Goal: Information Seeking & Learning: Learn about a topic

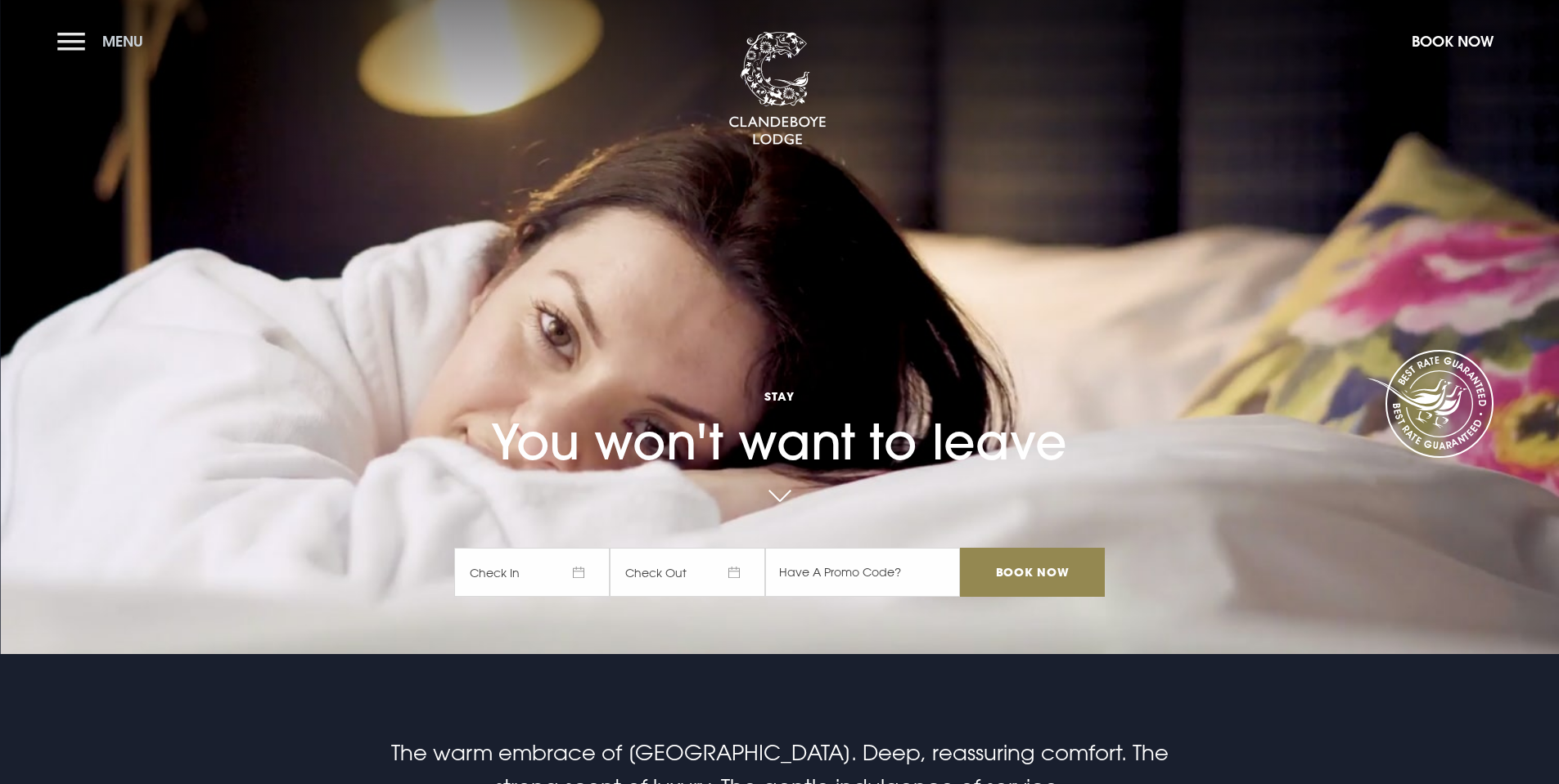
click at [89, 44] on button "Menu" at bounding box center [104, 41] width 94 height 36
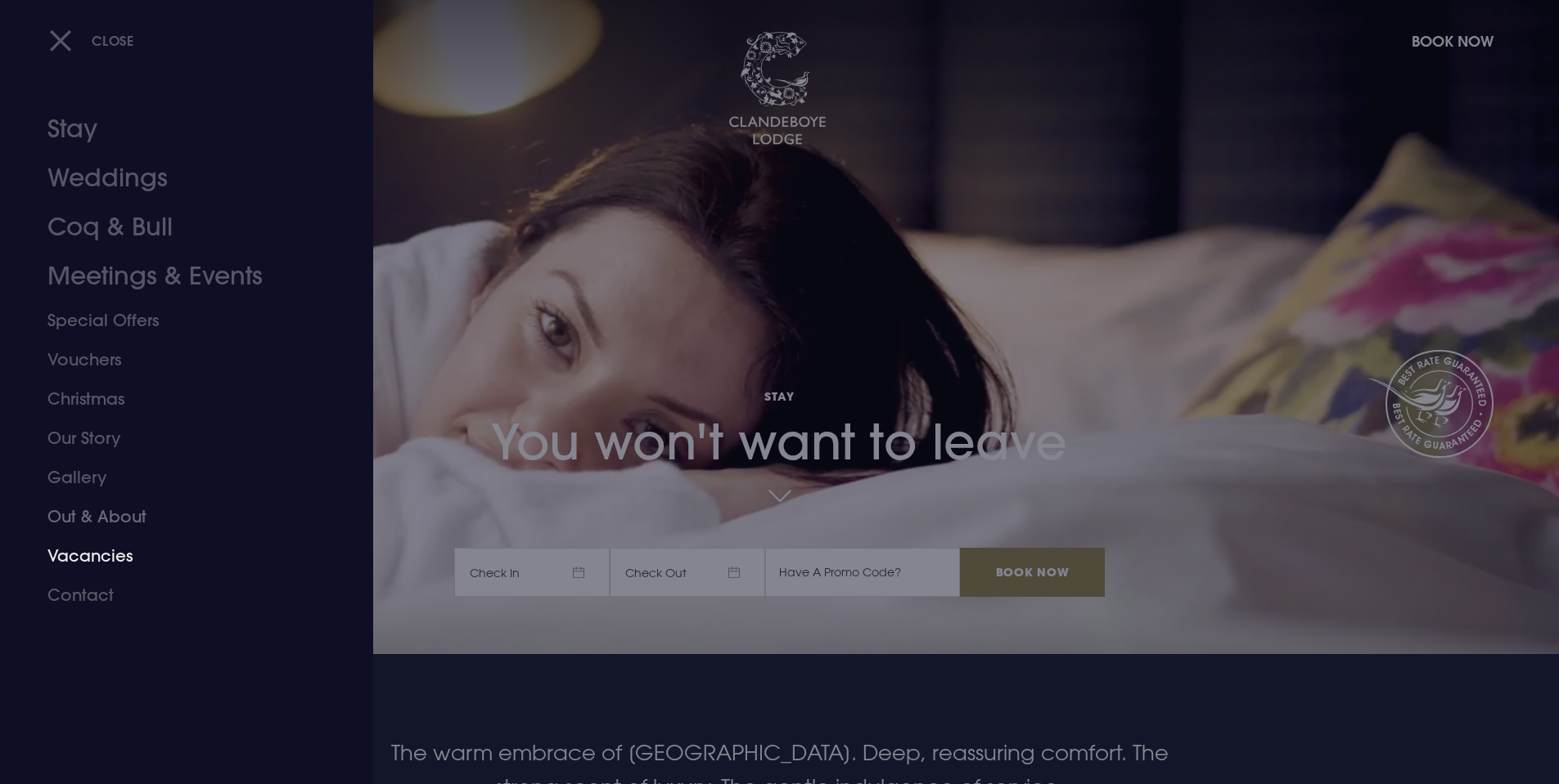
click at [108, 564] on link "Vacancies" at bounding box center [177, 556] width 259 height 39
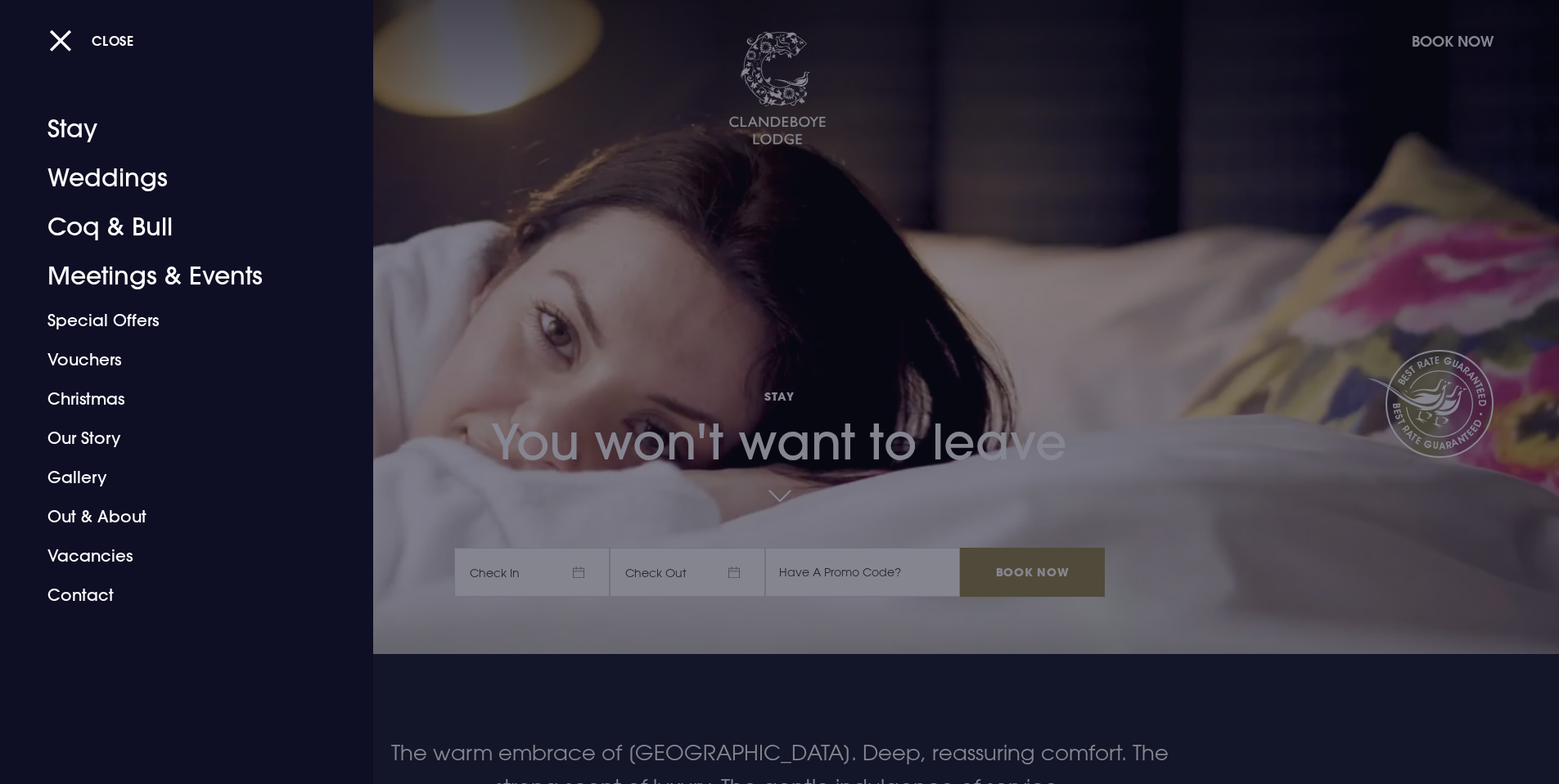
click at [452, 406] on div at bounding box center [780, 392] width 1559 height 784
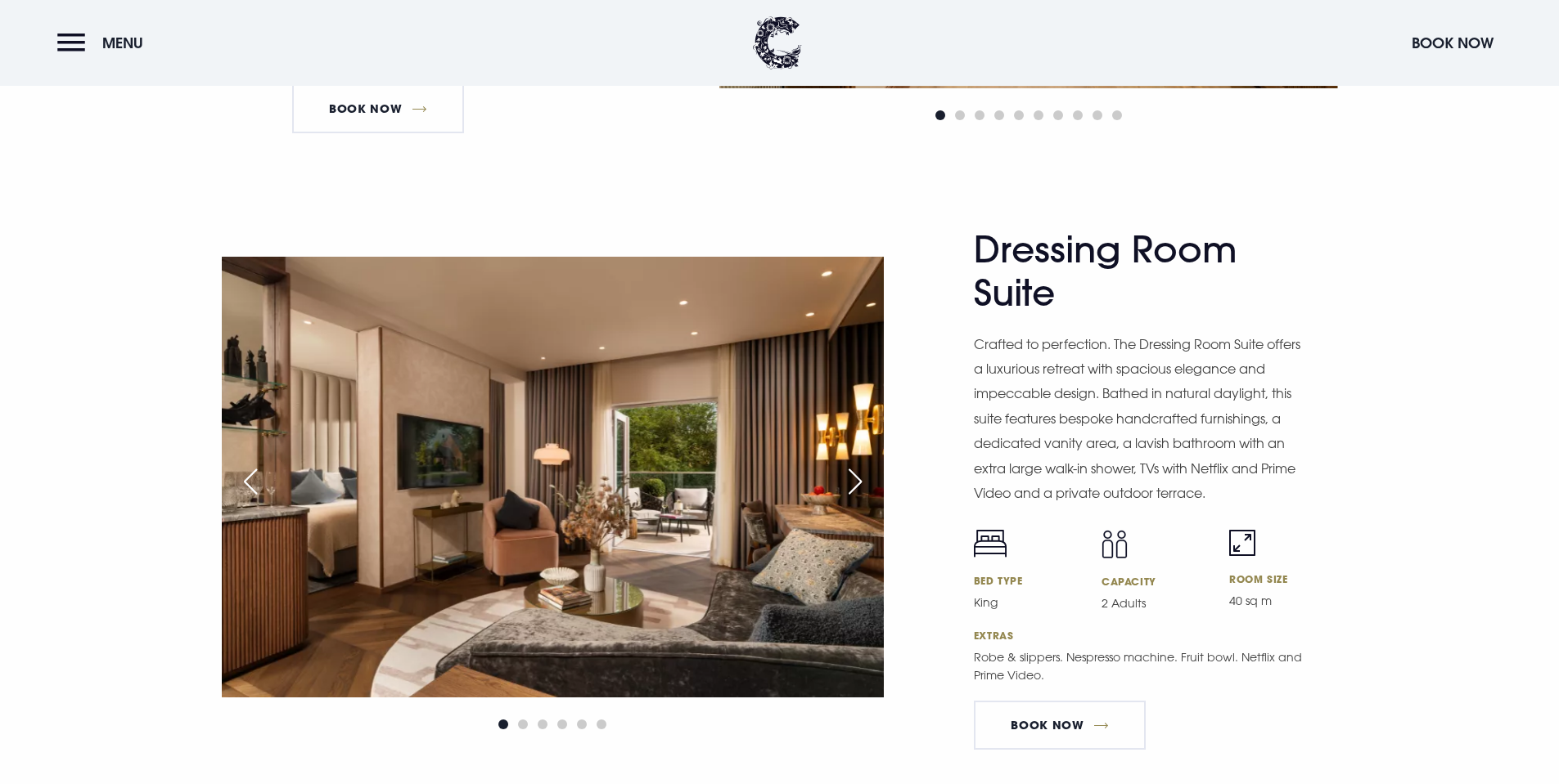
scroll to position [2699, 0]
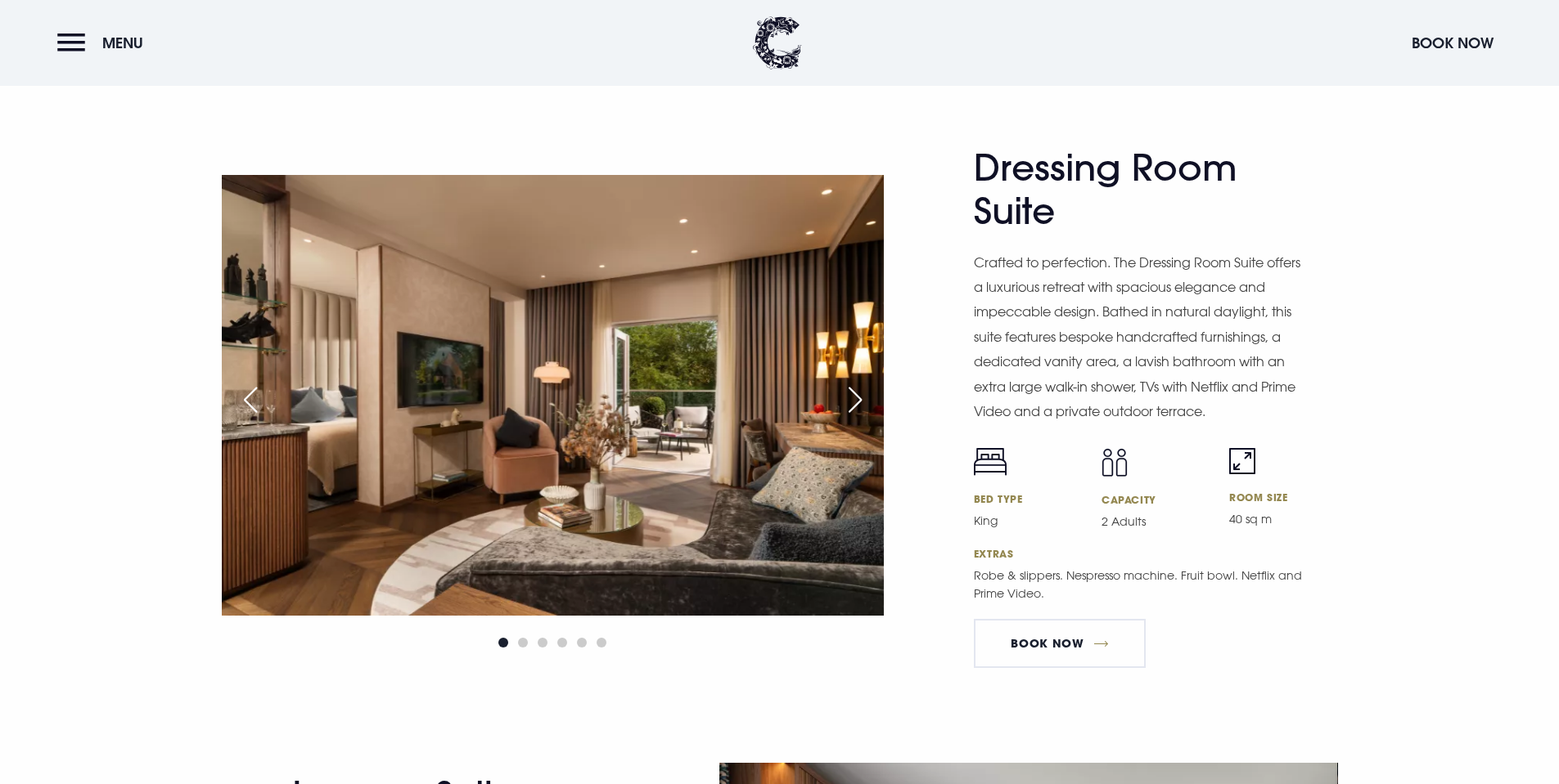
click at [854, 398] on div "Next slide" at bounding box center [855, 400] width 41 height 36
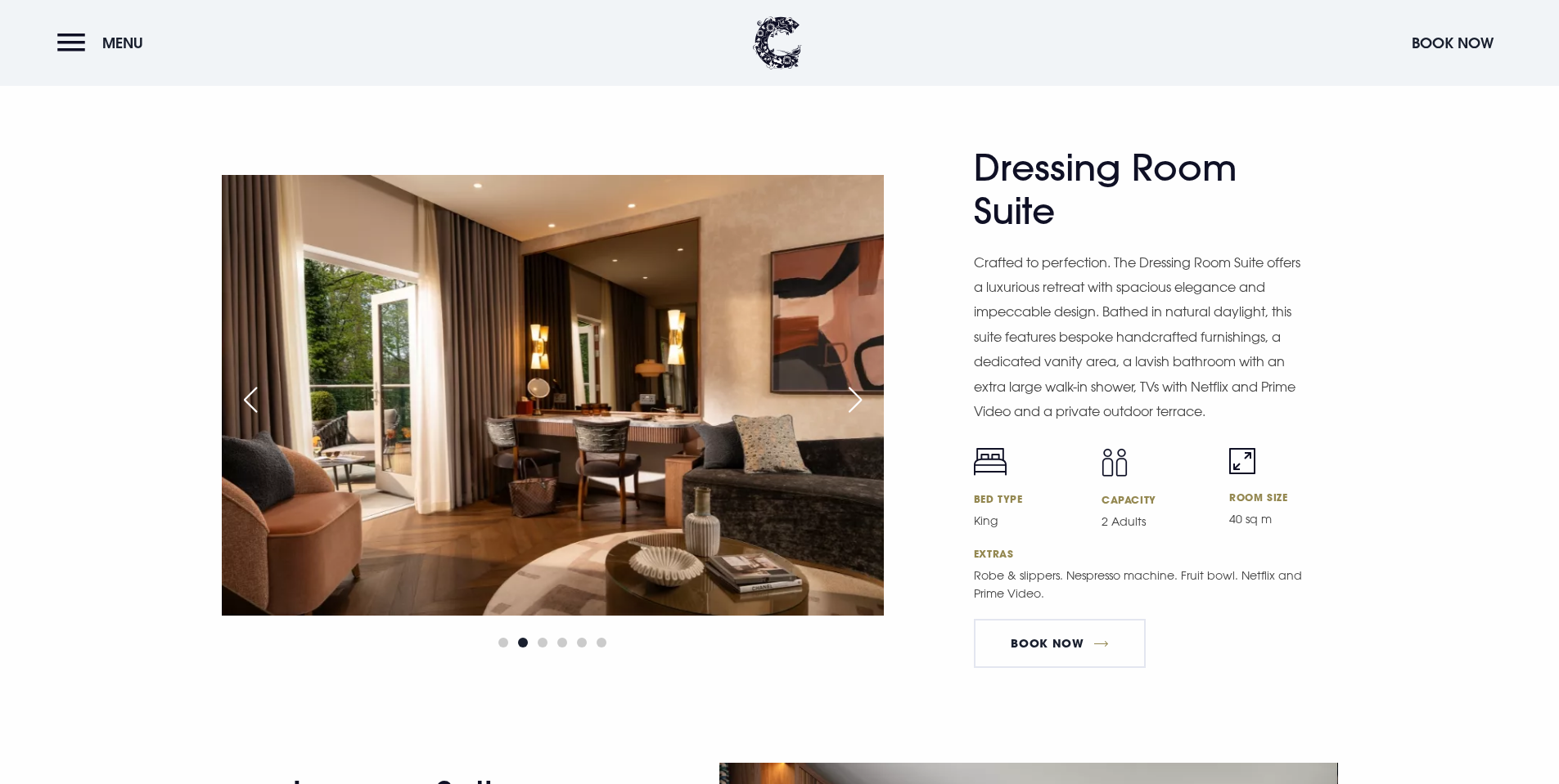
click at [854, 398] on div "Next slide" at bounding box center [855, 400] width 41 height 36
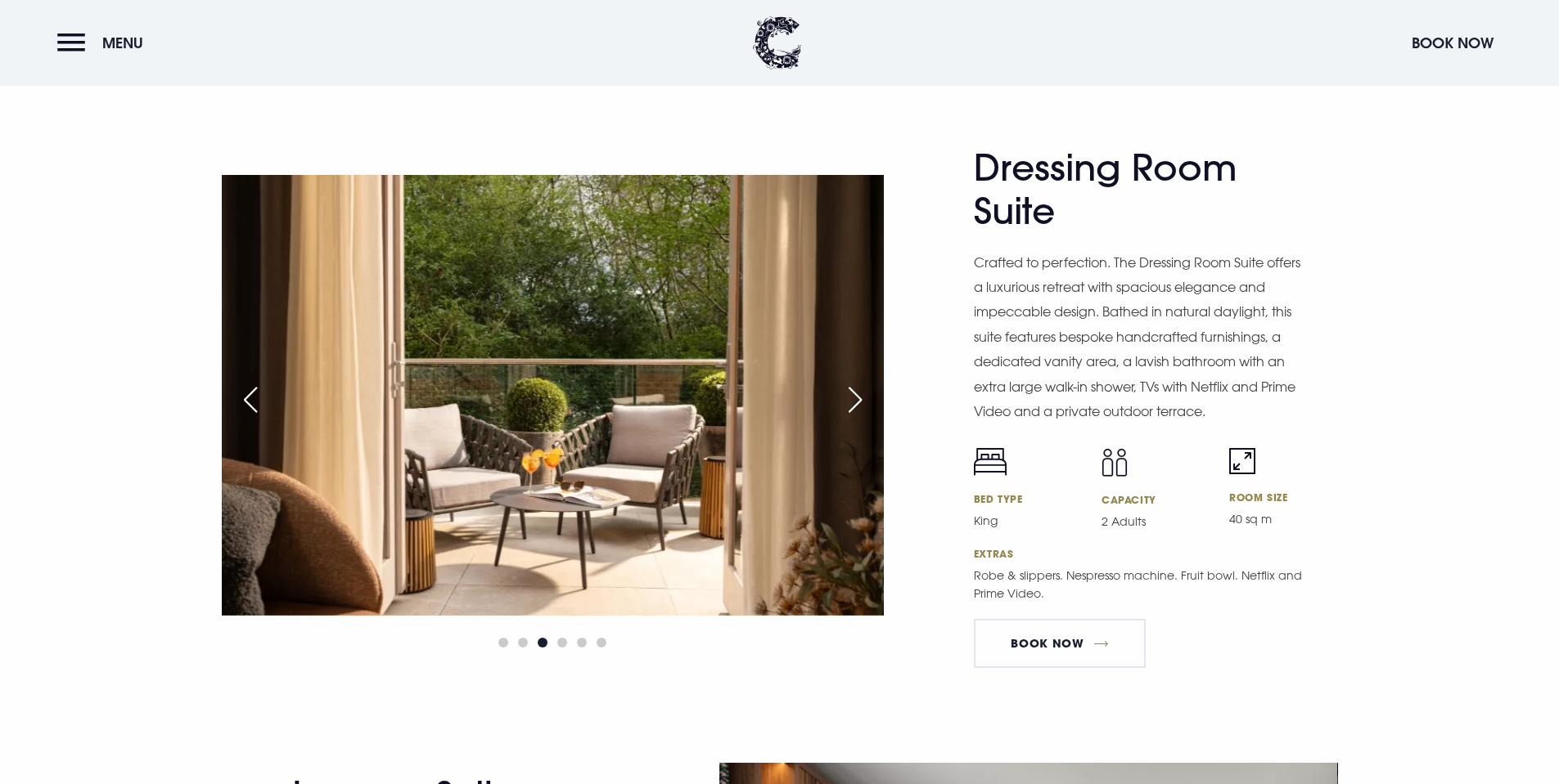
click at [854, 398] on div "Next slide" at bounding box center [855, 400] width 41 height 36
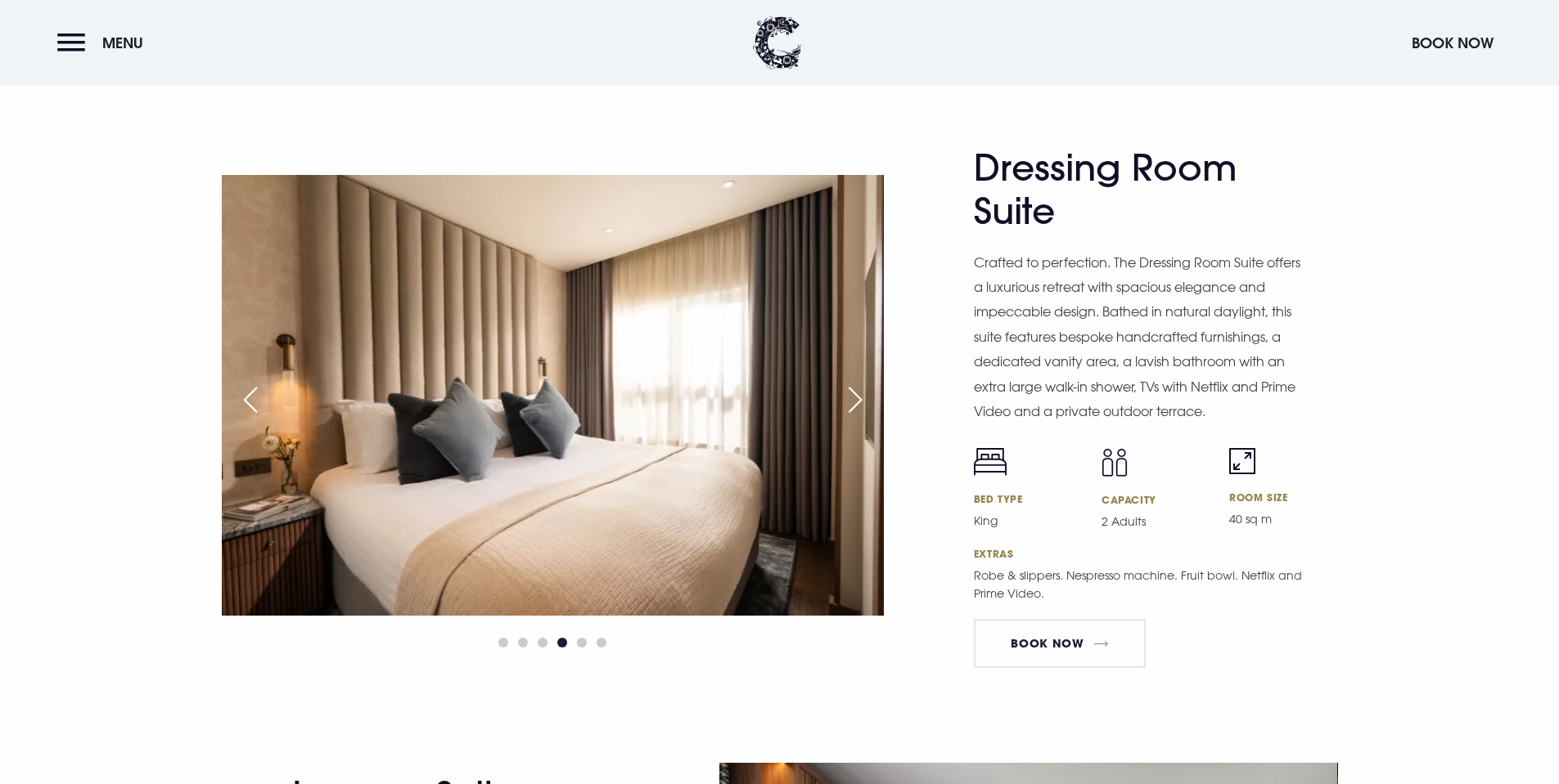
click at [854, 398] on div "Next slide" at bounding box center [855, 400] width 41 height 36
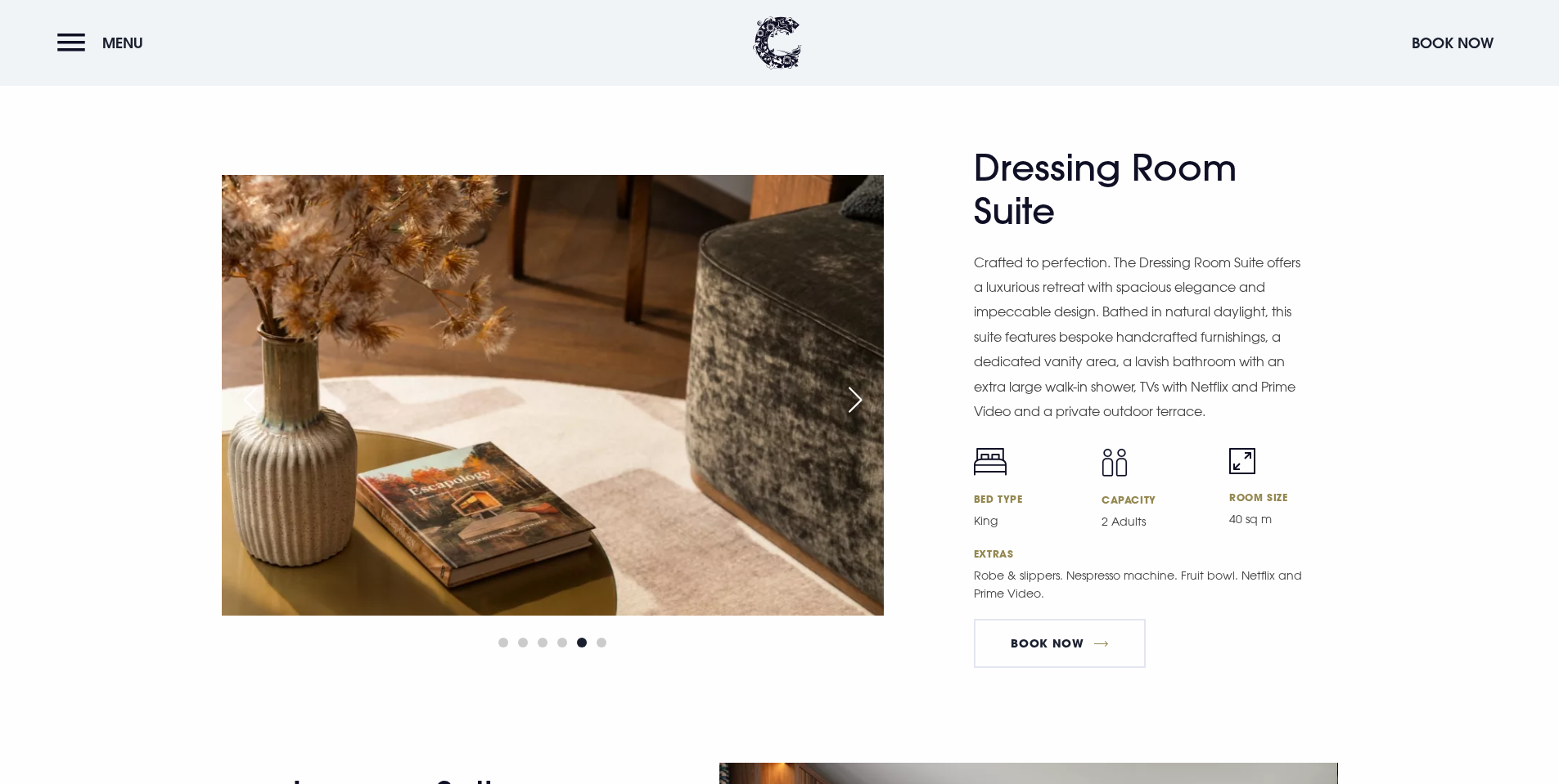
click at [854, 398] on div "Next slide" at bounding box center [855, 400] width 41 height 36
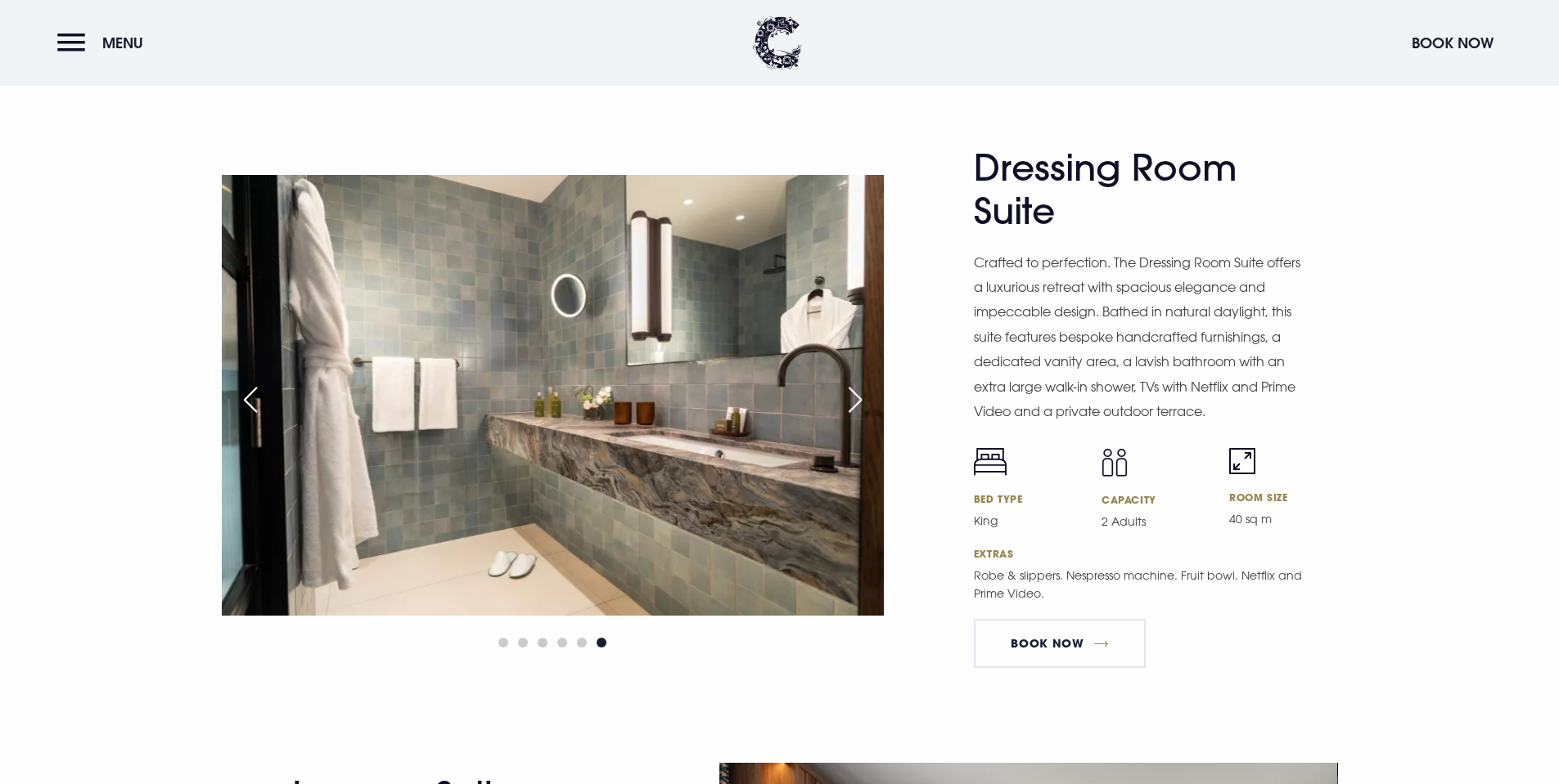
click at [854, 398] on div "Next slide" at bounding box center [855, 400] width 41 height 36
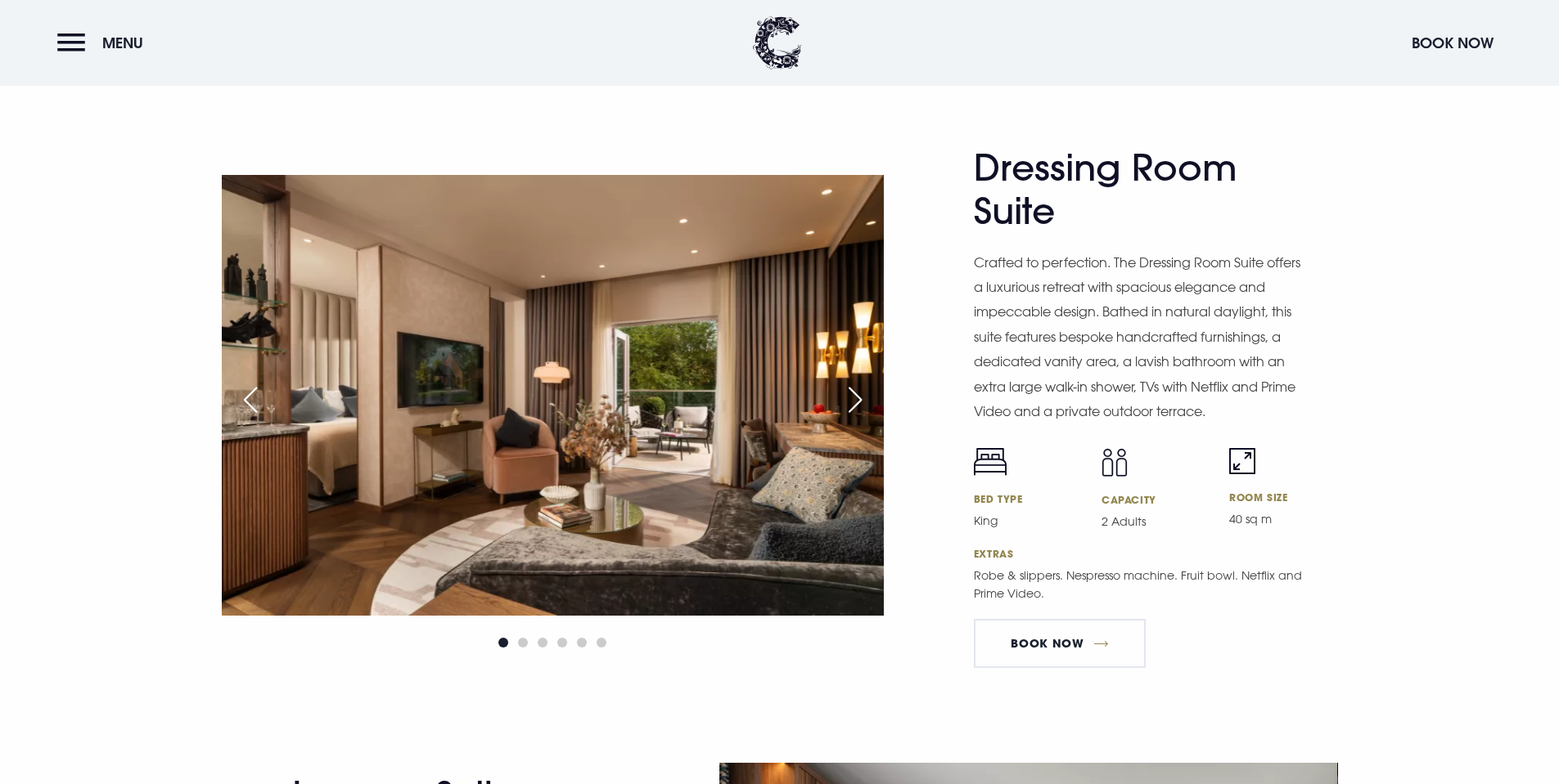
click at [854, 398] on div "Next slide" at bounding box center [855, 400] width 41 height 36
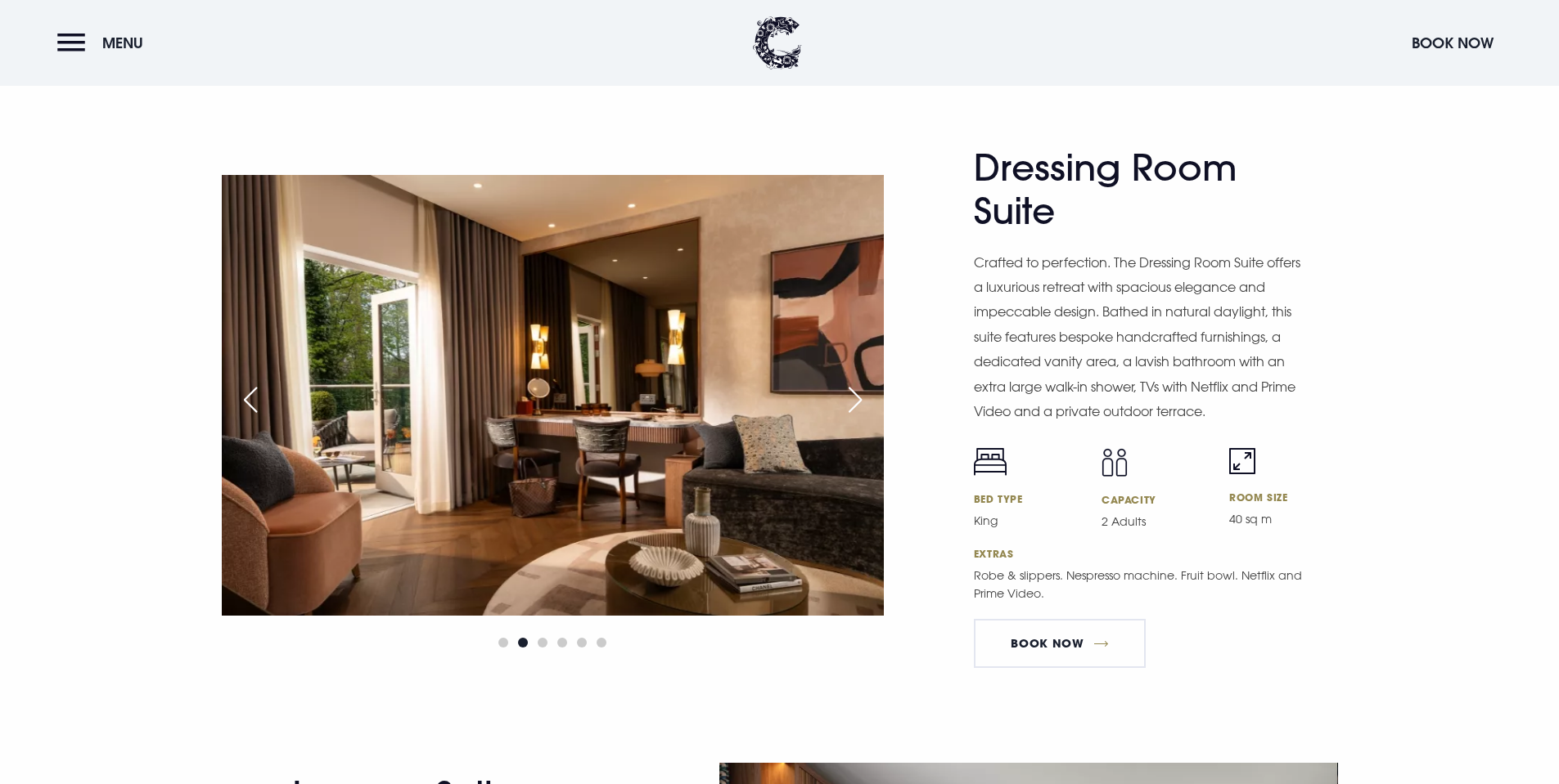
click at [848, 401] on div "Next slide" at bounding box center [855, 400] width 41 height 36
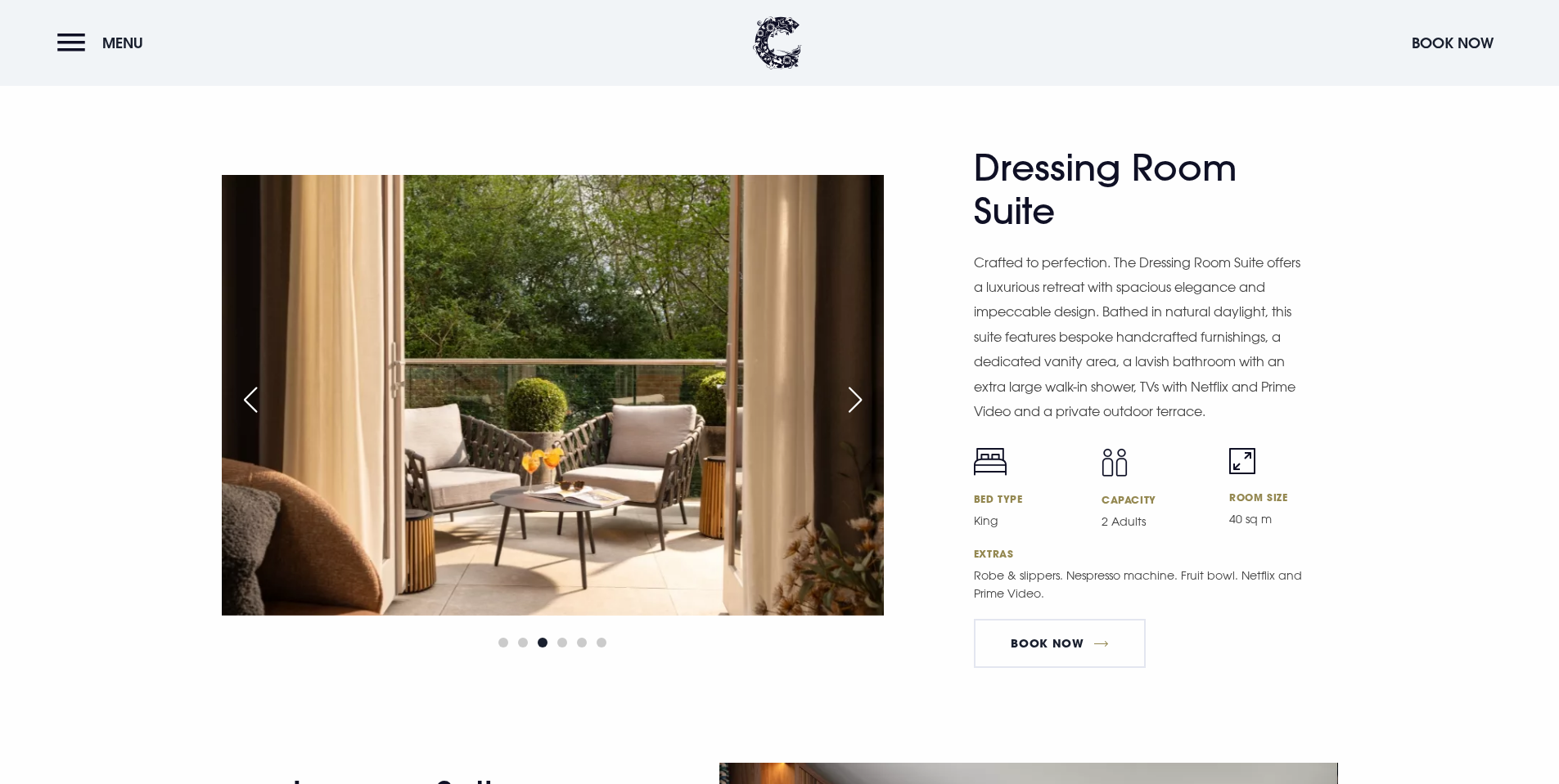
click at [848, 401] on div "Next slide" at bounding box center [855, 400] width 41 height 36
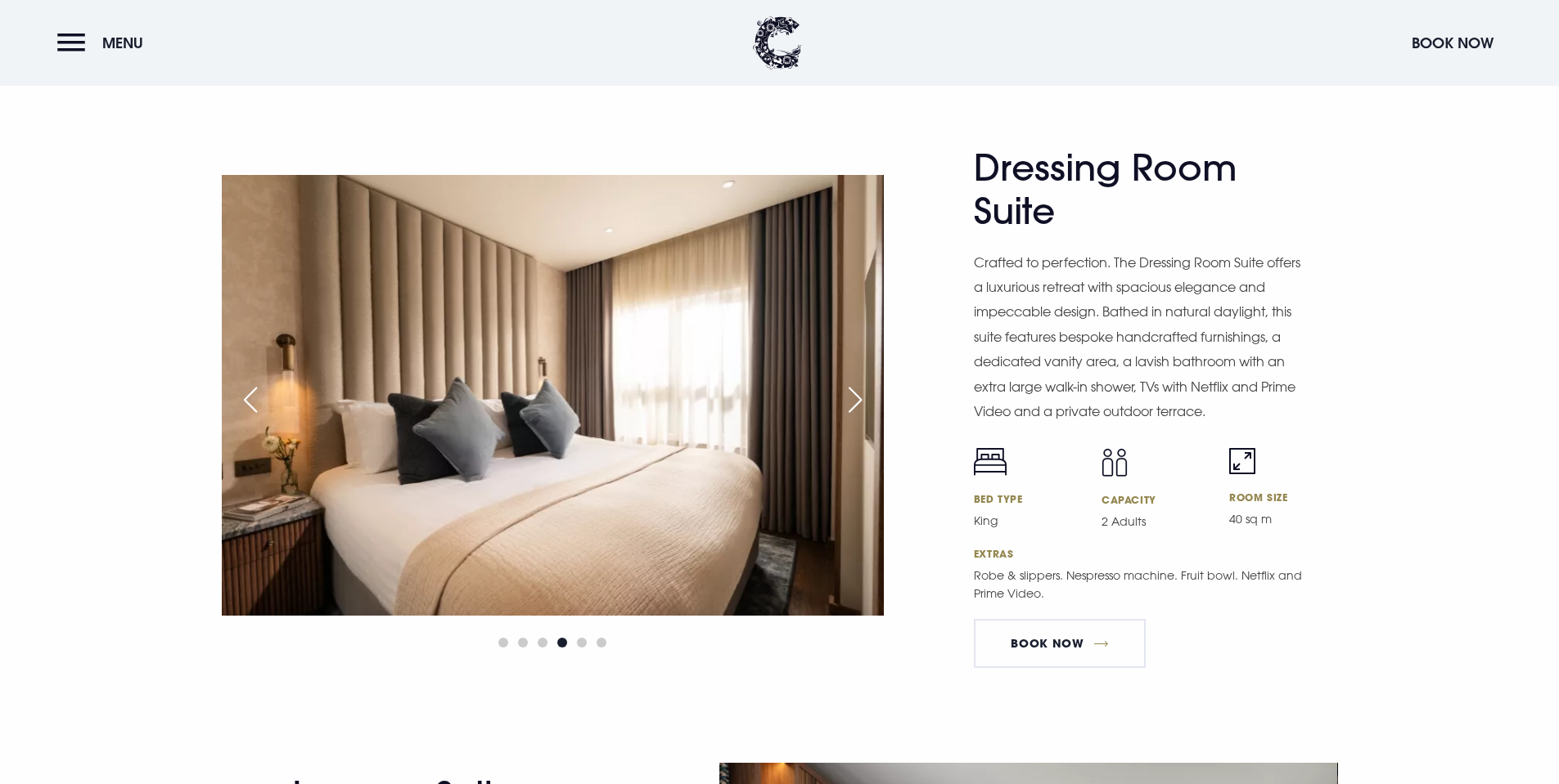
click at [848, 401] on div "Next slide" at bounding box center [855, 400] width 41 height 36
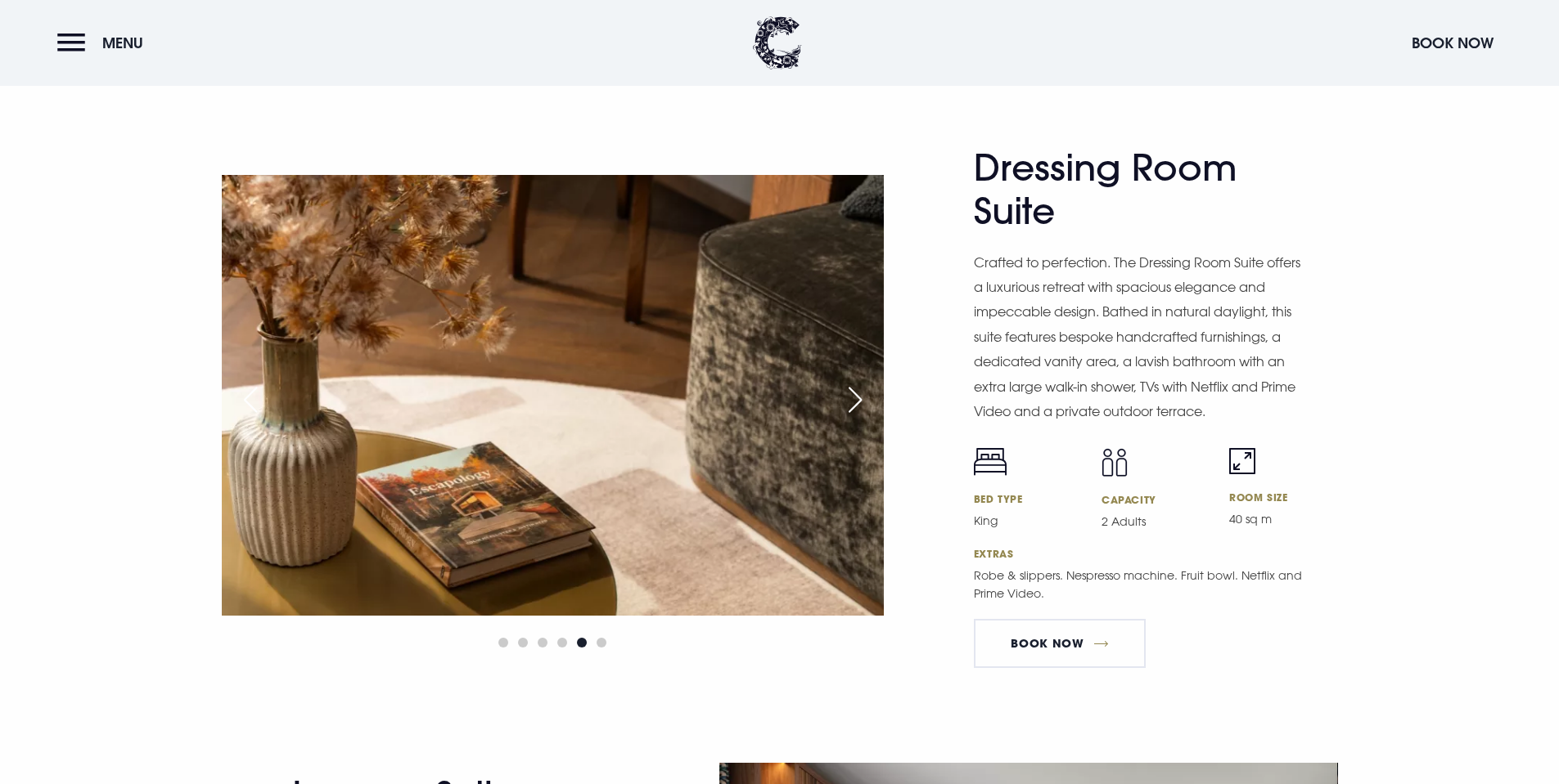
click at [848, 401] on div "Next slide" at bounding box center [855, 400] width 41 height 36
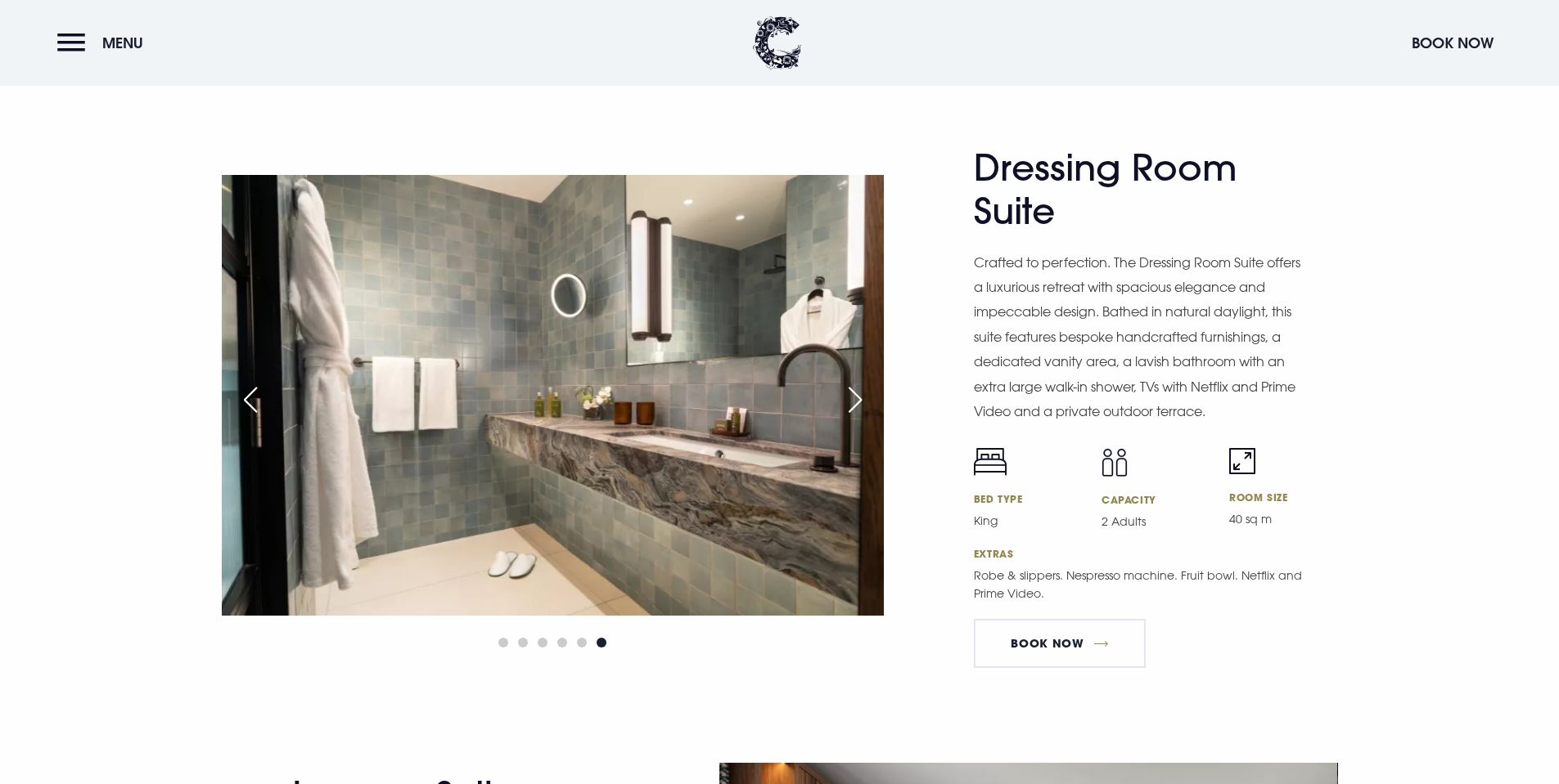
click at [848, 401] on div "Next slide" at bounding box center [855, 400] width 41 height 36
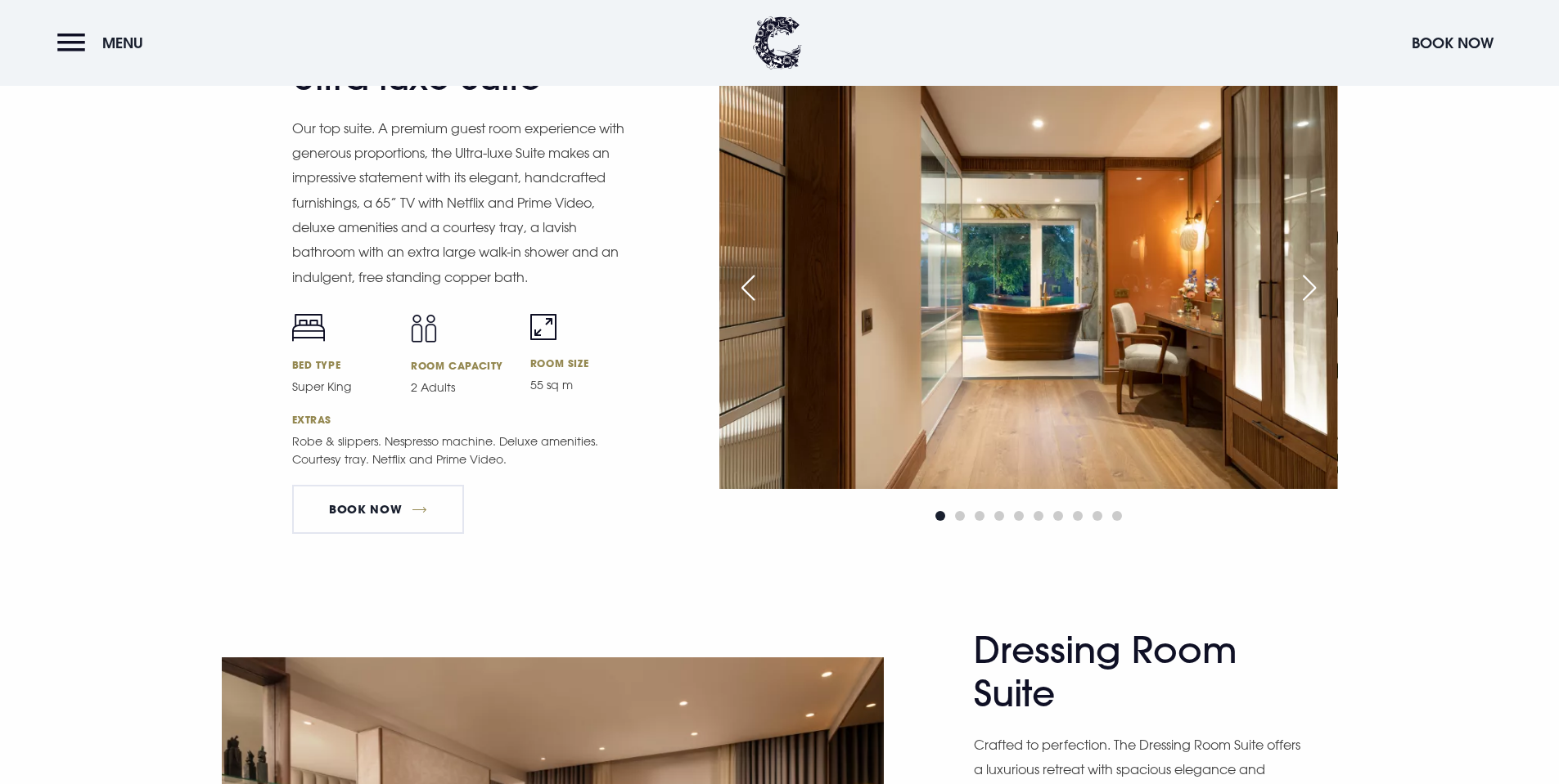
scroll to position [2127, 0]
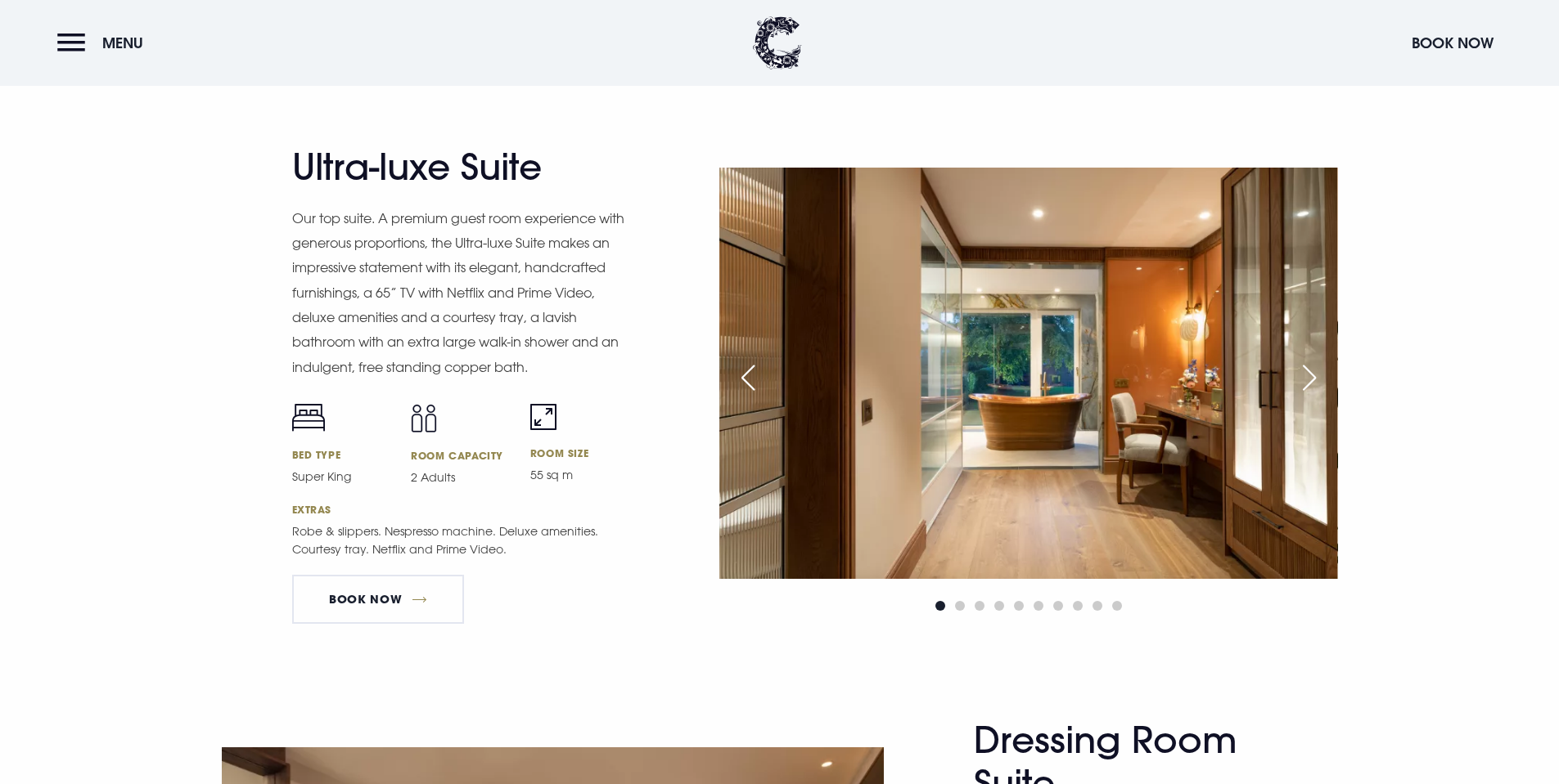
click at [1296, 376] on div "Next slide" at bounding box center [1309, 378] width 41 height 36
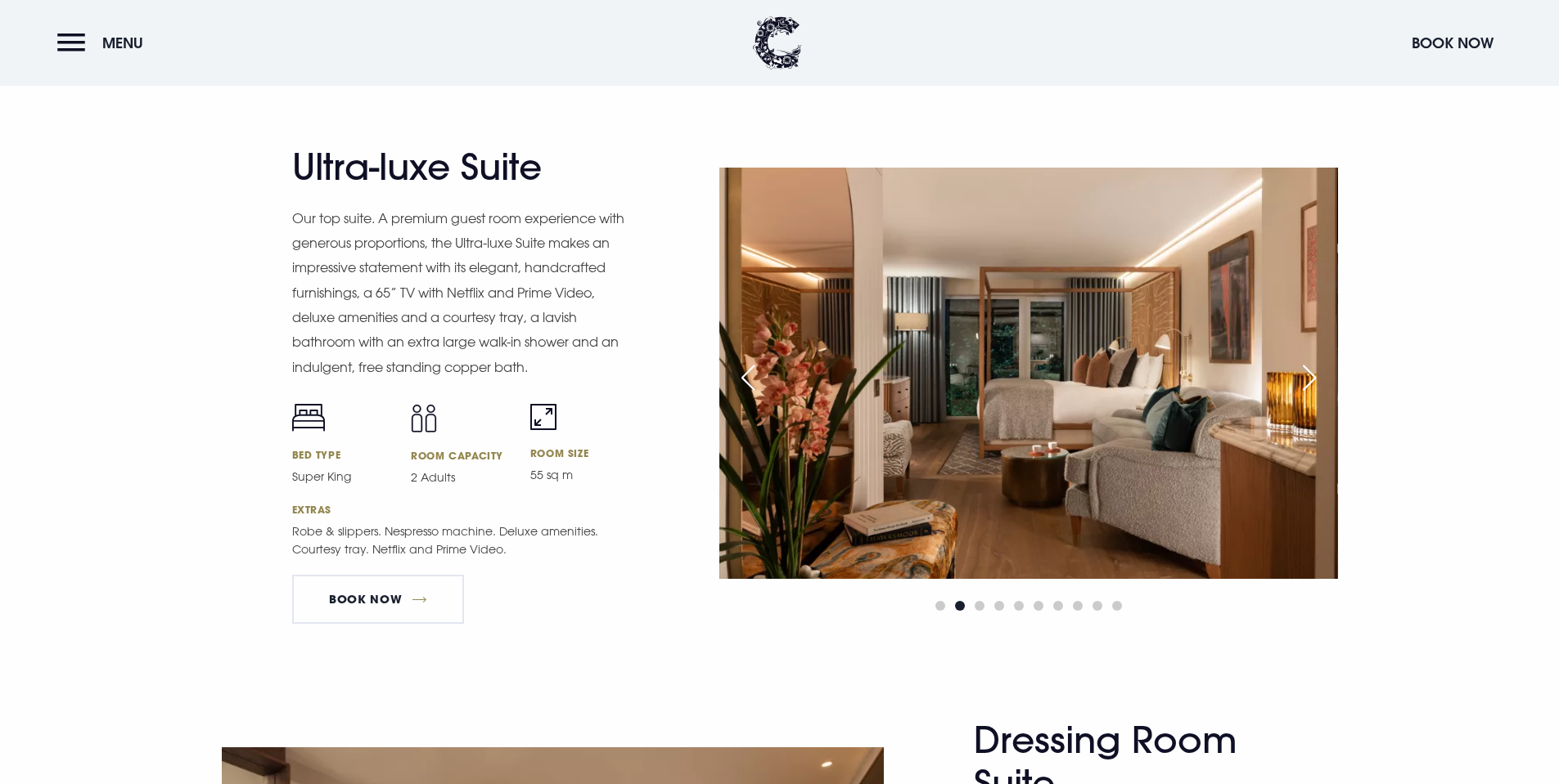
click at [1296, 376] on div "Next slide" at bounding box center [1309, 378] width 41 height 36
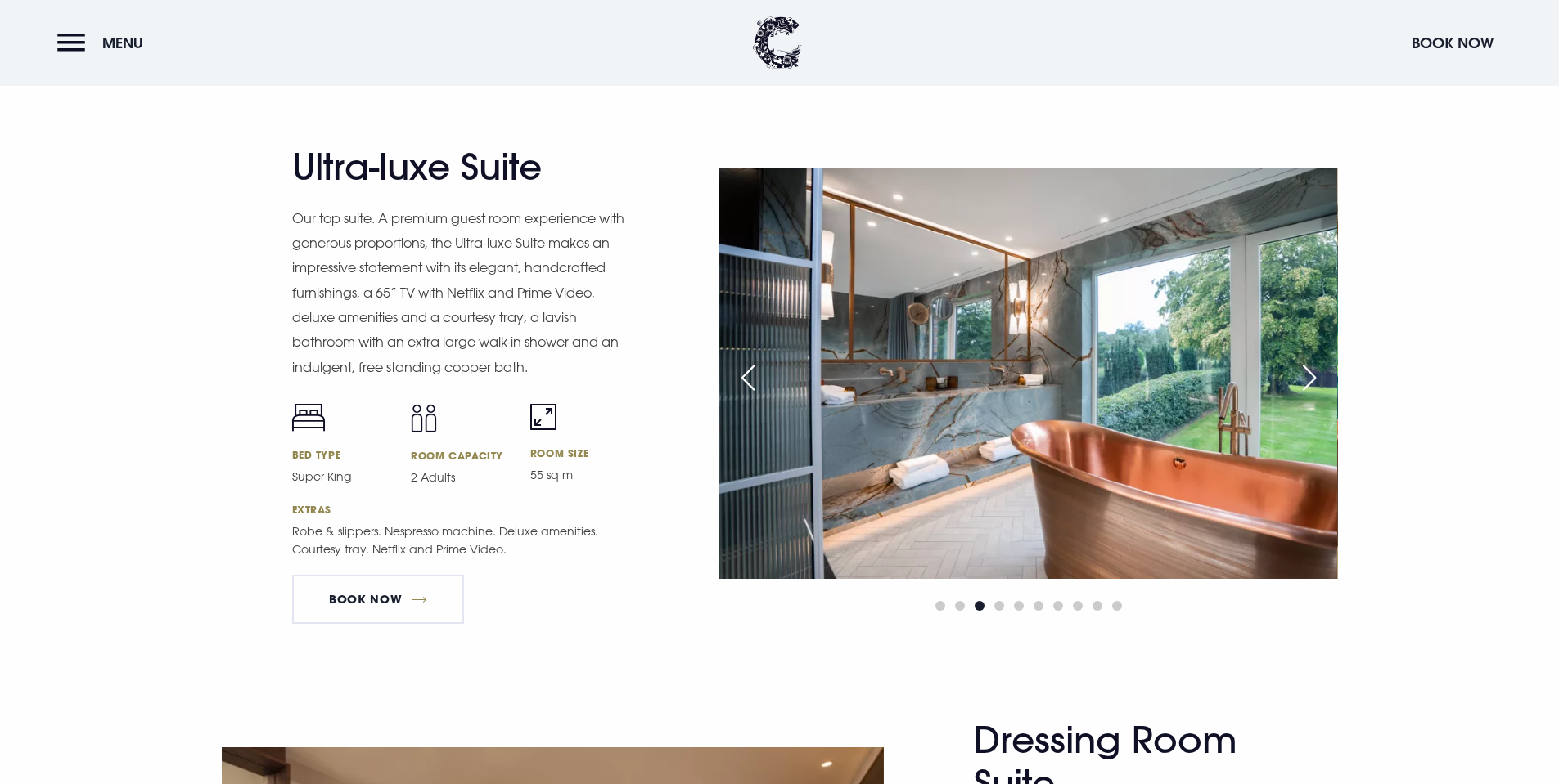
click at [1296, 376] on div "Next slide" at bounding box center [1309, 378] width 41 height 36
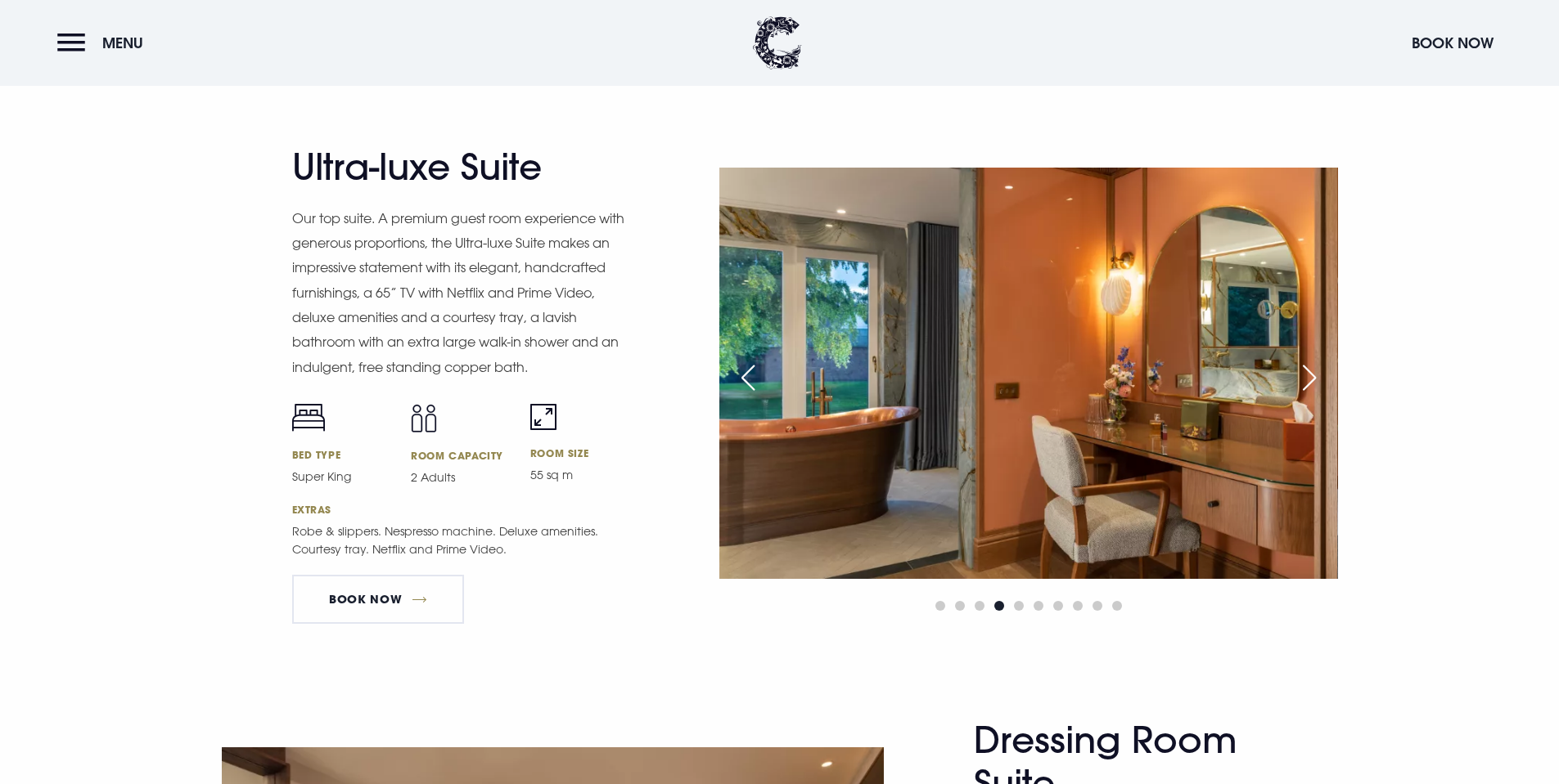
click at [1296, 376] on div "Next slide" at bounding box center [1309, 378] width 41 height 36
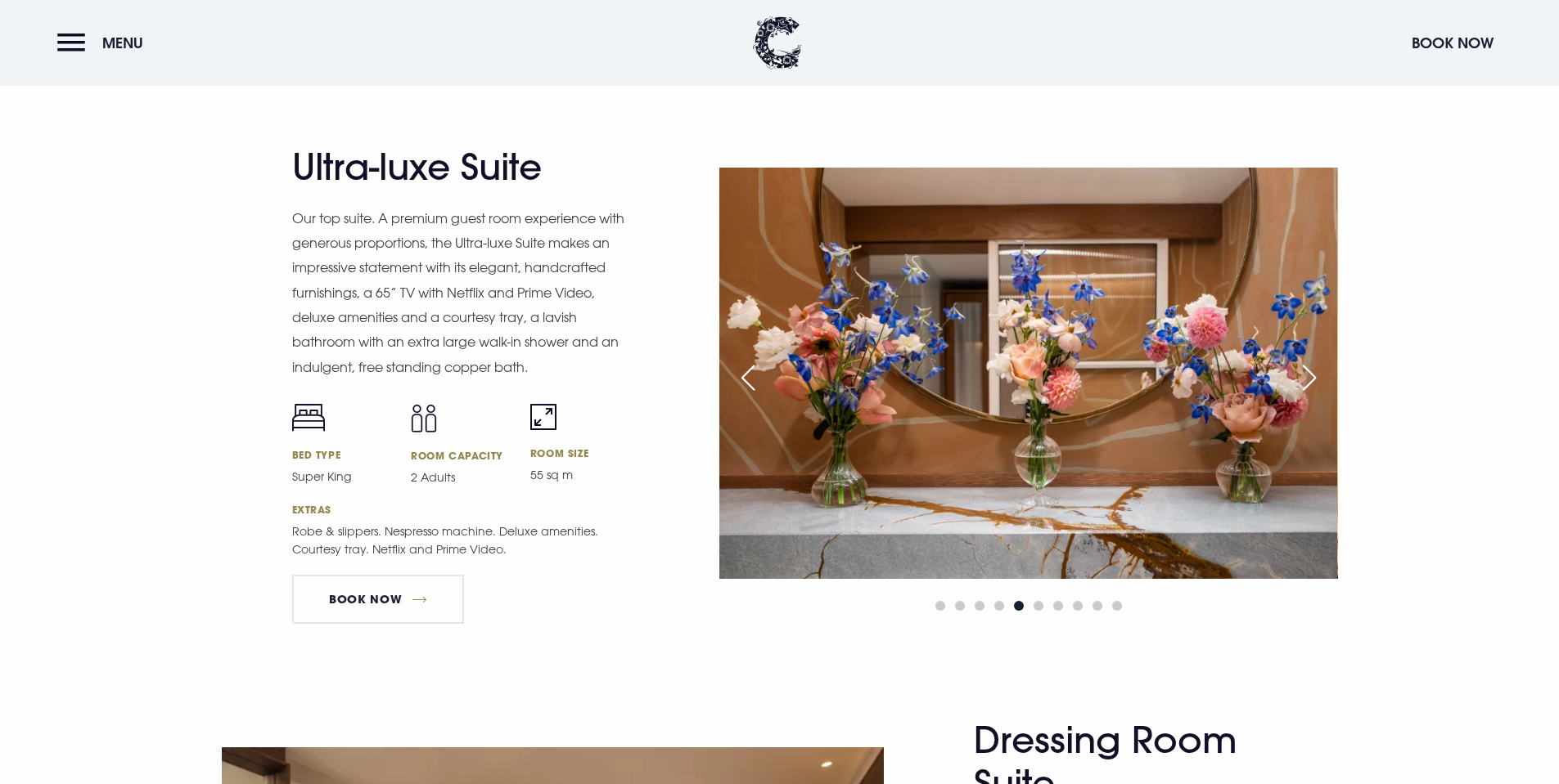
click at [1296, 376] on div "Next slide" at bounding box center [1309, 378] width 41 height 36
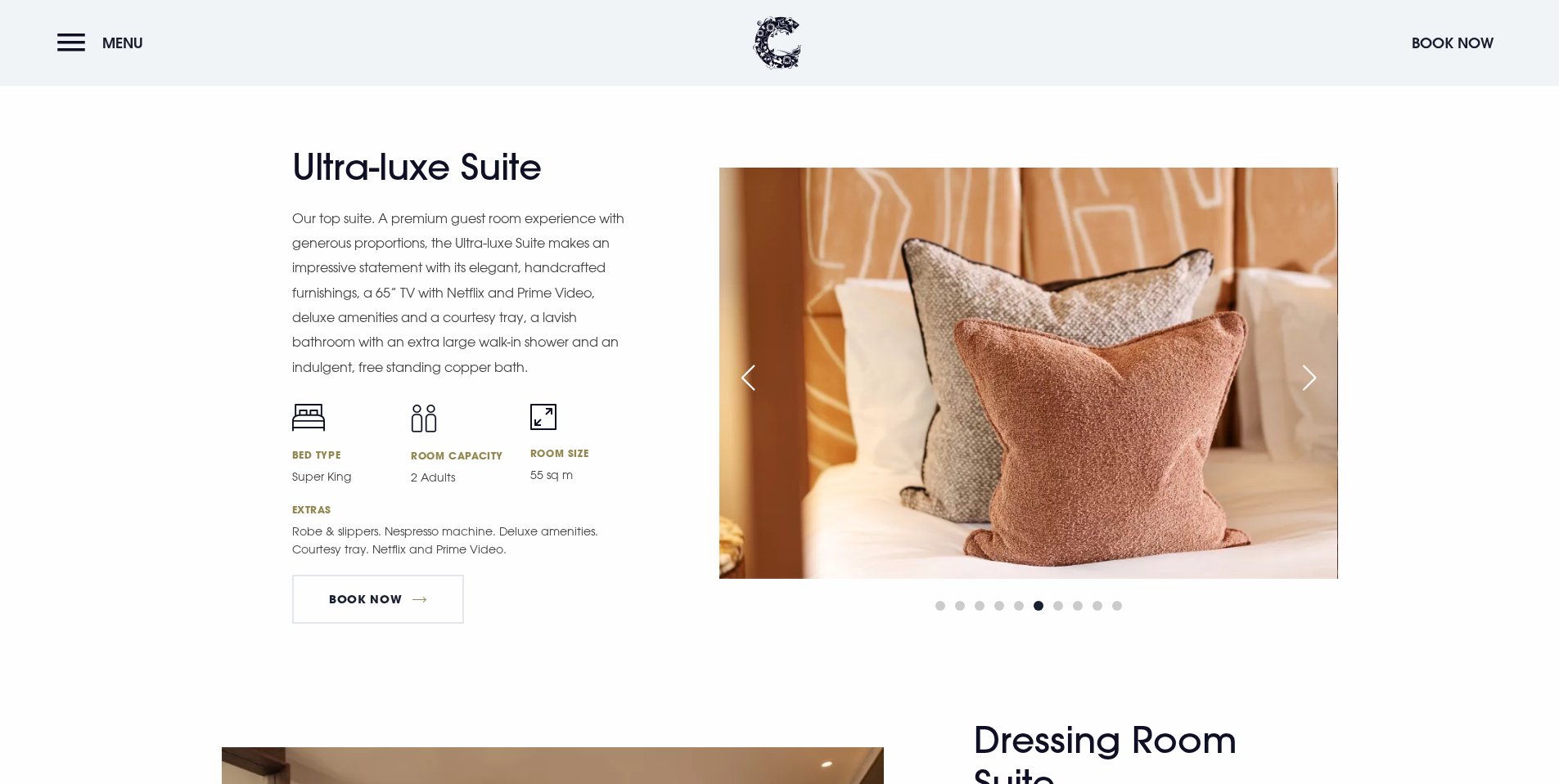
click at [1296, 376] on div "Next slide" at bounding box center [1309, 378] width 41 height 36
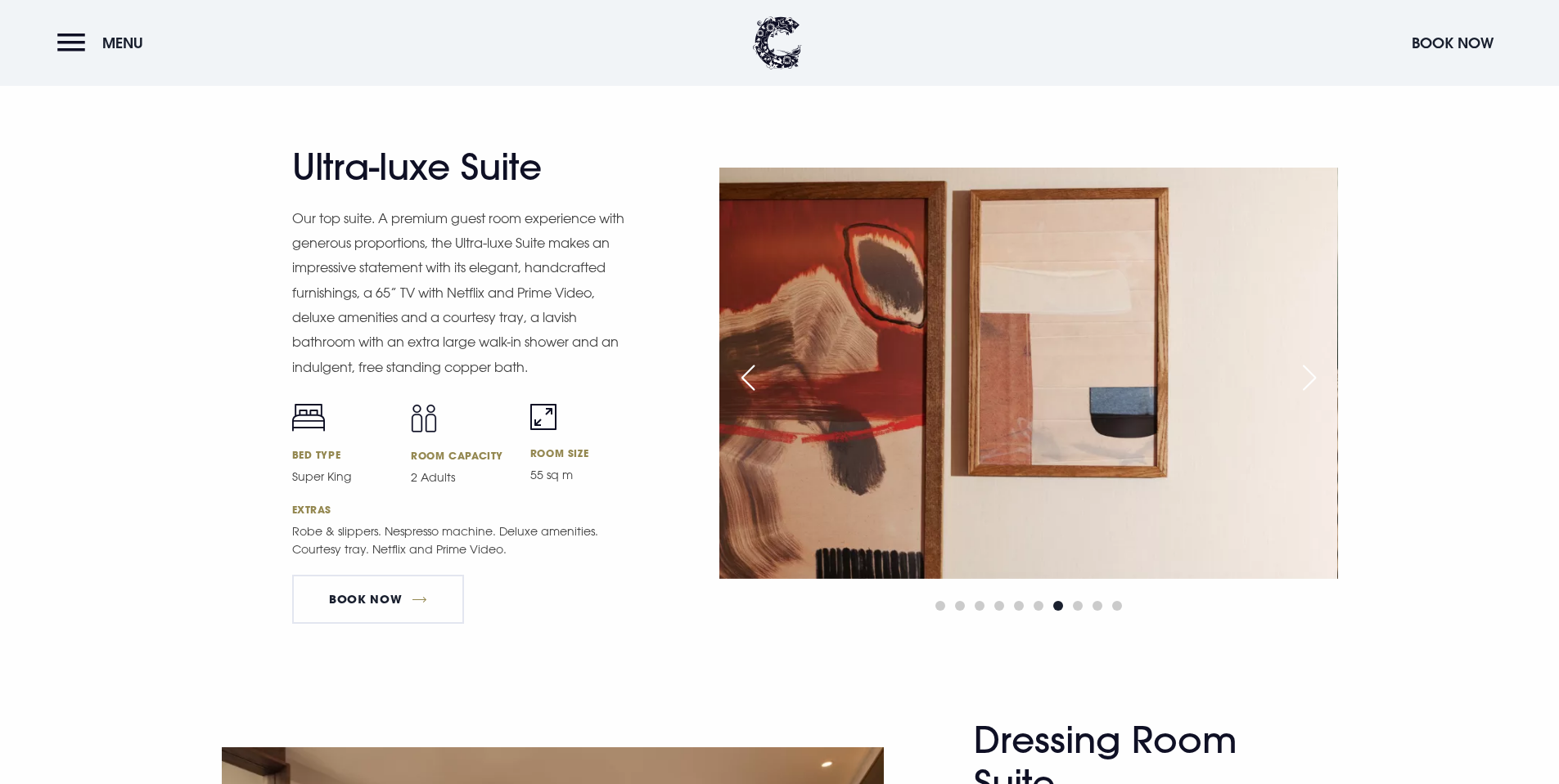
click at [1296, 376] on div "Next slide" at bounding box center [1309, 378] width 41 height 36
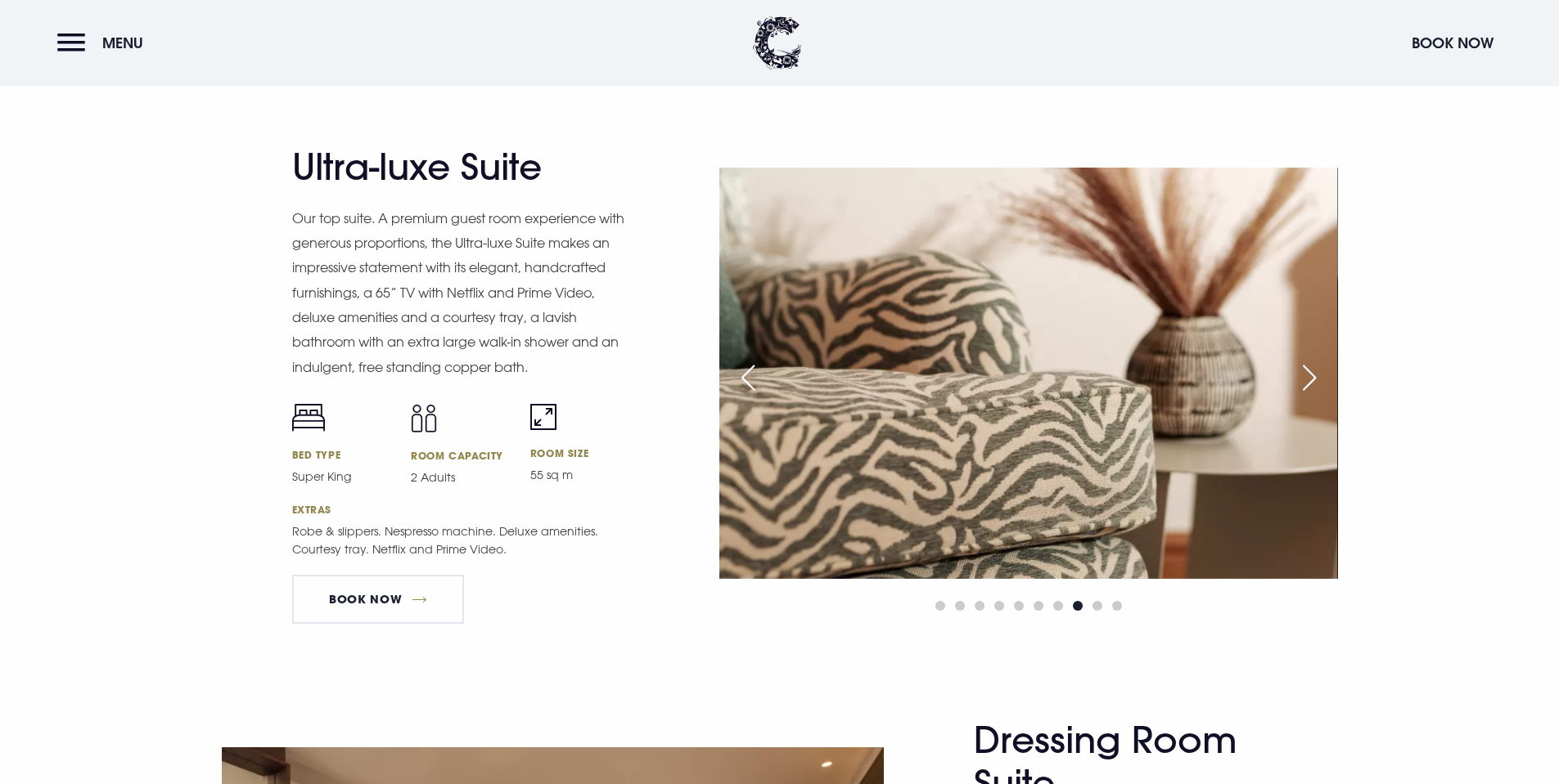
click at [1296, 376] on div "Next slide" at bounding box center [1309, 378] width 41 height 36
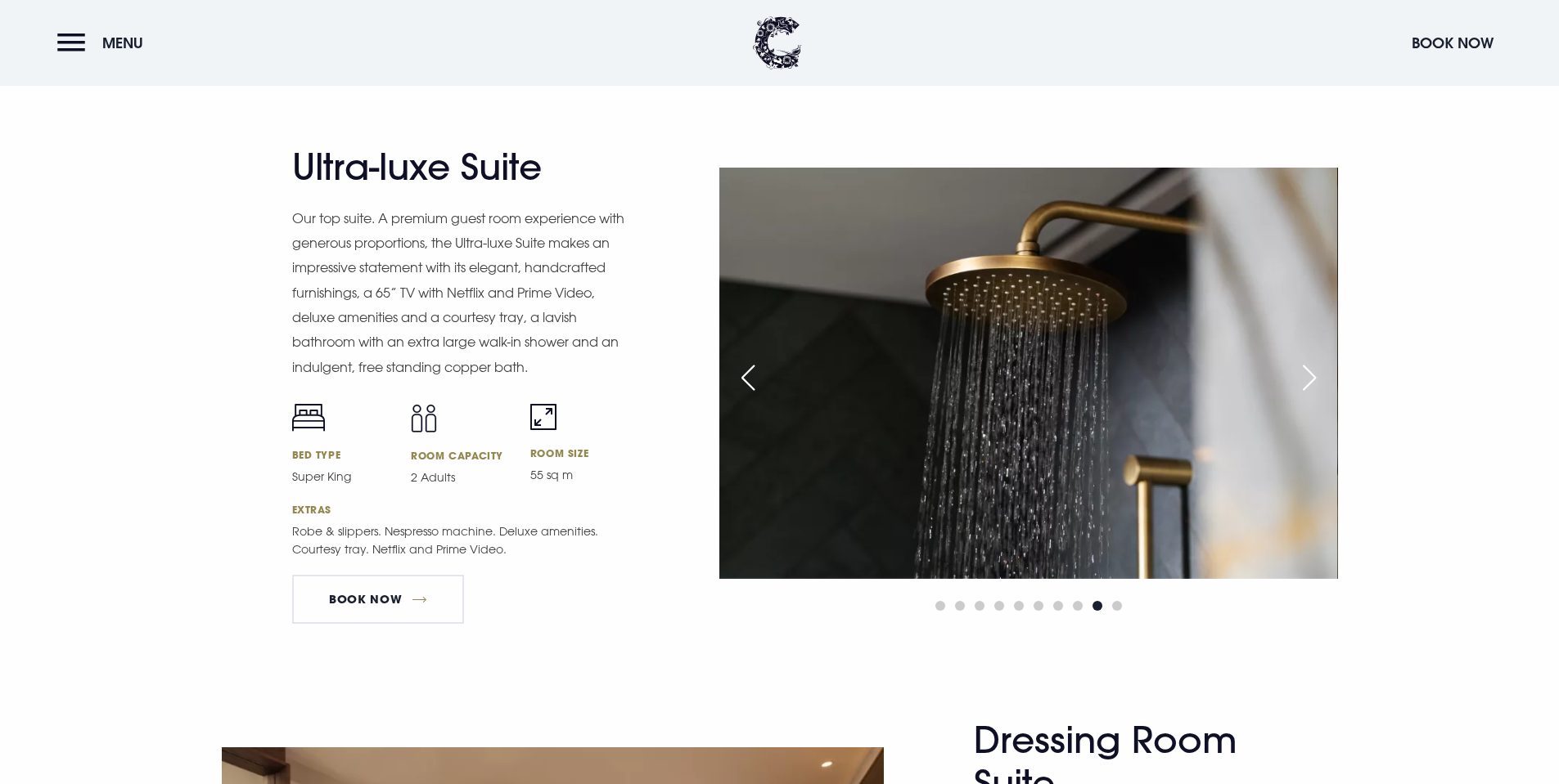
click at [1296, 376] on div "Next slide" at bounding box center [1309, 378] width 41 height 36
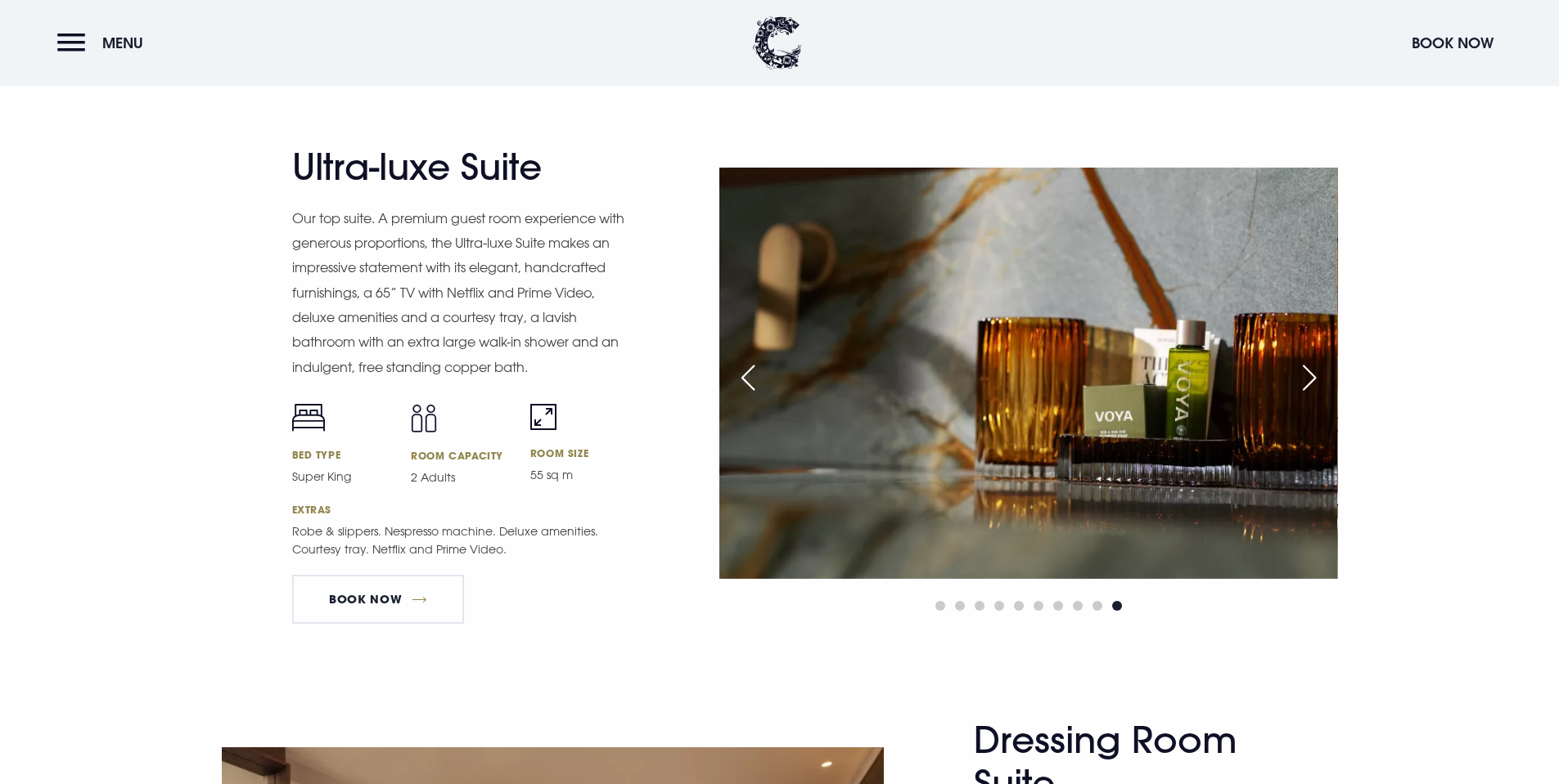
click at [1296, 376] on div "Next slide" at bounding box center [1309, 378] width 41 height 36
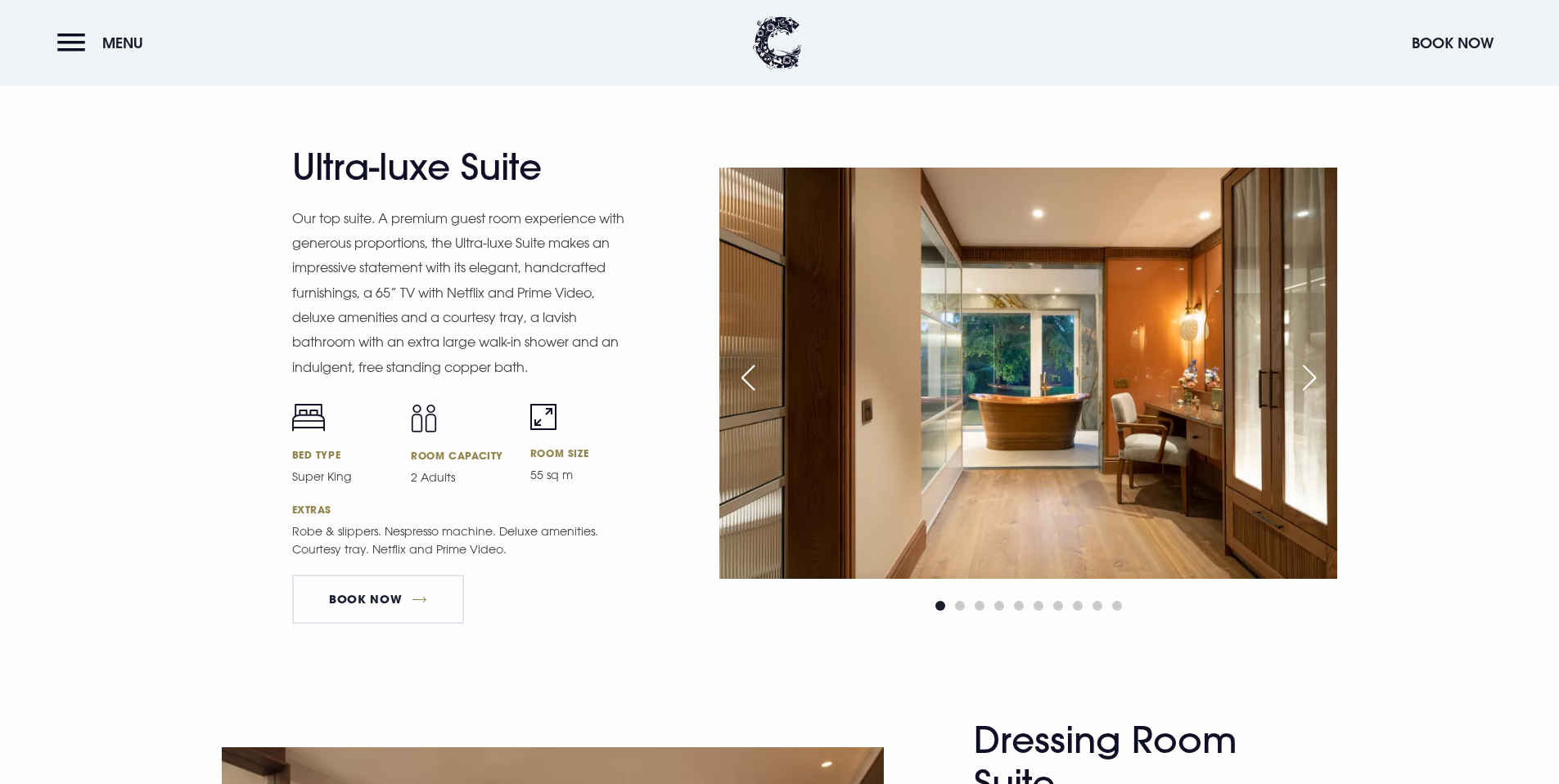
click at [1296, 376] on div "Next slide" at bounding box center [1309, 378] width 41 height 36
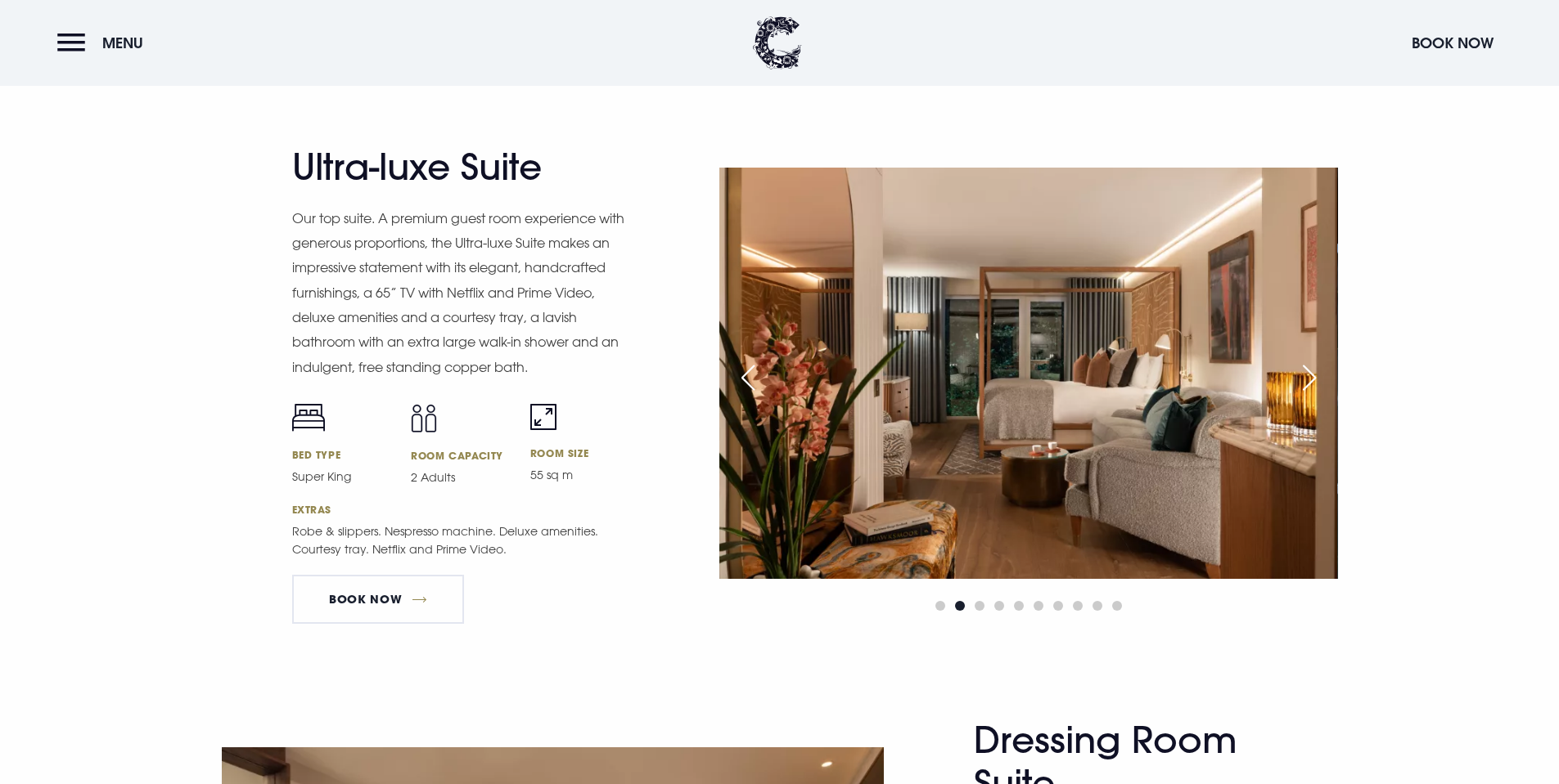
click at [1296, 376] on div "Next slide" at bounding box center [1309, 378] width 41 height 36
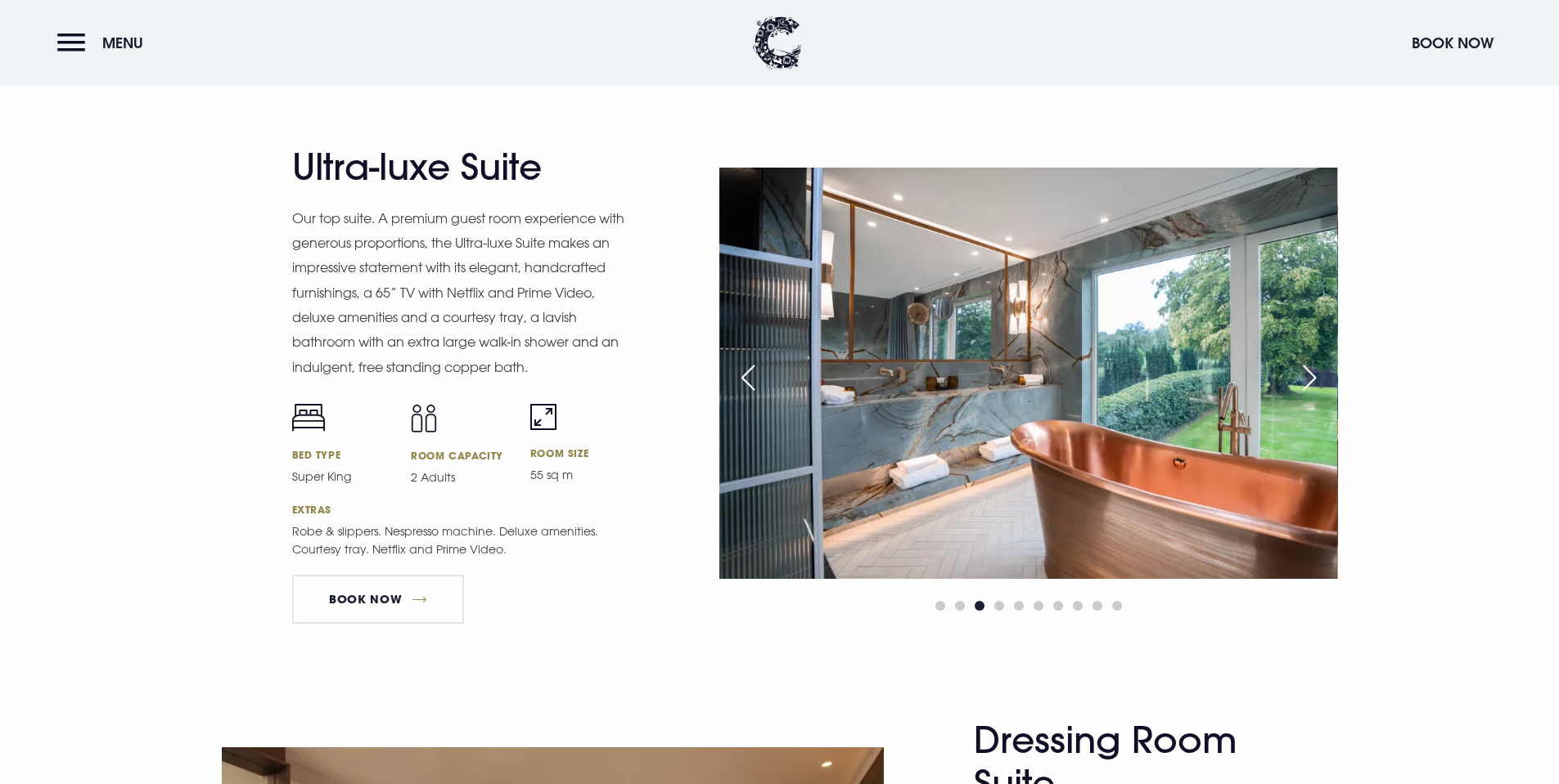
click at [1296, 376] on div "Next slide" at bounding box center [1309, 378] width 41 height 36
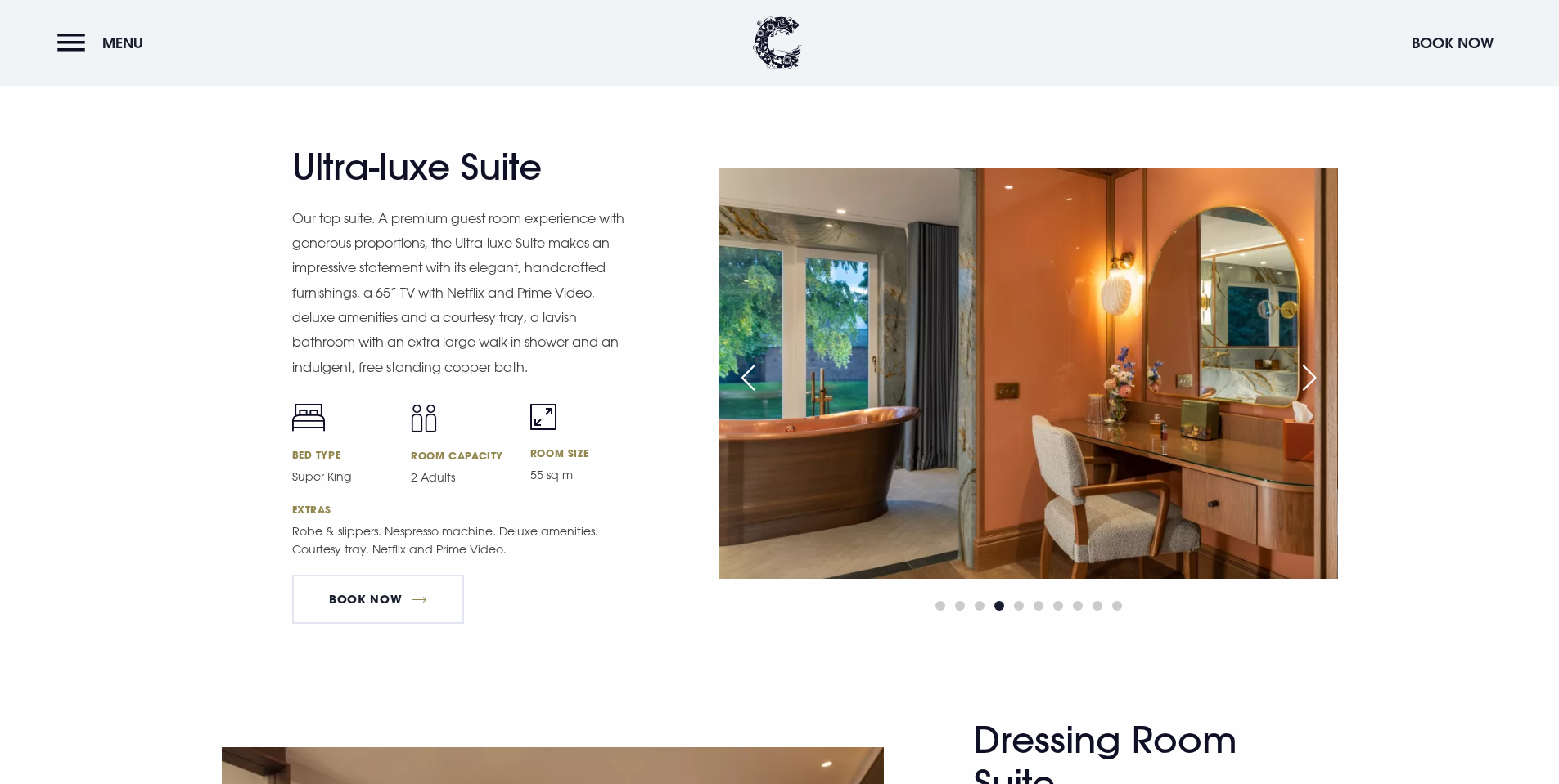
click at [1296, 376] on div "Next slide" at bounding box center [1309, 378] width 41 height 36
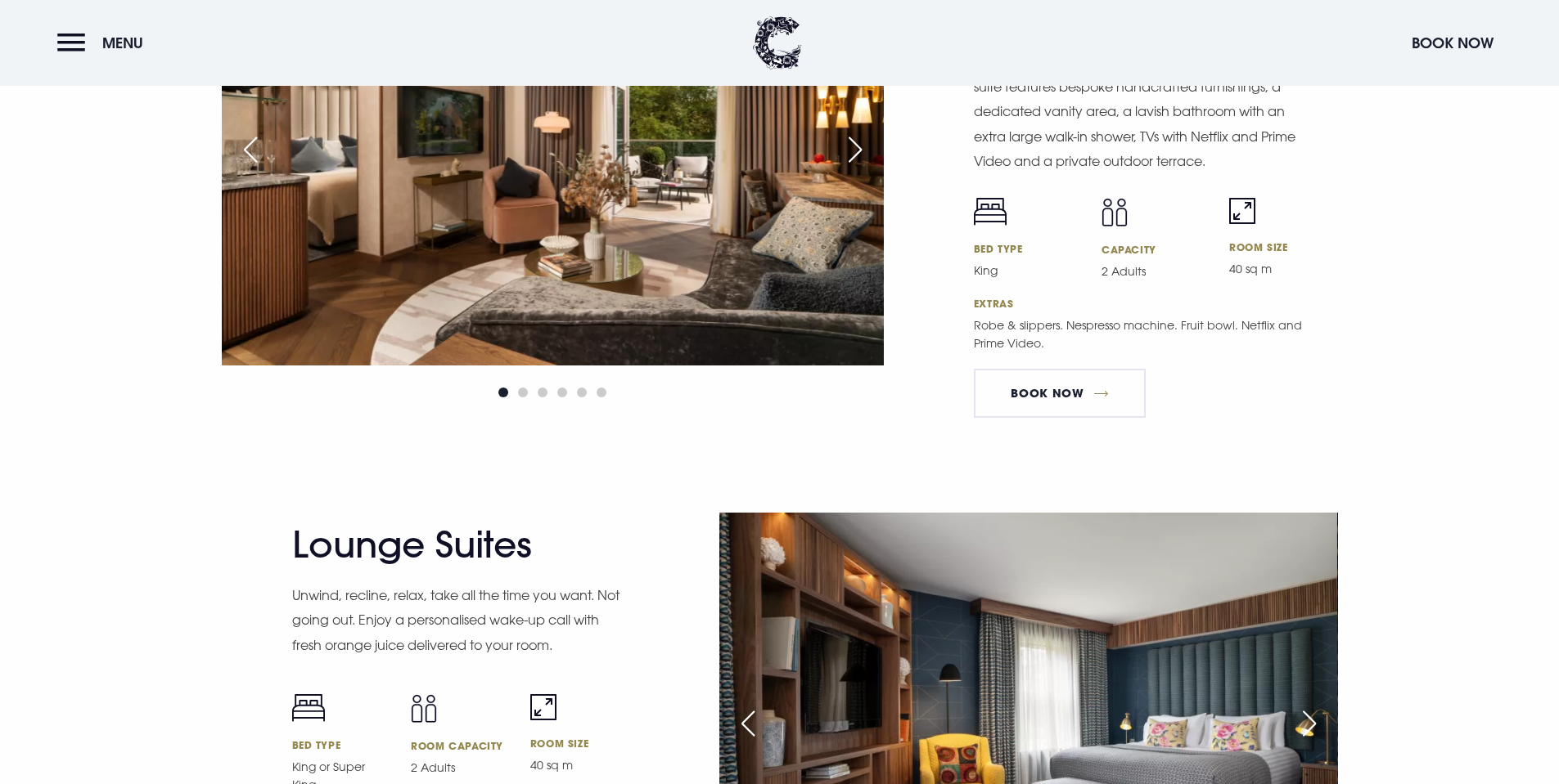
scroll to position [3354, 0]
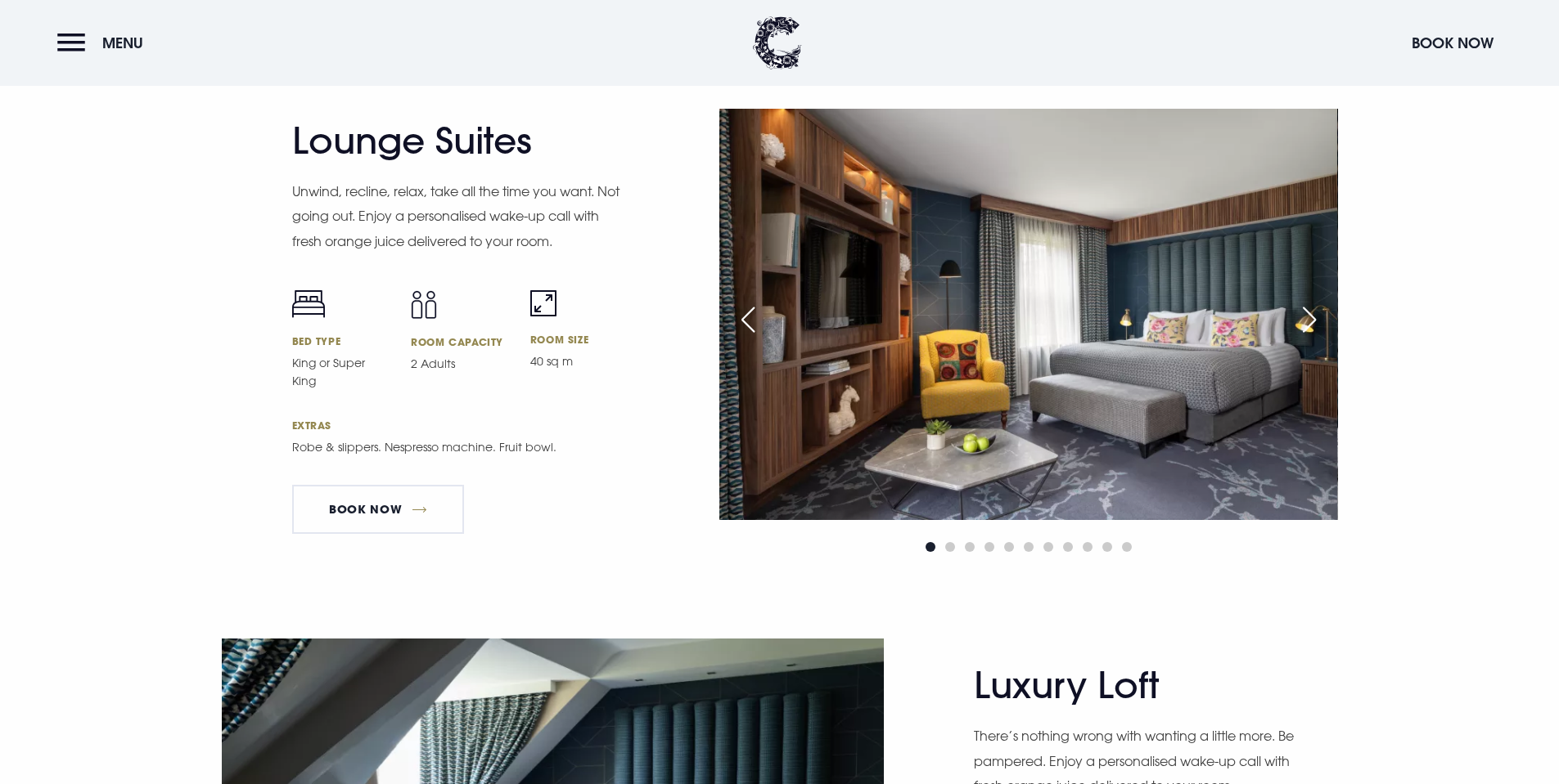
click at [1313, 325] on div "Next slide" at bounding box center [1309, 320] width 41 height 36
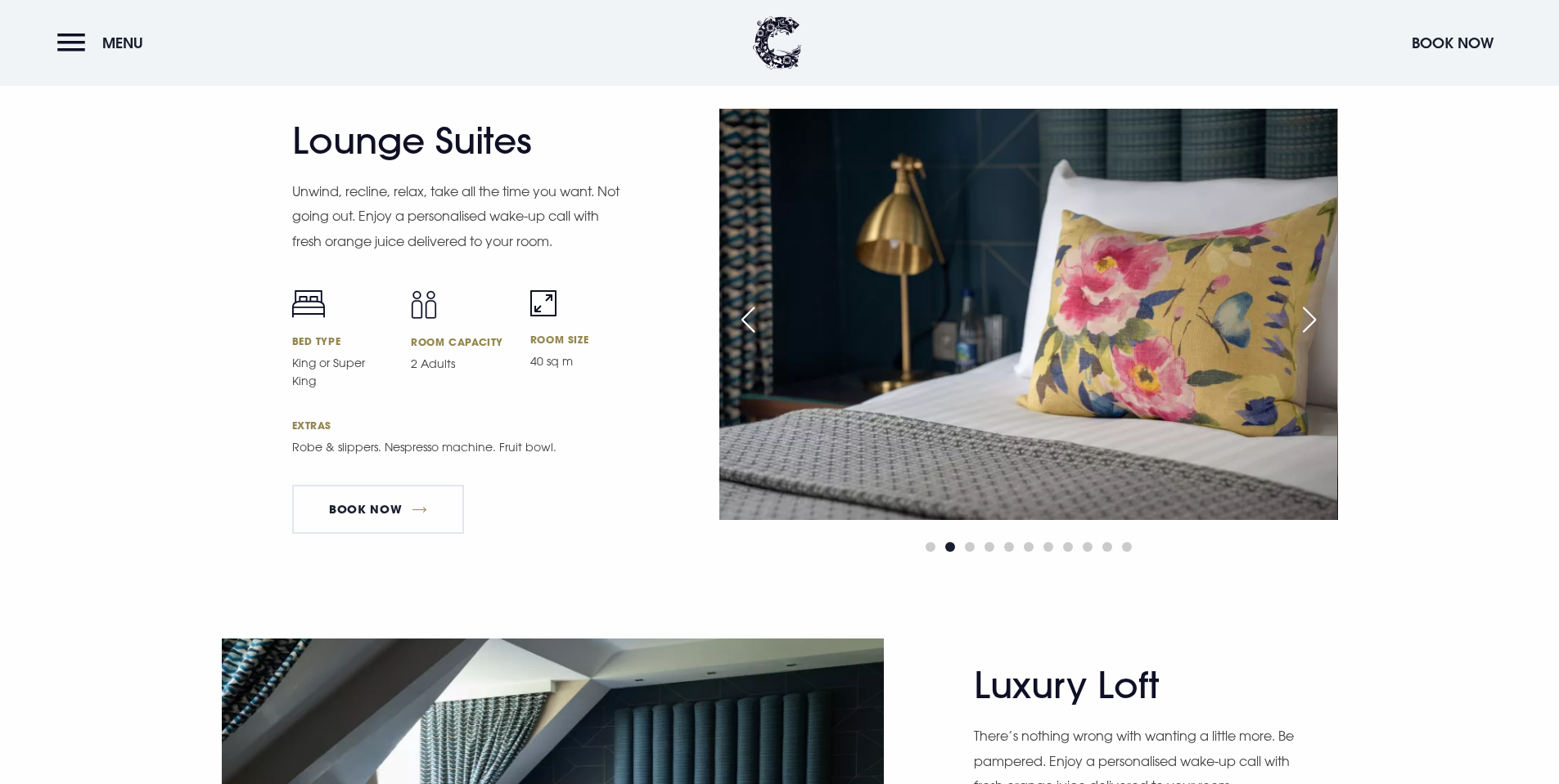
click at [1313, 325] on div "Next slide" at bounding box center [1309, 320] width 41 height 36
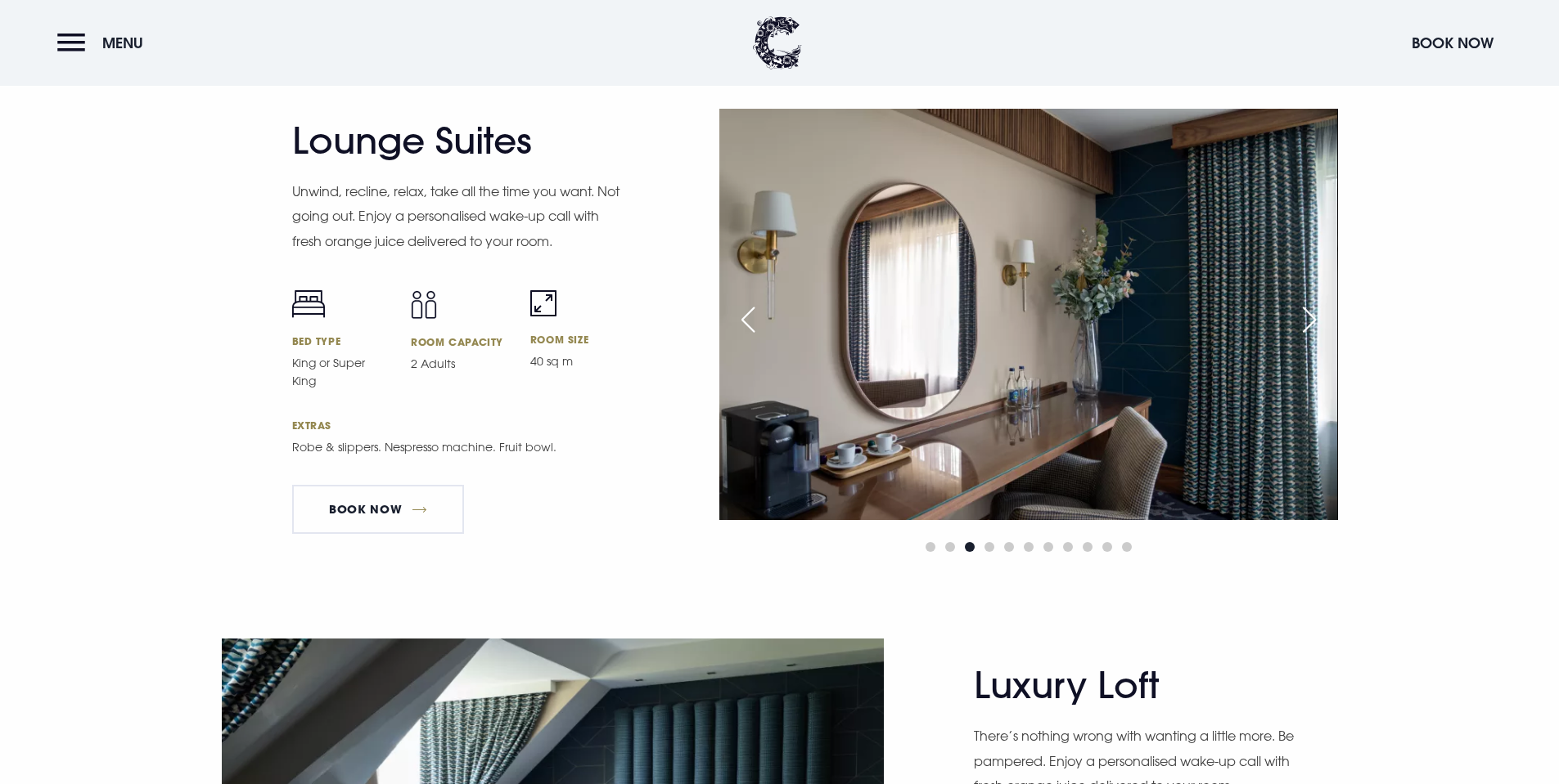
click at [1313, 325] on div "Next slide" at bounding box center [1309, 320] width 41 height 36
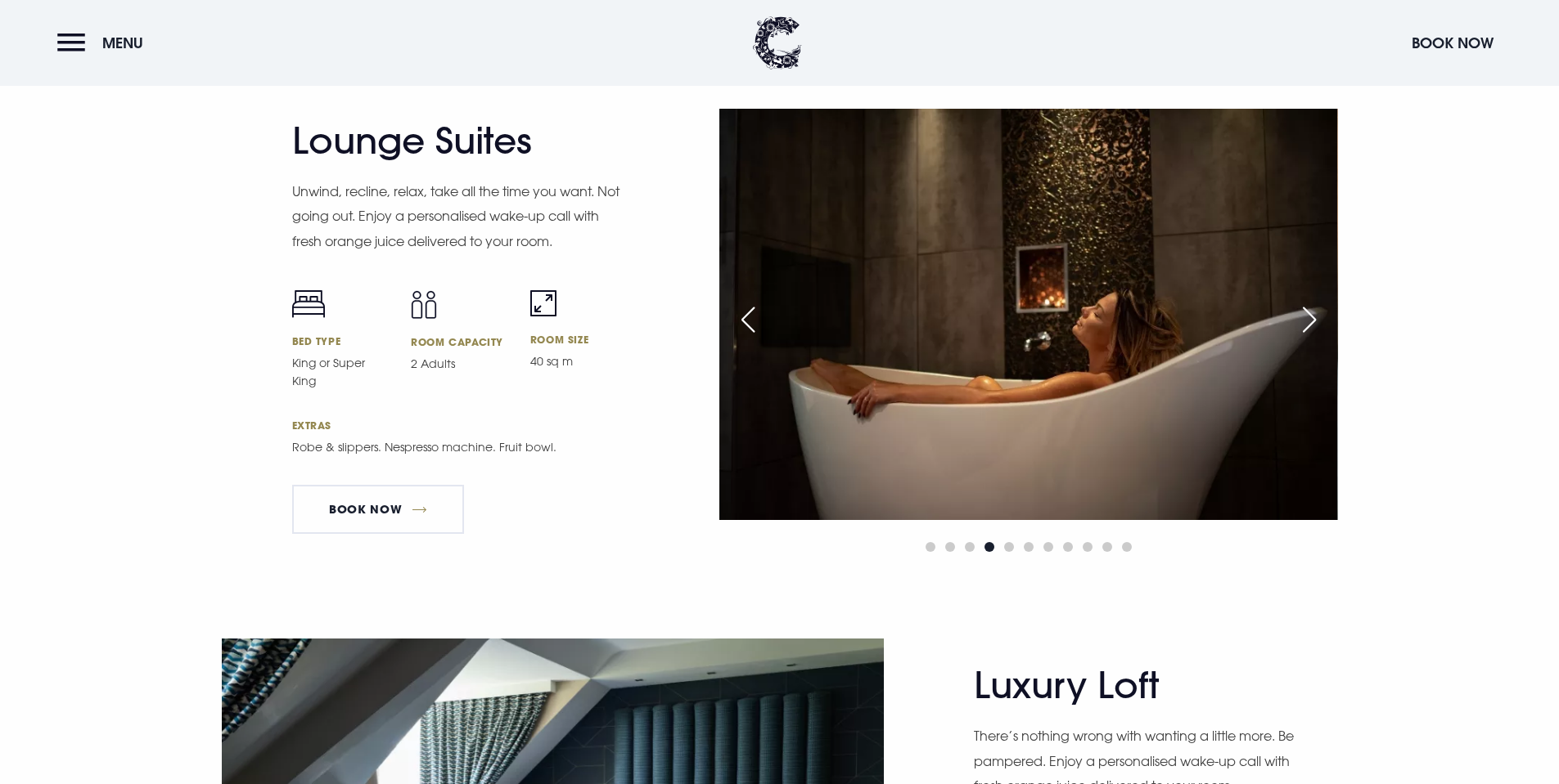
click at [1313, 325] on div "Next slide" at bounding box center [1309, 320] width 41 height 36
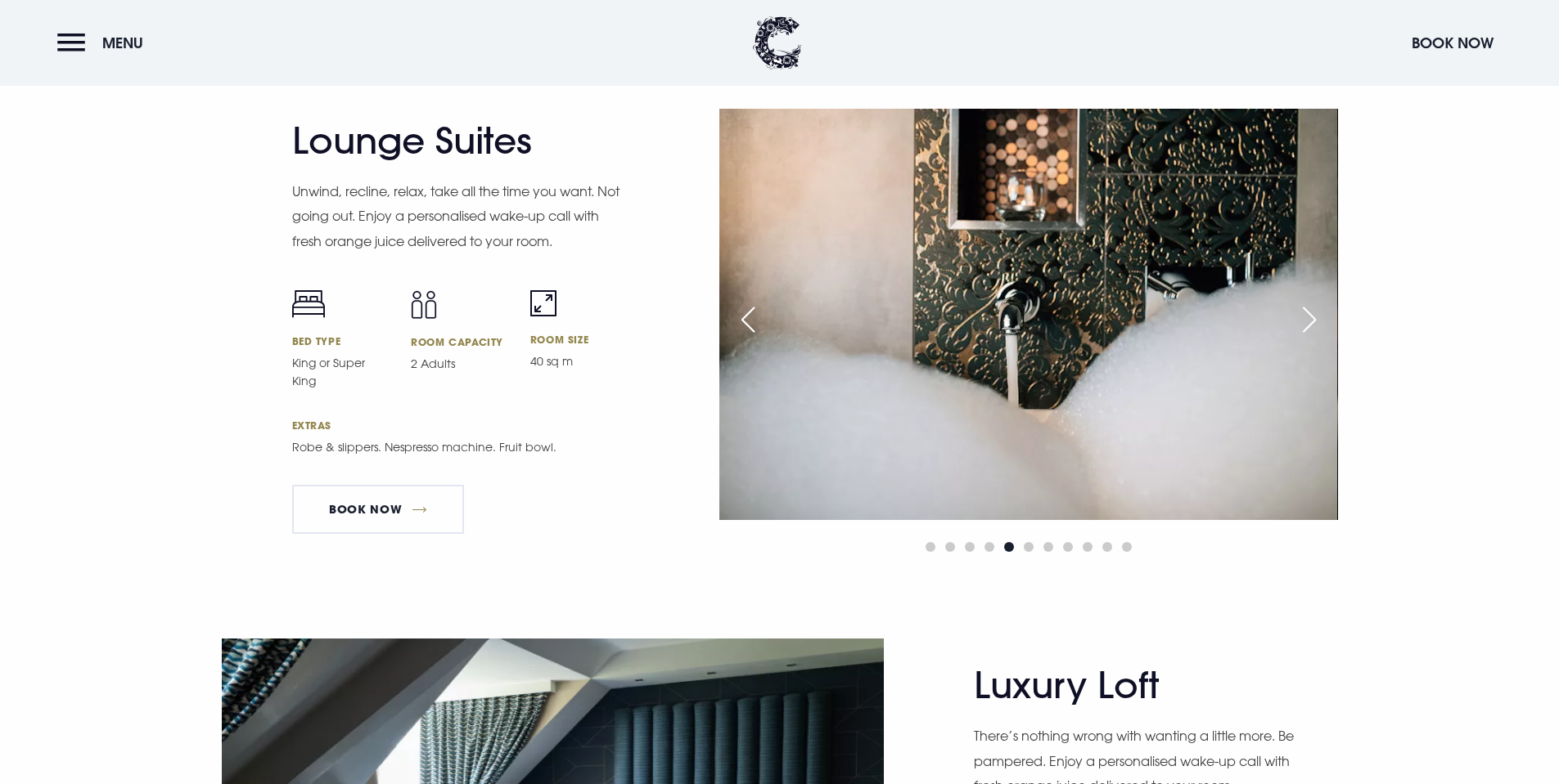
click at [1313, 325] on div "Next slide" at bounding box center [1309, 320] width 41 height 36
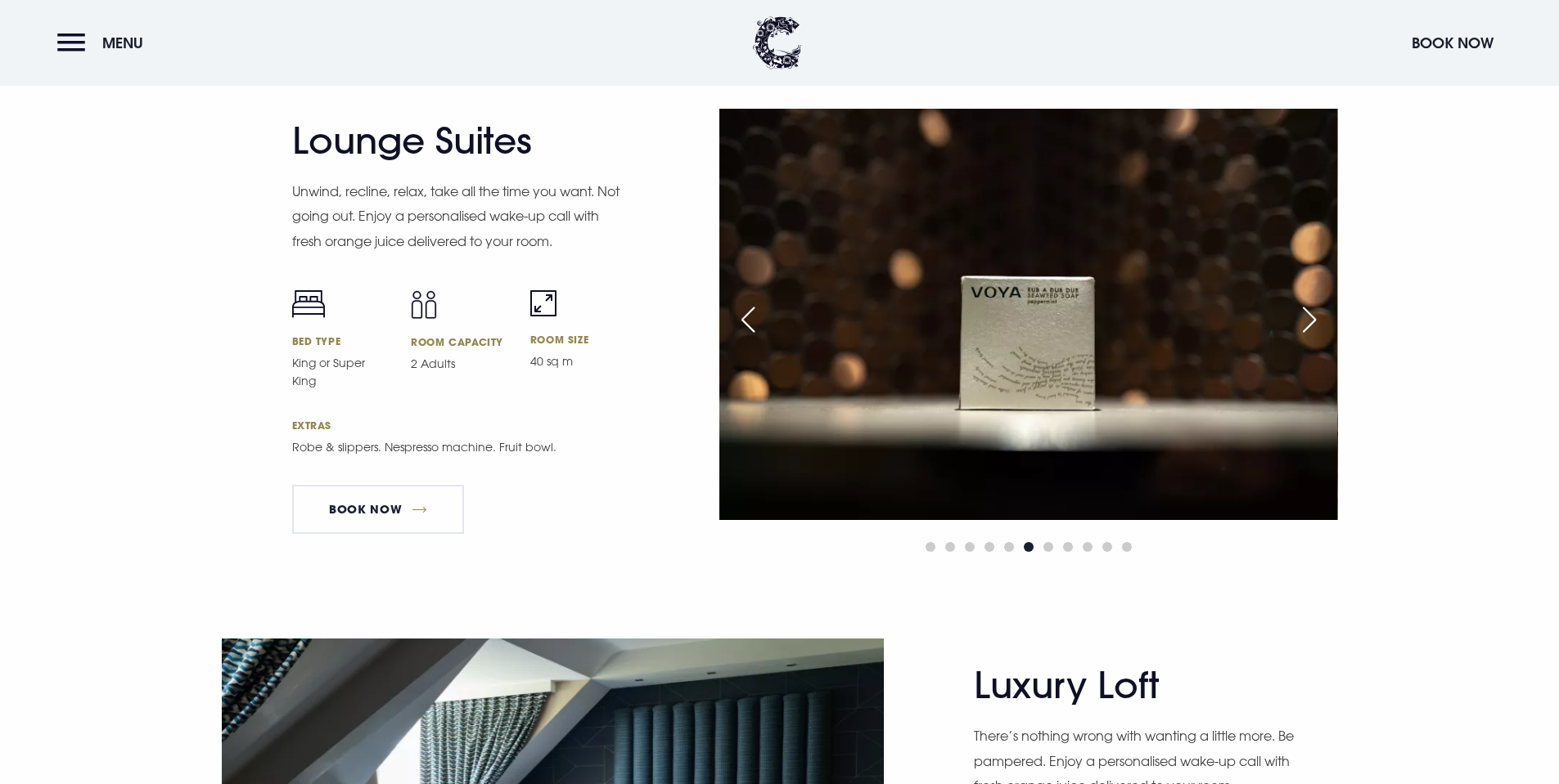
click at [1313, 325] on div "Next slide" at bounding box center [1309, 320] width 41 height 36
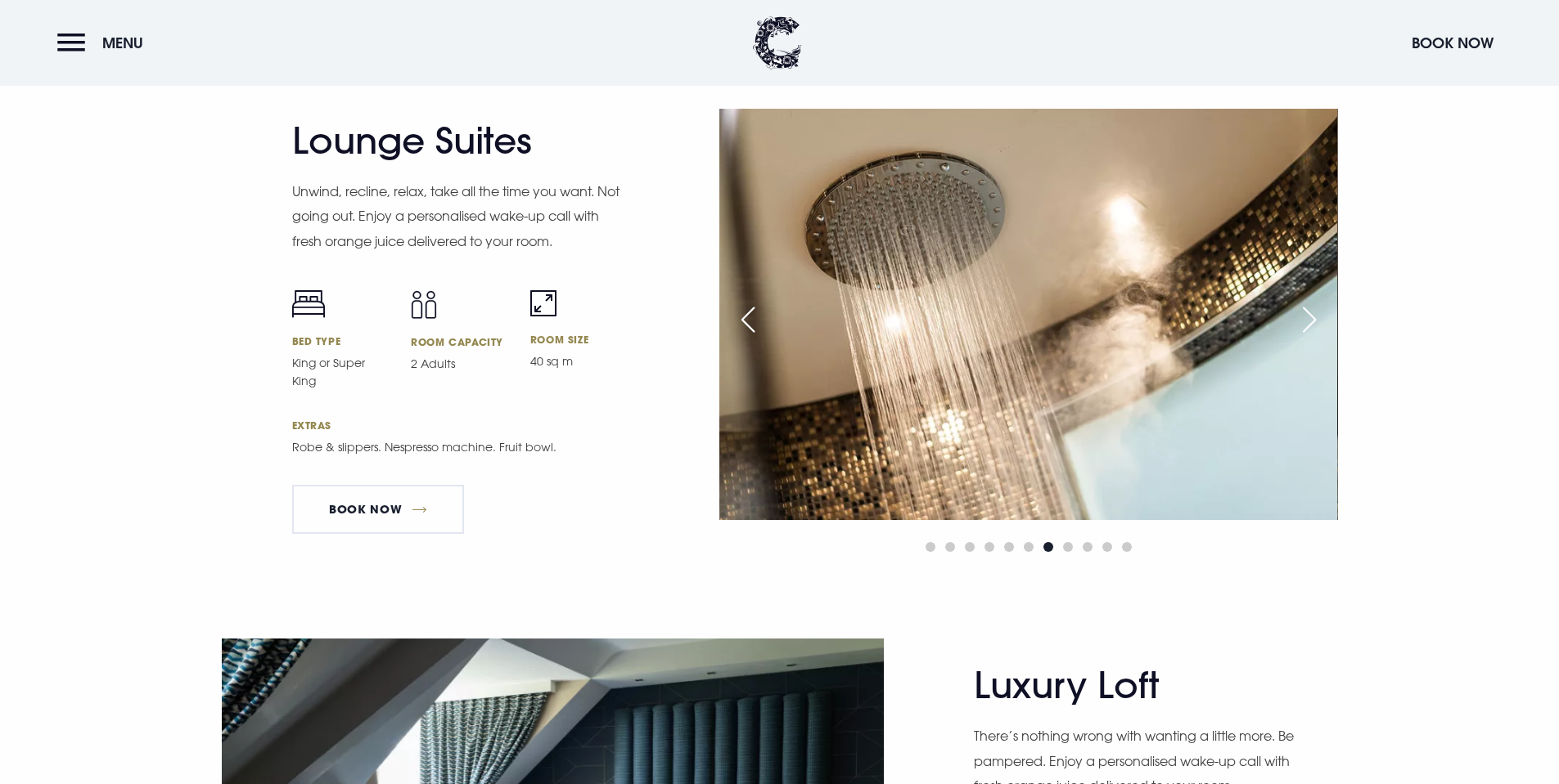
click at [1313, 325] on div "Next slide" at bounding box center [1309, 320] width 41 height 36
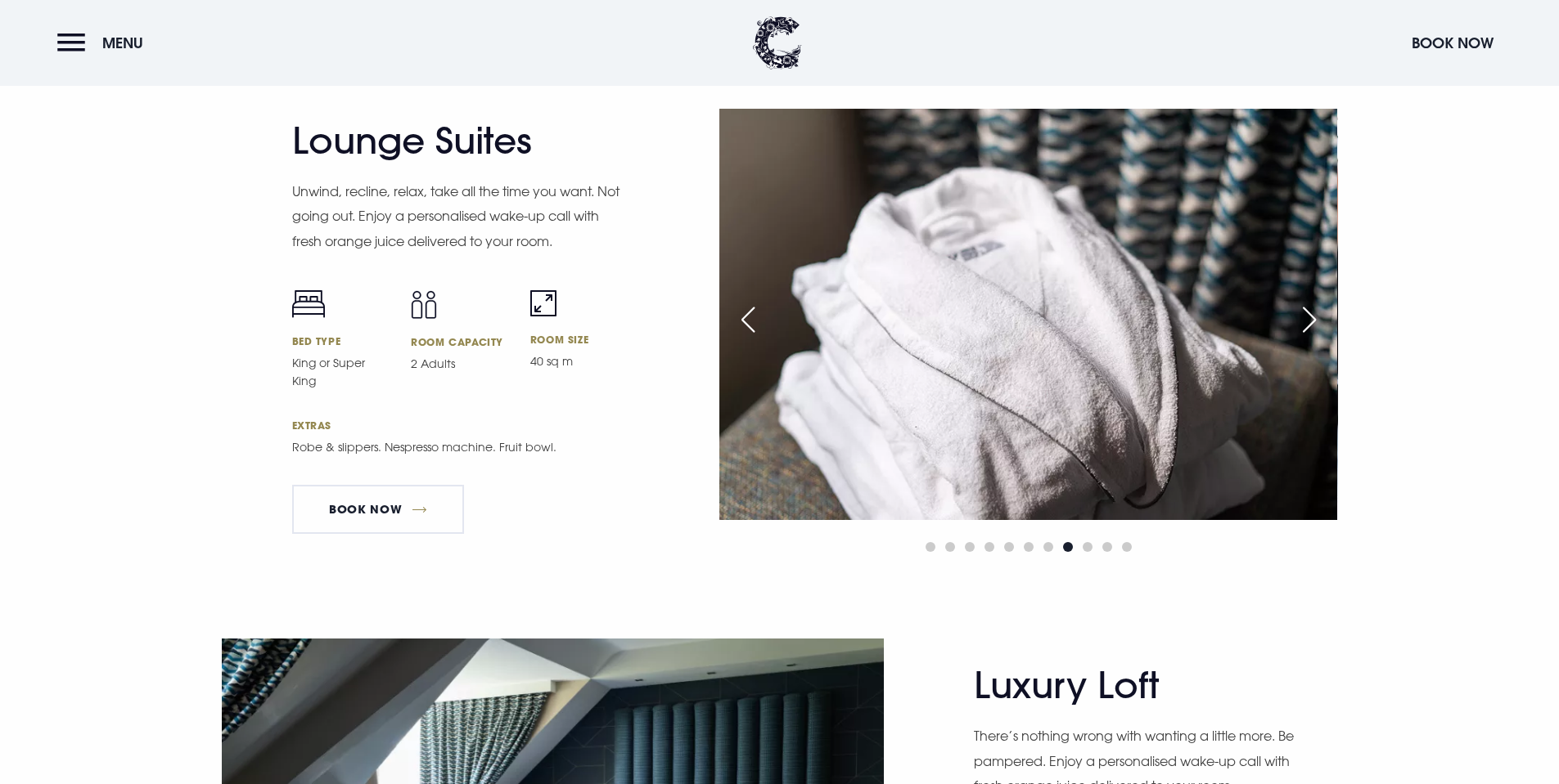
click at [1313, 325] on div "Next slide" at bounding box center [1309, 320] width 41 height 36
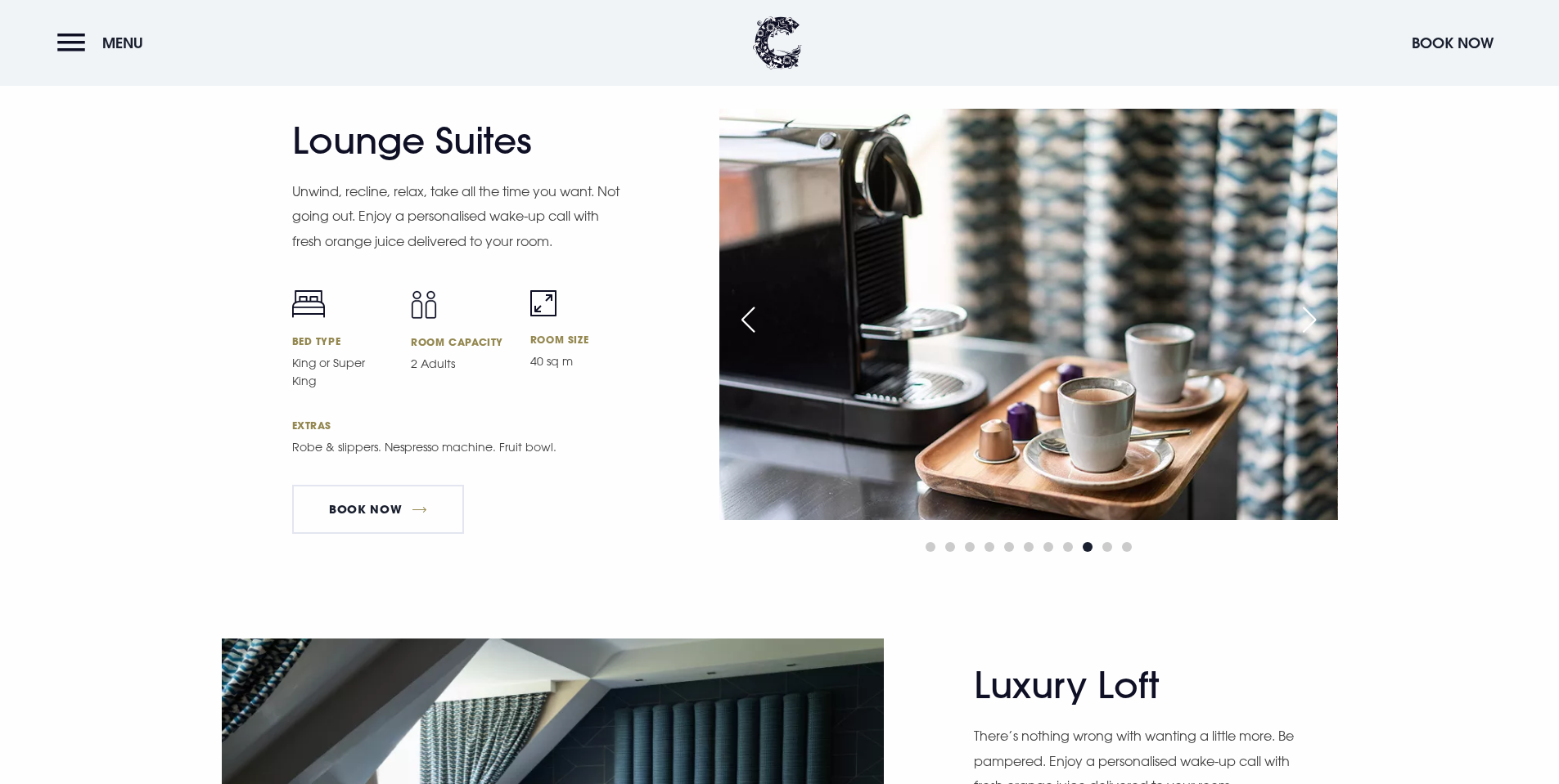
click at [1313, 325] on div "Next slide" at bounding box center [1309, 320] width 41 height 36
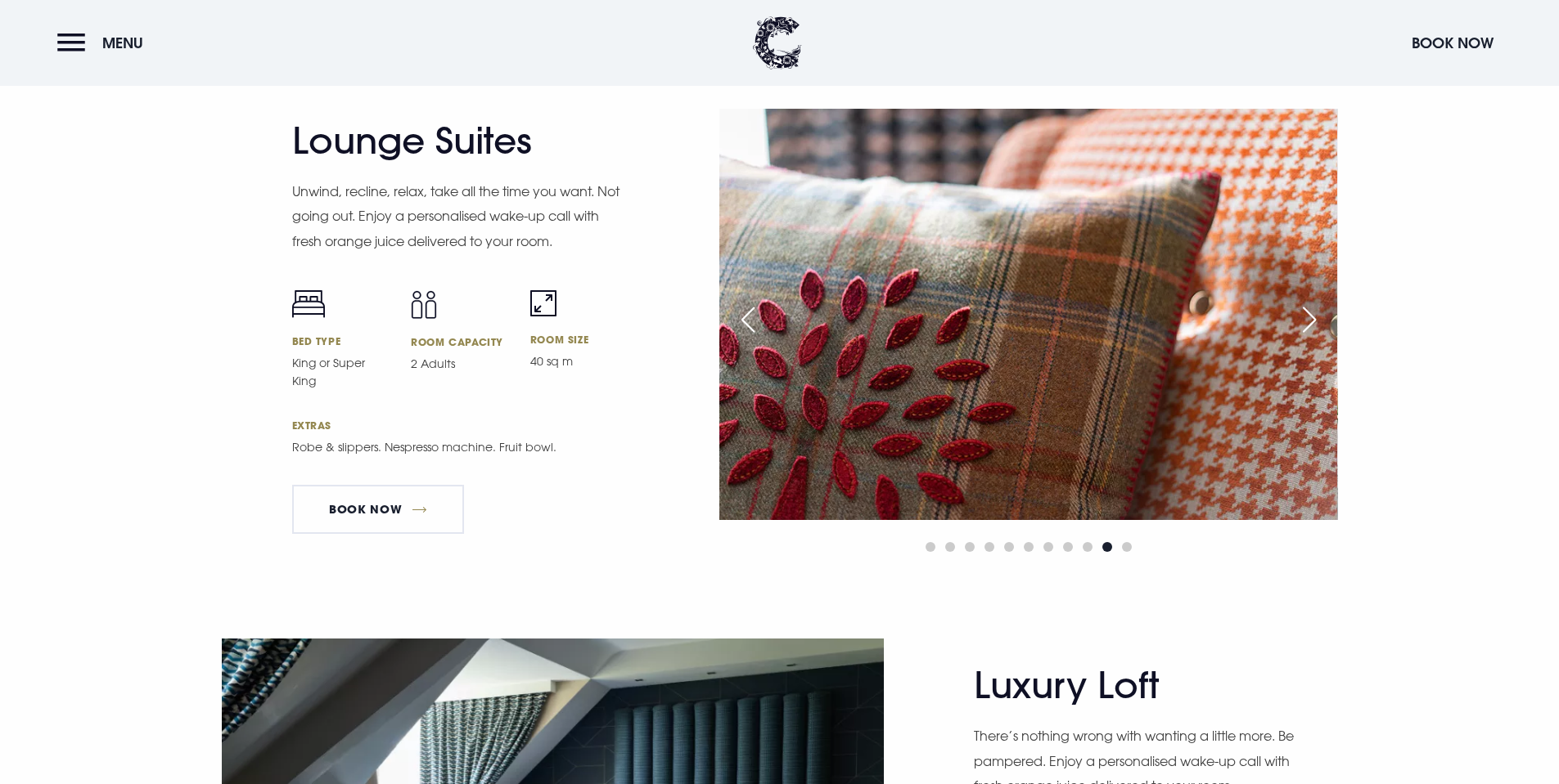
click at [1313, 325] on div "Next slide" at bounding box center [1309, 320] width 41 height 36
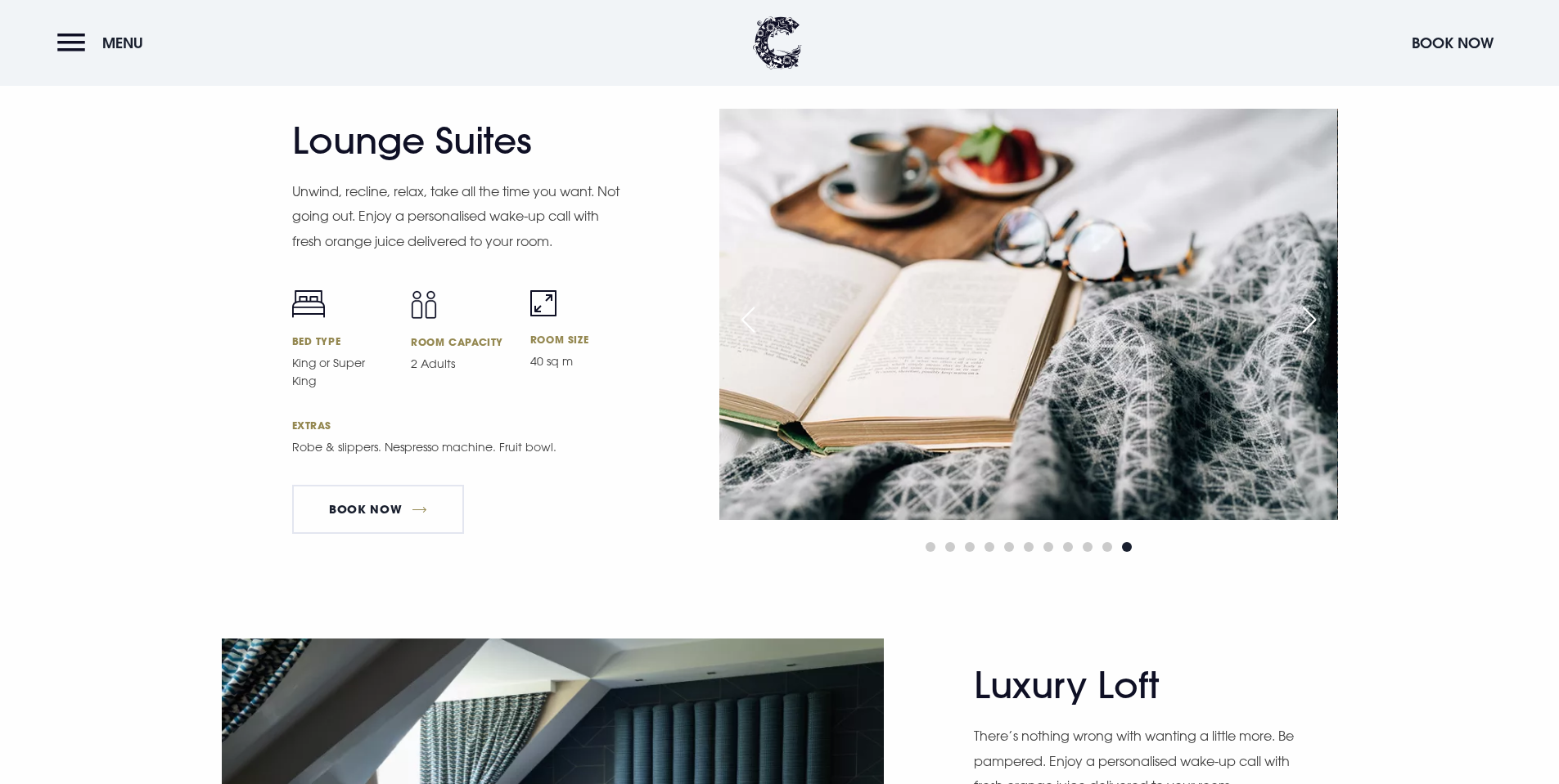
click at [1313, 325] on div "Next slide" at bounding box center [1309, 320] width 41 height 36
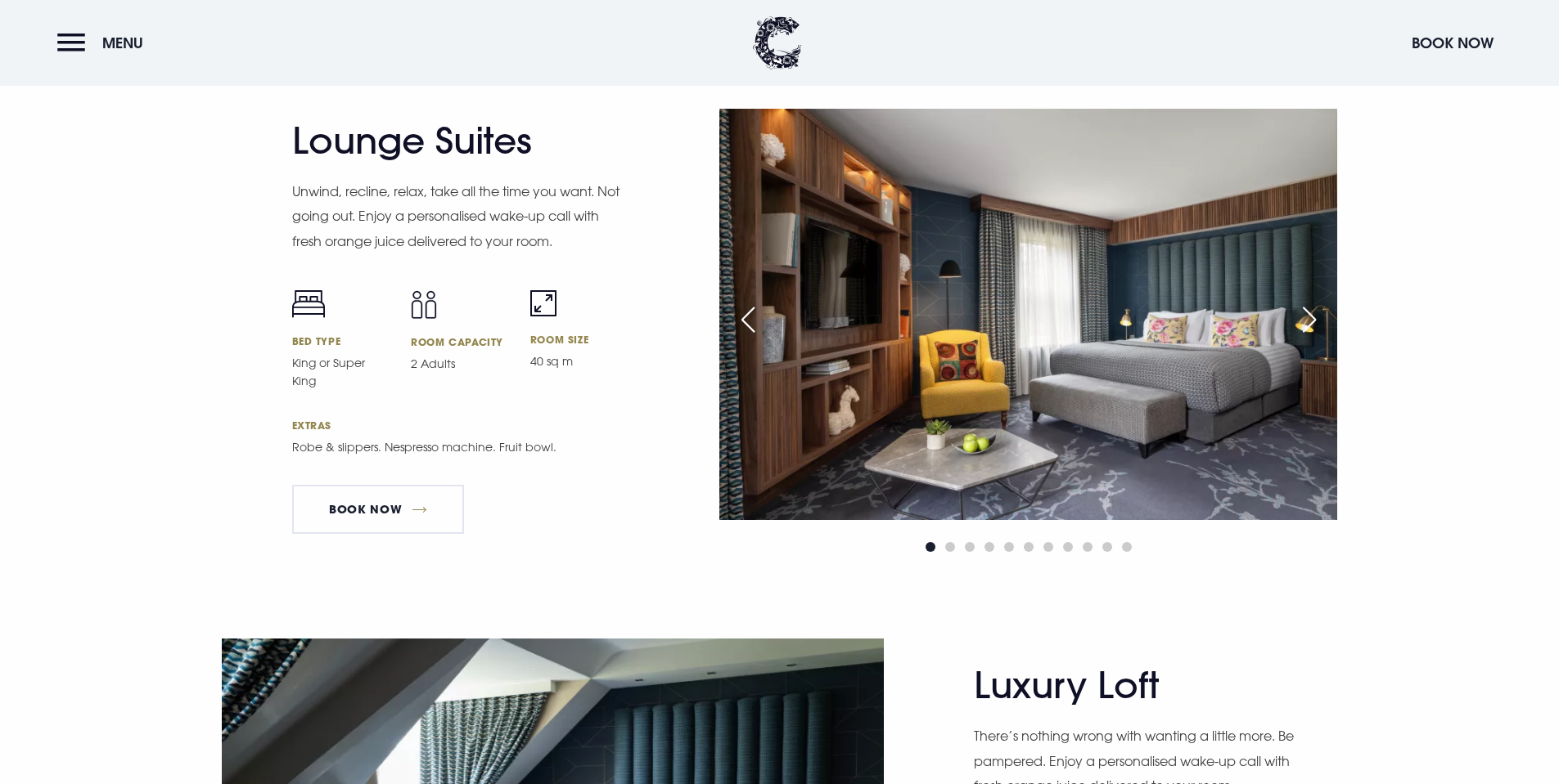
click at [1313, 325] on div "Next slide" at bounding box center [1309, 320] width 41 height 36
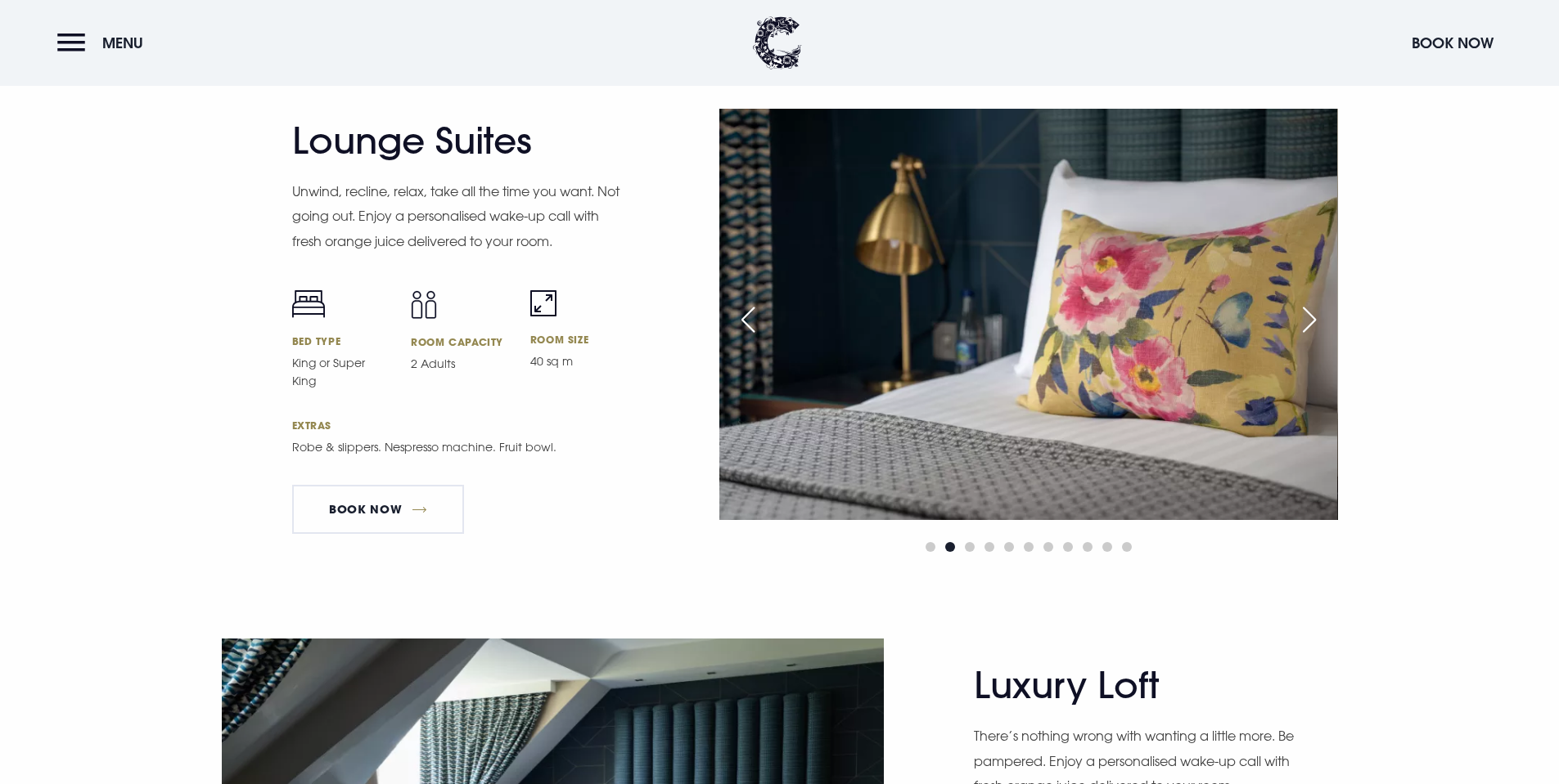
click at [1313, 325] on div "Next slide" at bounding box center [1309, 320] width 41 height 36
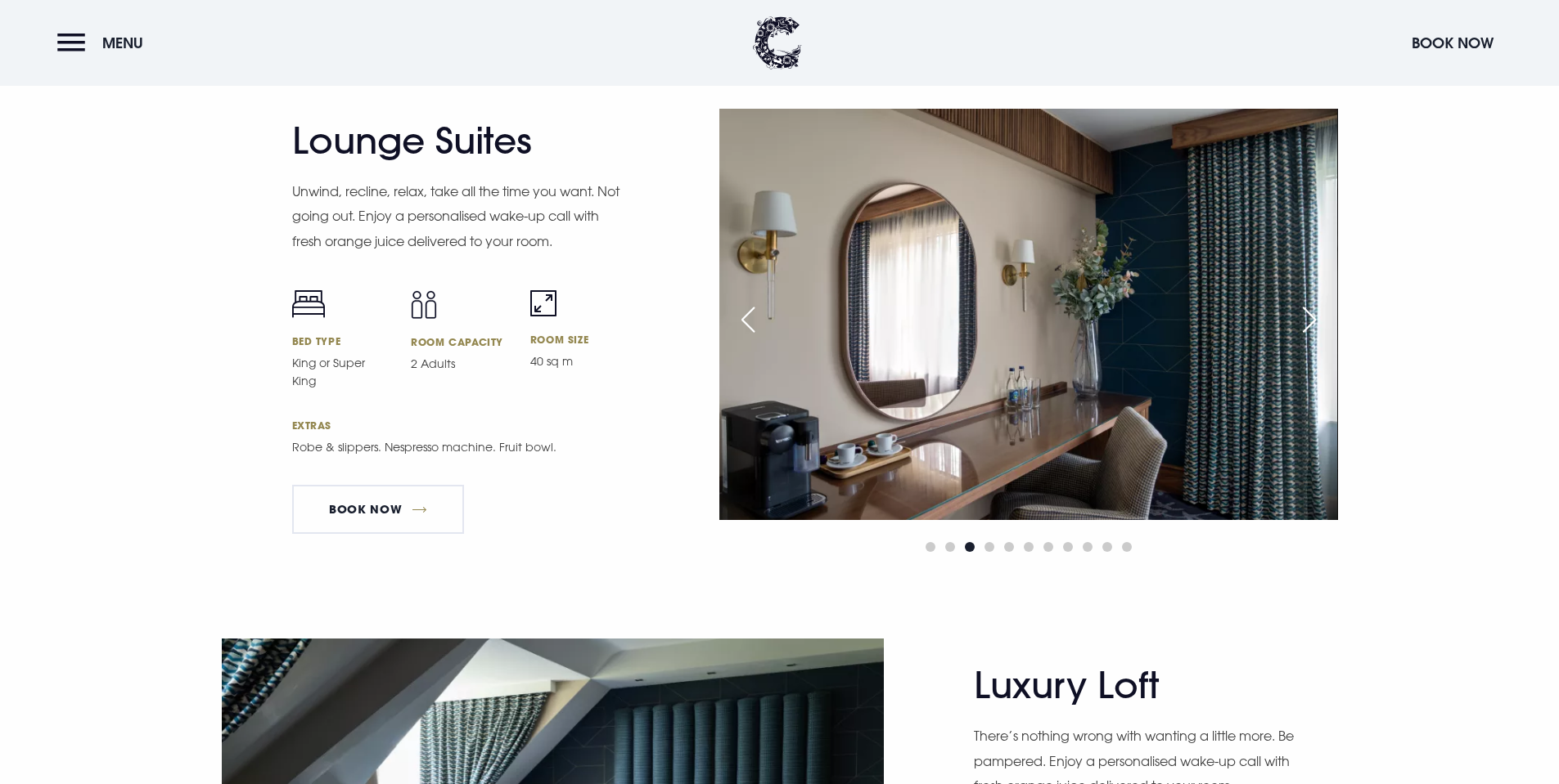
click at [1313, 325] on div "Next slide" at bounding box center [1309, 320] width 41 height 36
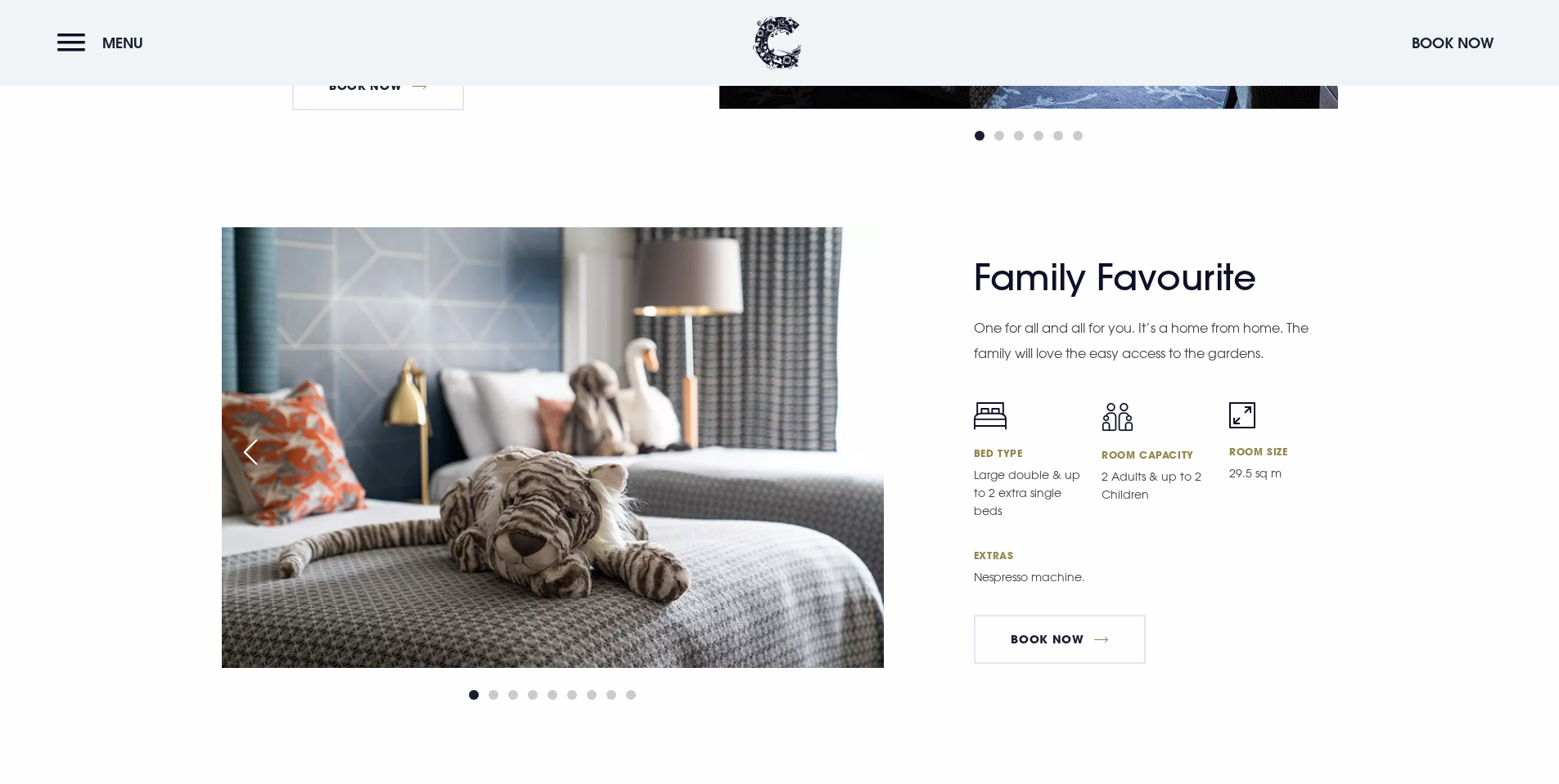
scroll to position [4908, 0]
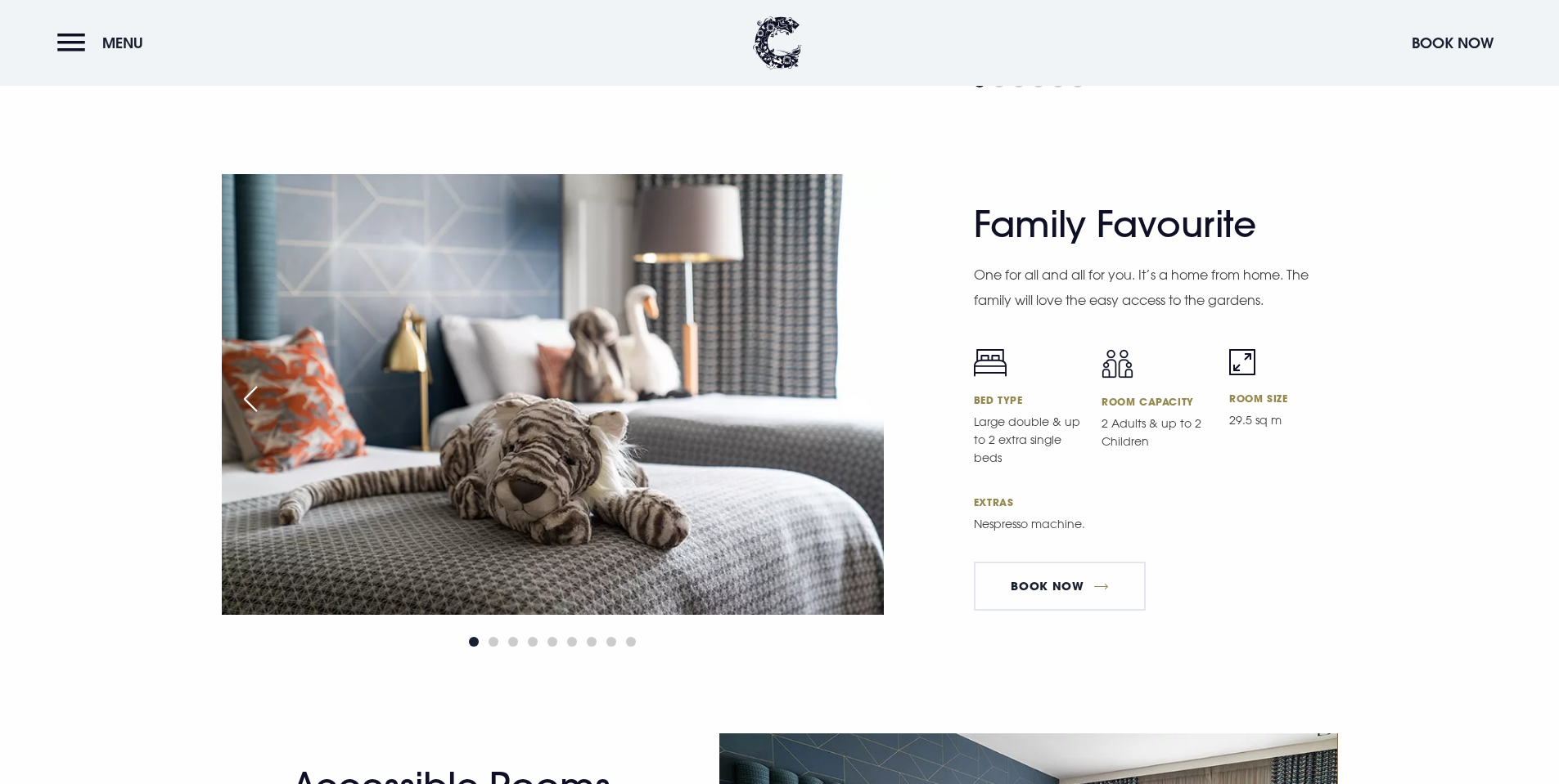
click at [870, 424] on img at bounding box center [552, 395] width 662 height 441
click at [868, 393] on div "Next slide" at bounding box center [855, 399] width 41 height 36
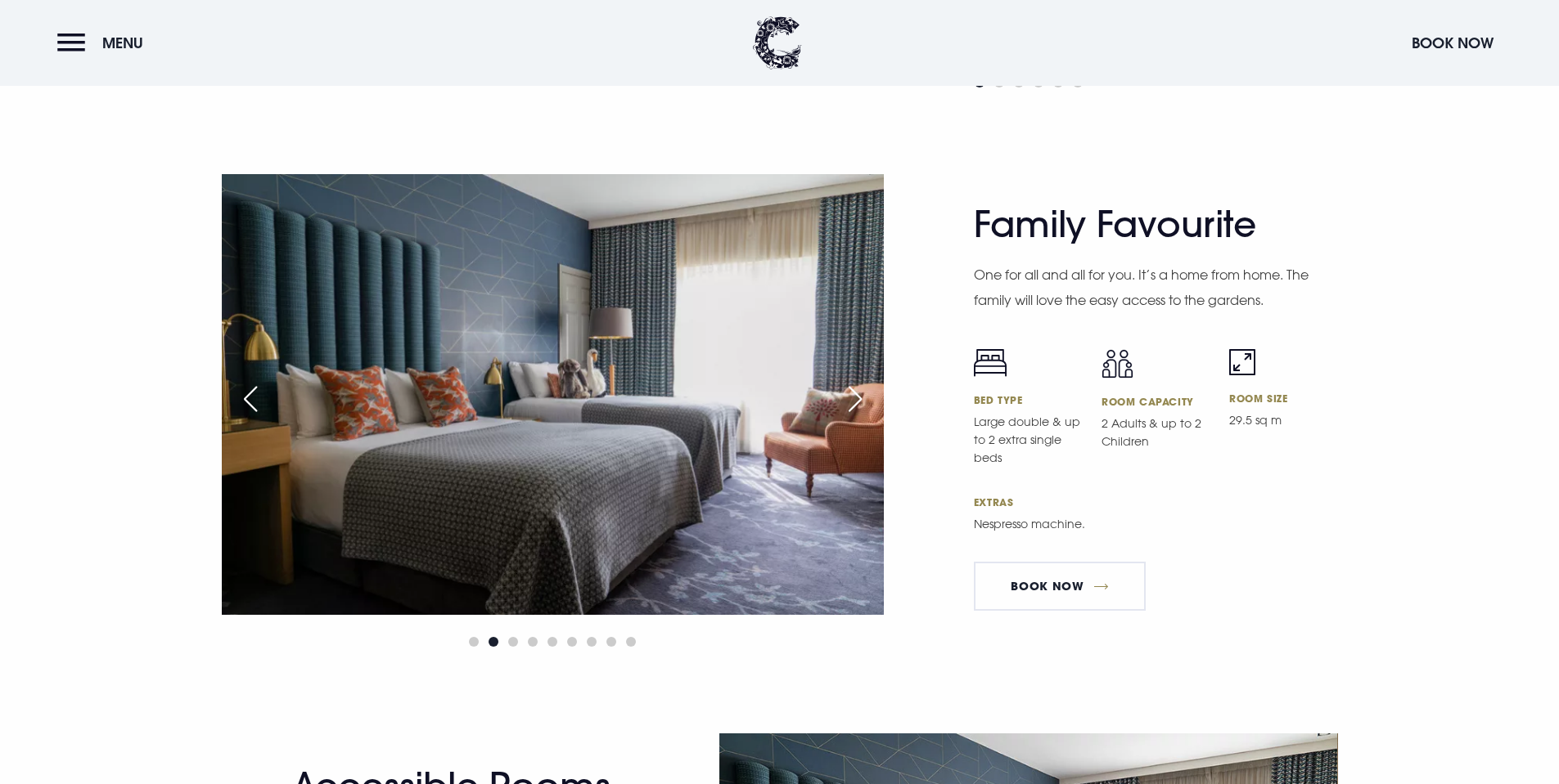
click at [868, 393] on div "Next slide" at bounding box center [855, 399] width 41 height 36
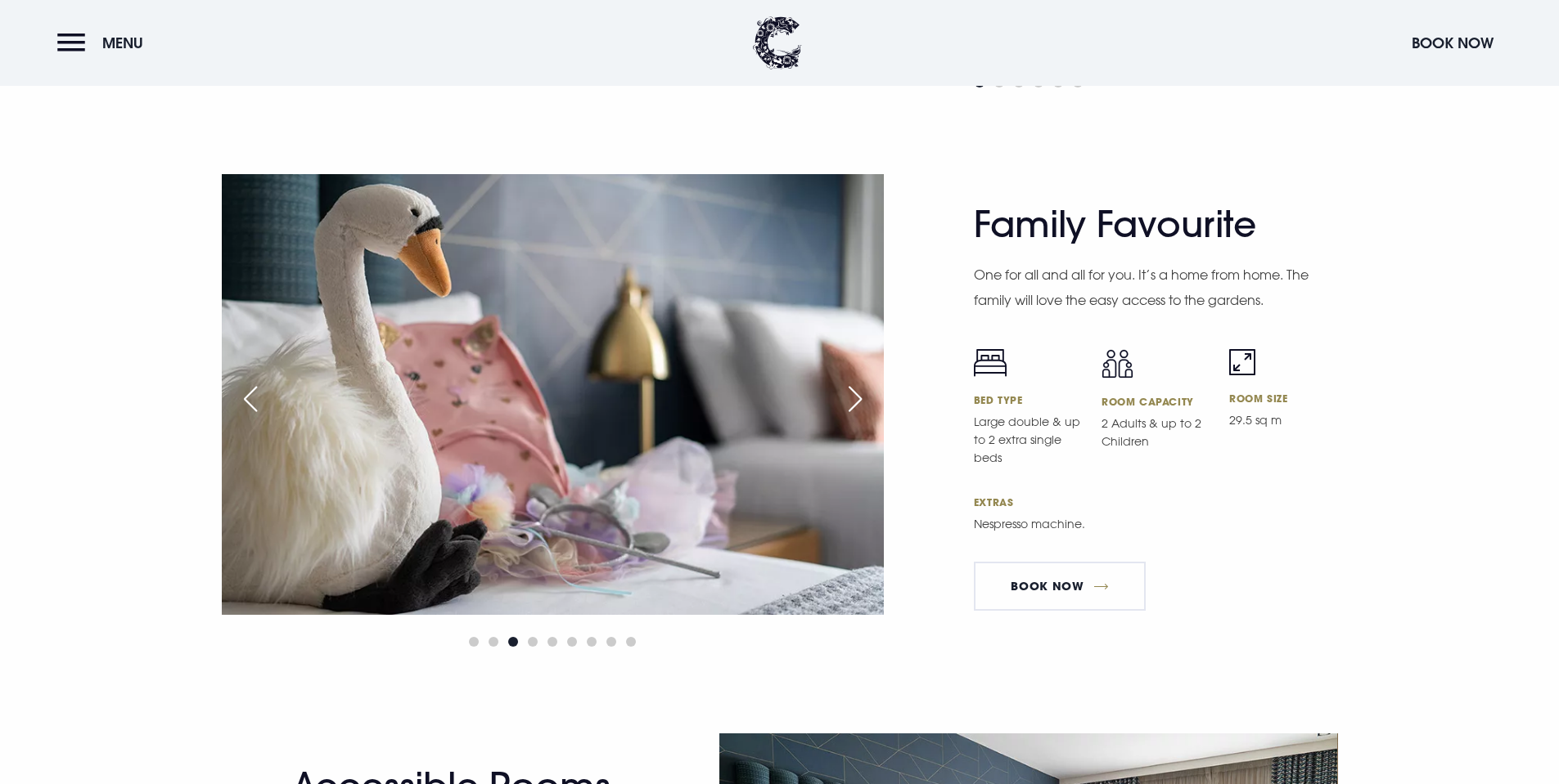
click at [868, 393] on div "Next slide" at bounding box center [855, 399] width 41 height 36
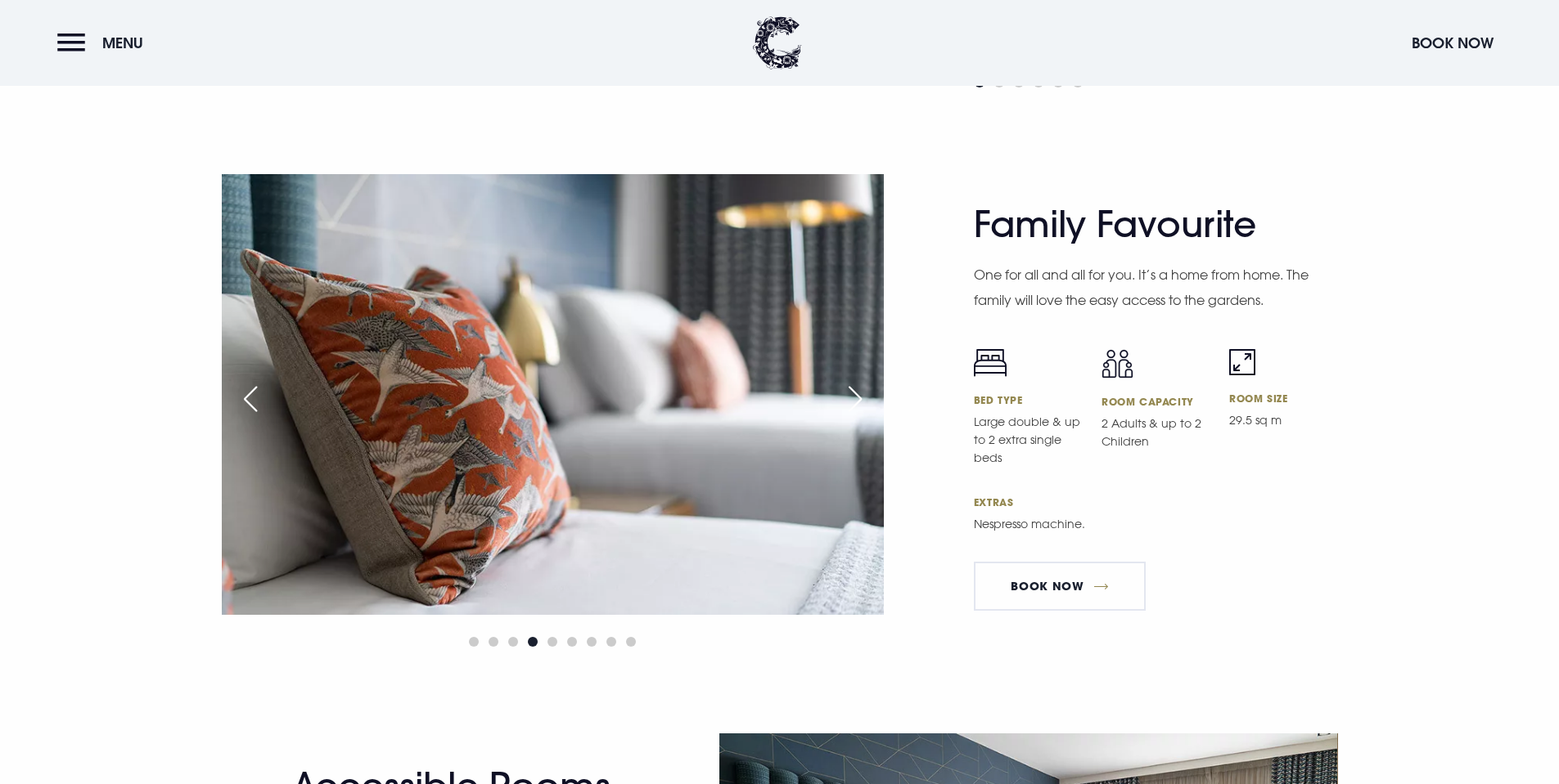
click at [868, 393] on div "Next slide" at bounding box center [855, 399] width 41 height 36
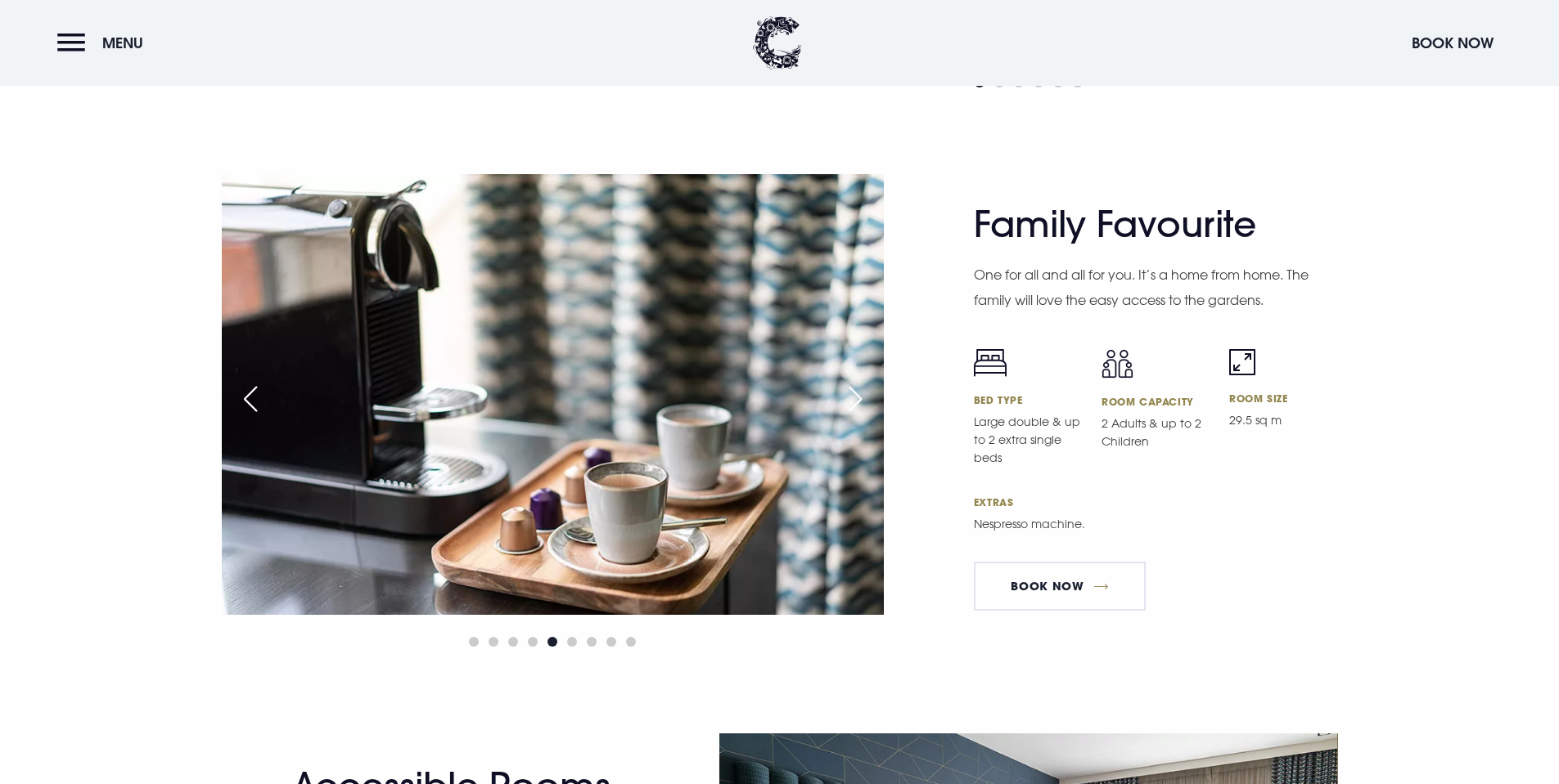
click at [868, 393] on div "Next slide" at bounding box center [855, 399] width 41 height 36
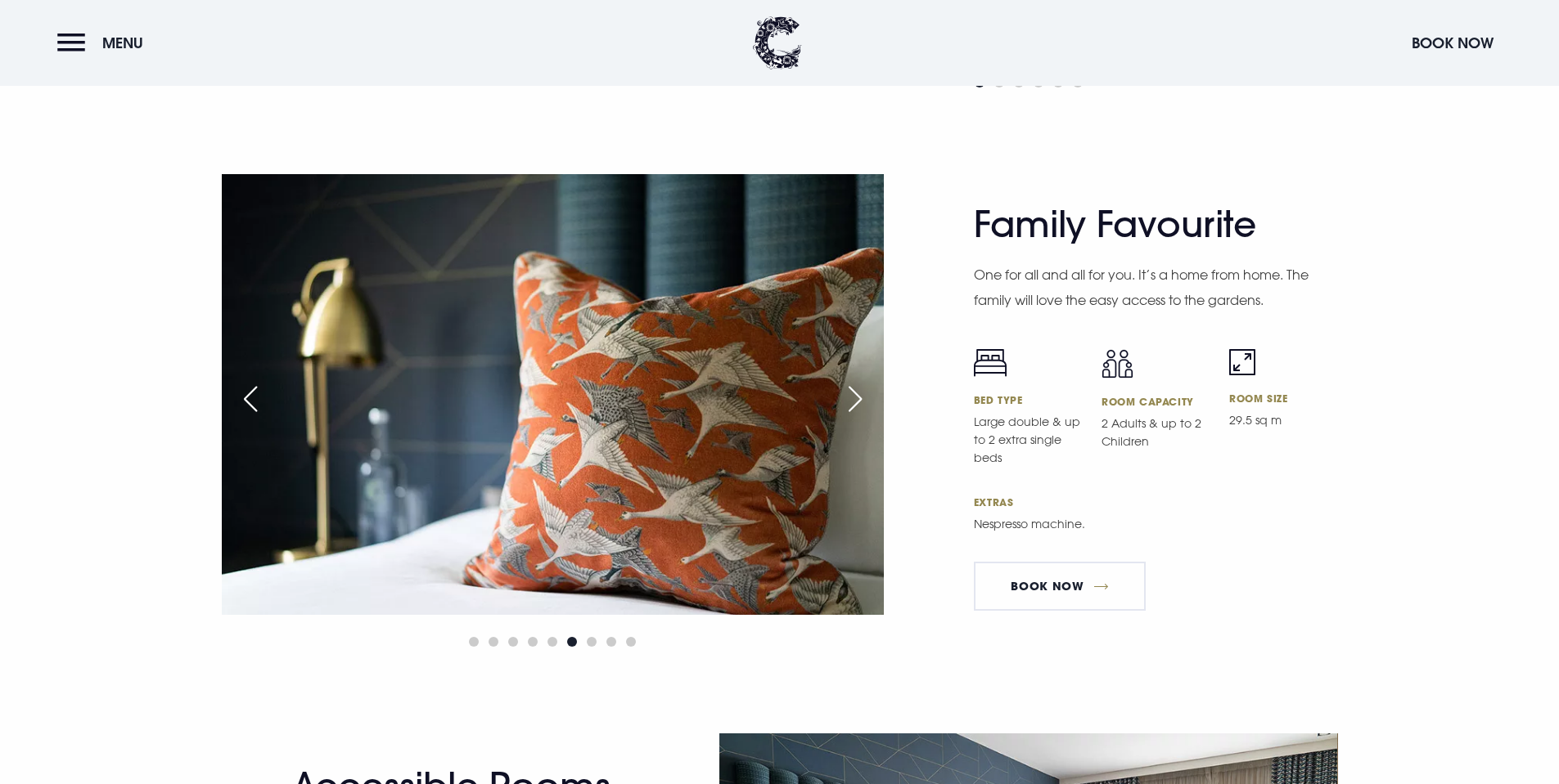
click at [868, 393] on div "Next slide" at bounding box center [855, 399] width 41 height 36
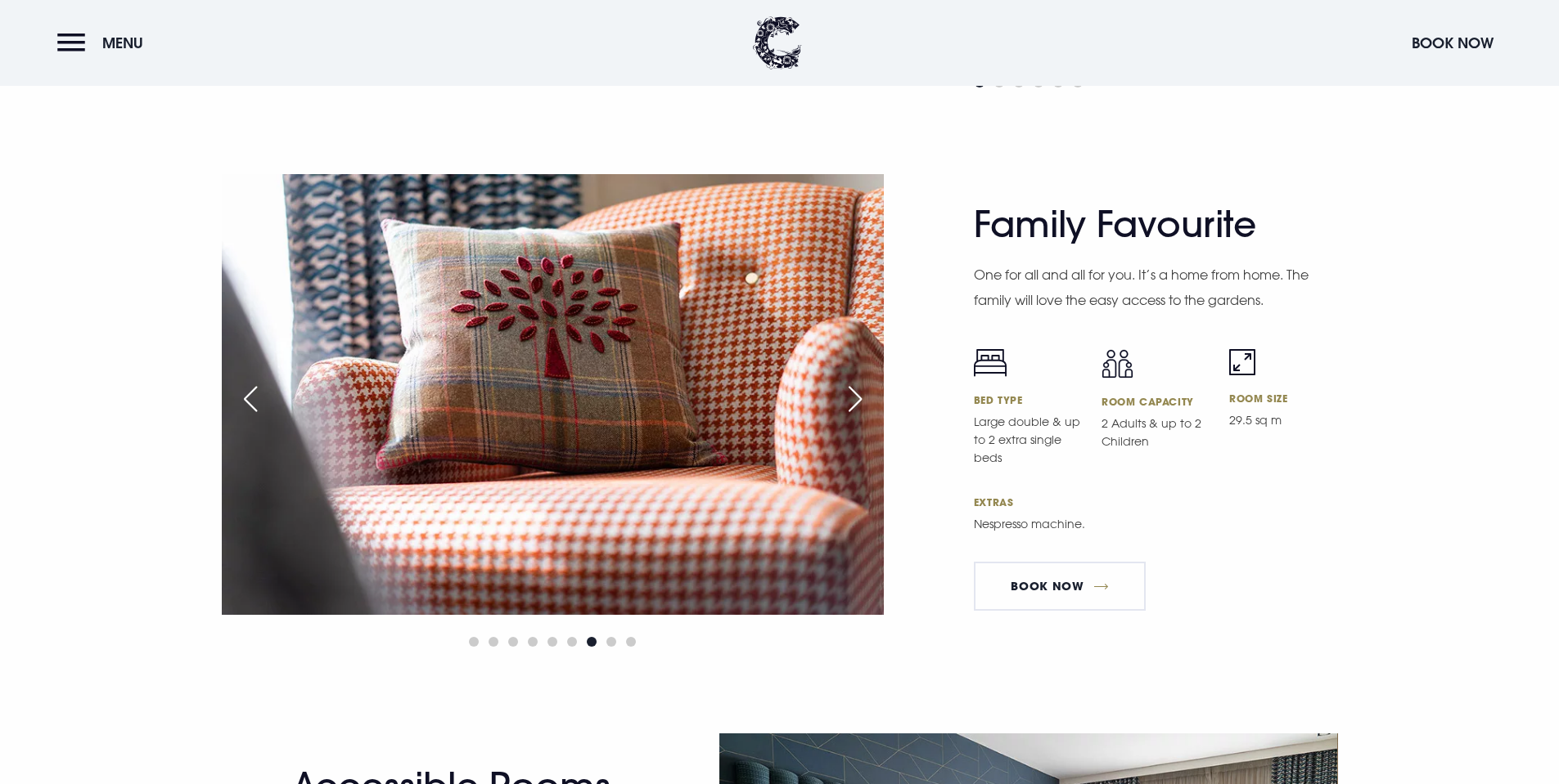
click at [868, 393] on div "Next slide" at bounding box center [855, 399] width 41 height 36
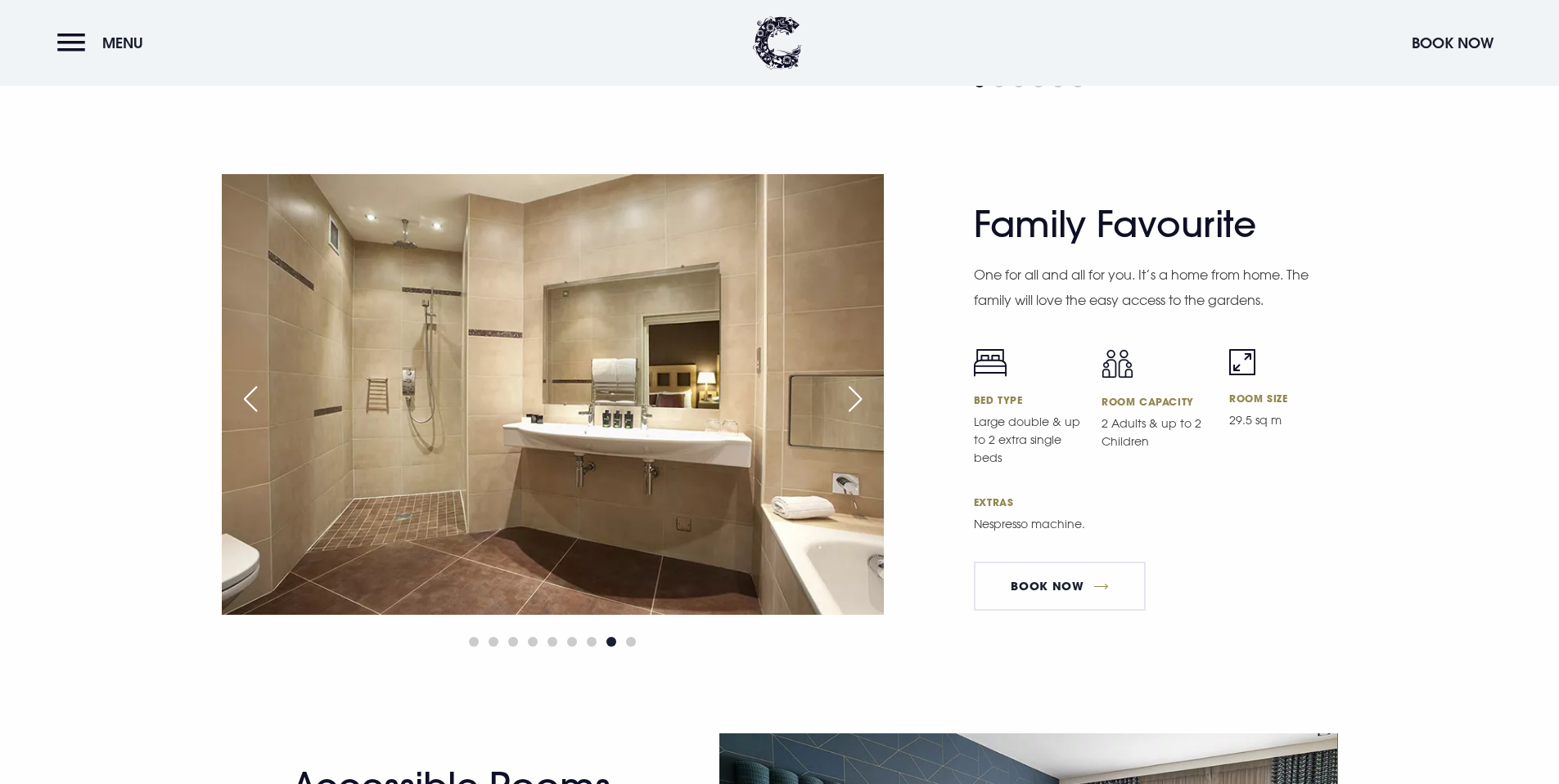
click at [868, 393] on div "Next slide" at bounding box center [855, 399] width 41 height 36
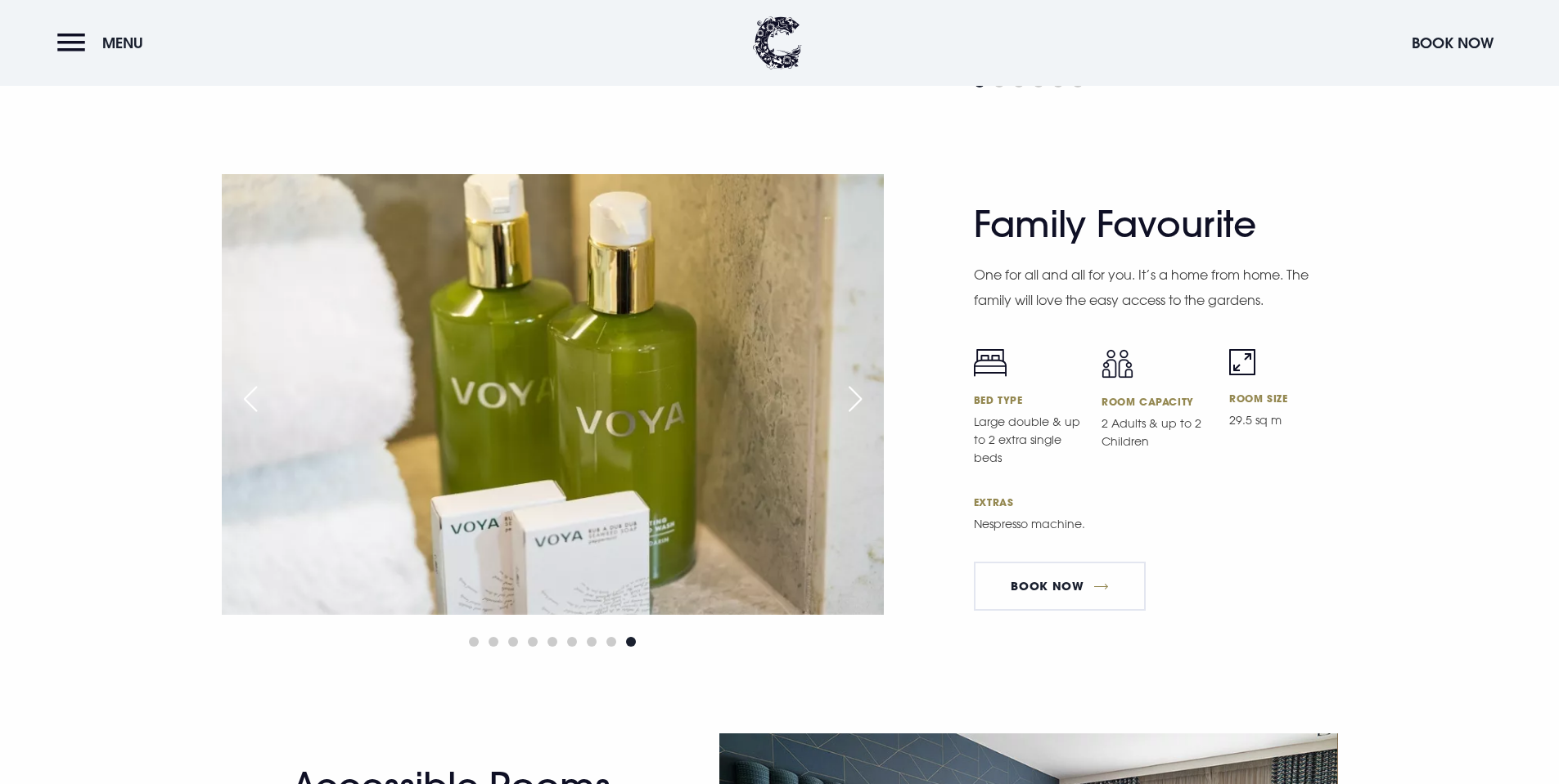
click at [868, 393] on div "Next slide" at bounding box center [855, 399] width 41 height 36
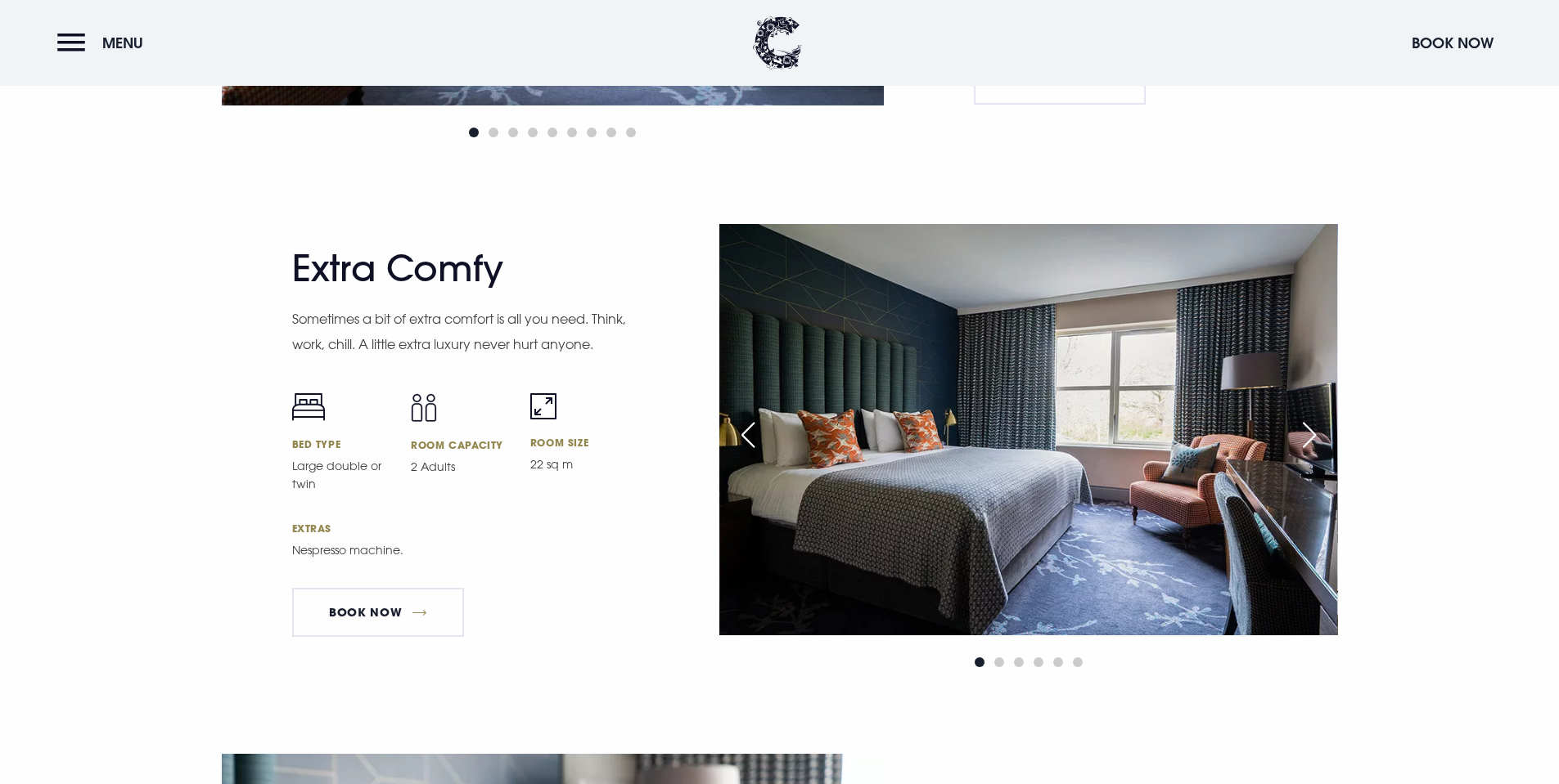
scroll to position [4335, 0]
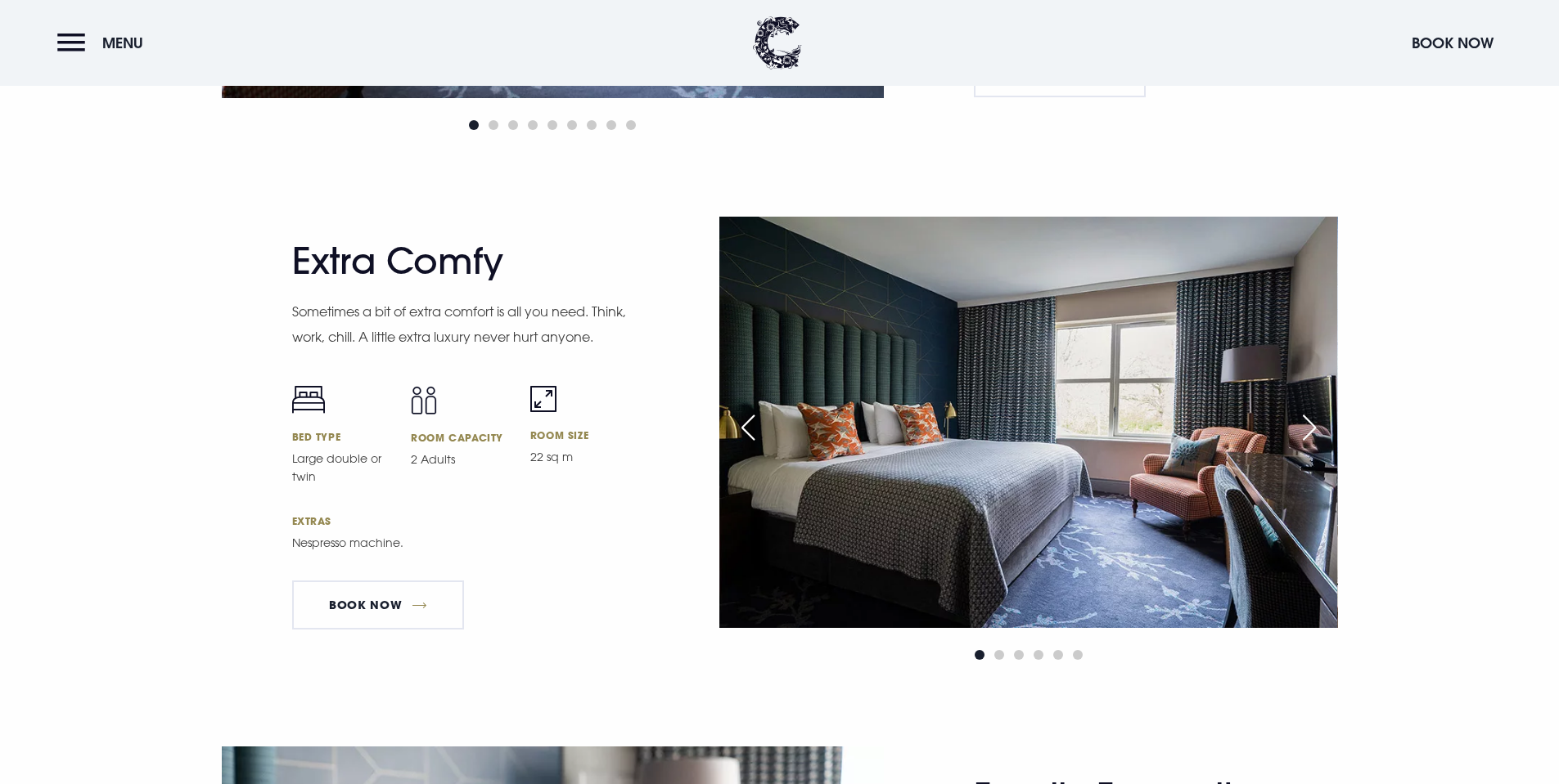
click at [1301, 427] on div "Next slide" at bounding box center [1309, 428] width 41 height 36
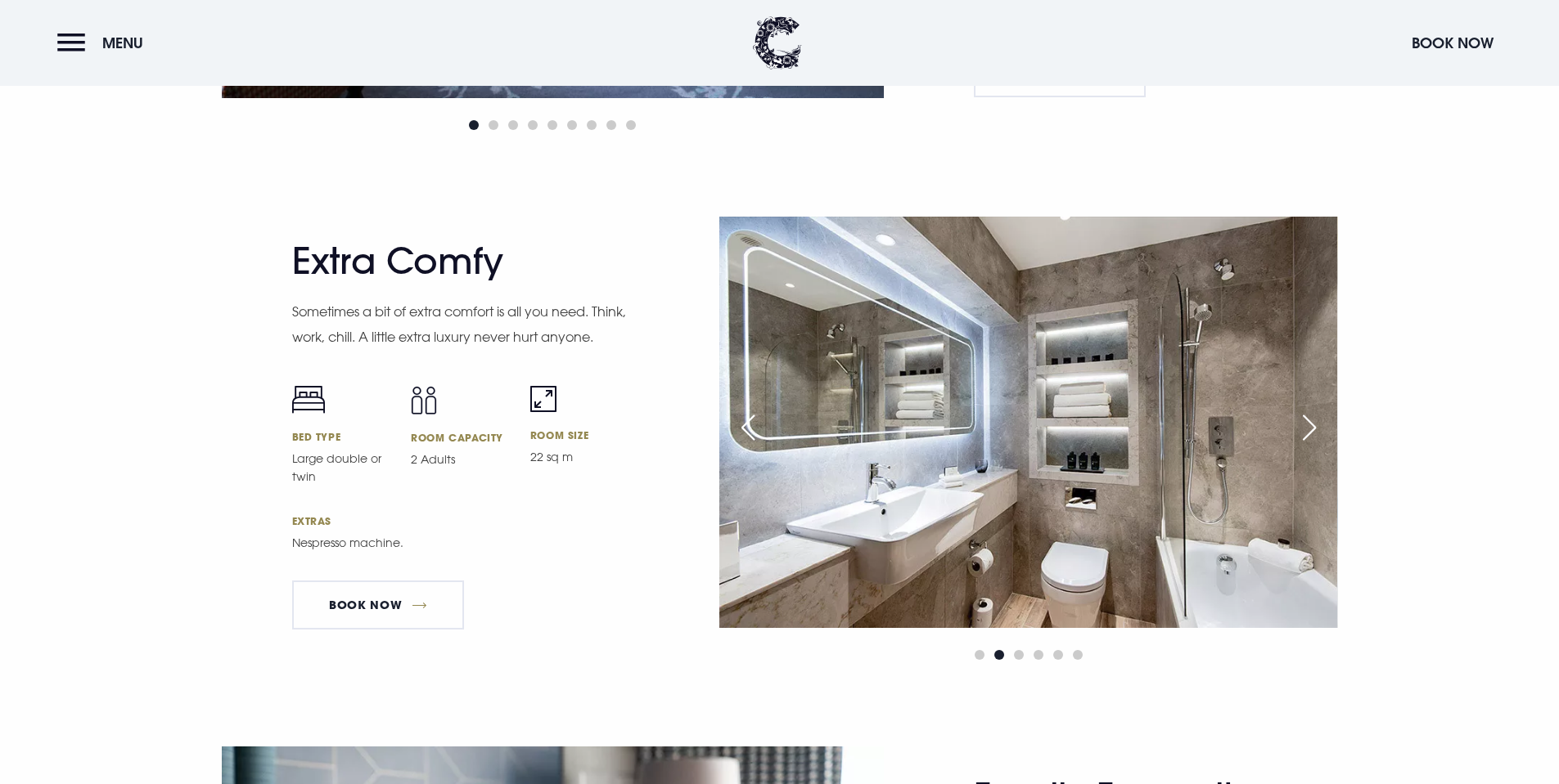
click at [1301, 427] on div "Next slide" at bounding box center [1309, 428] width 41 height 36
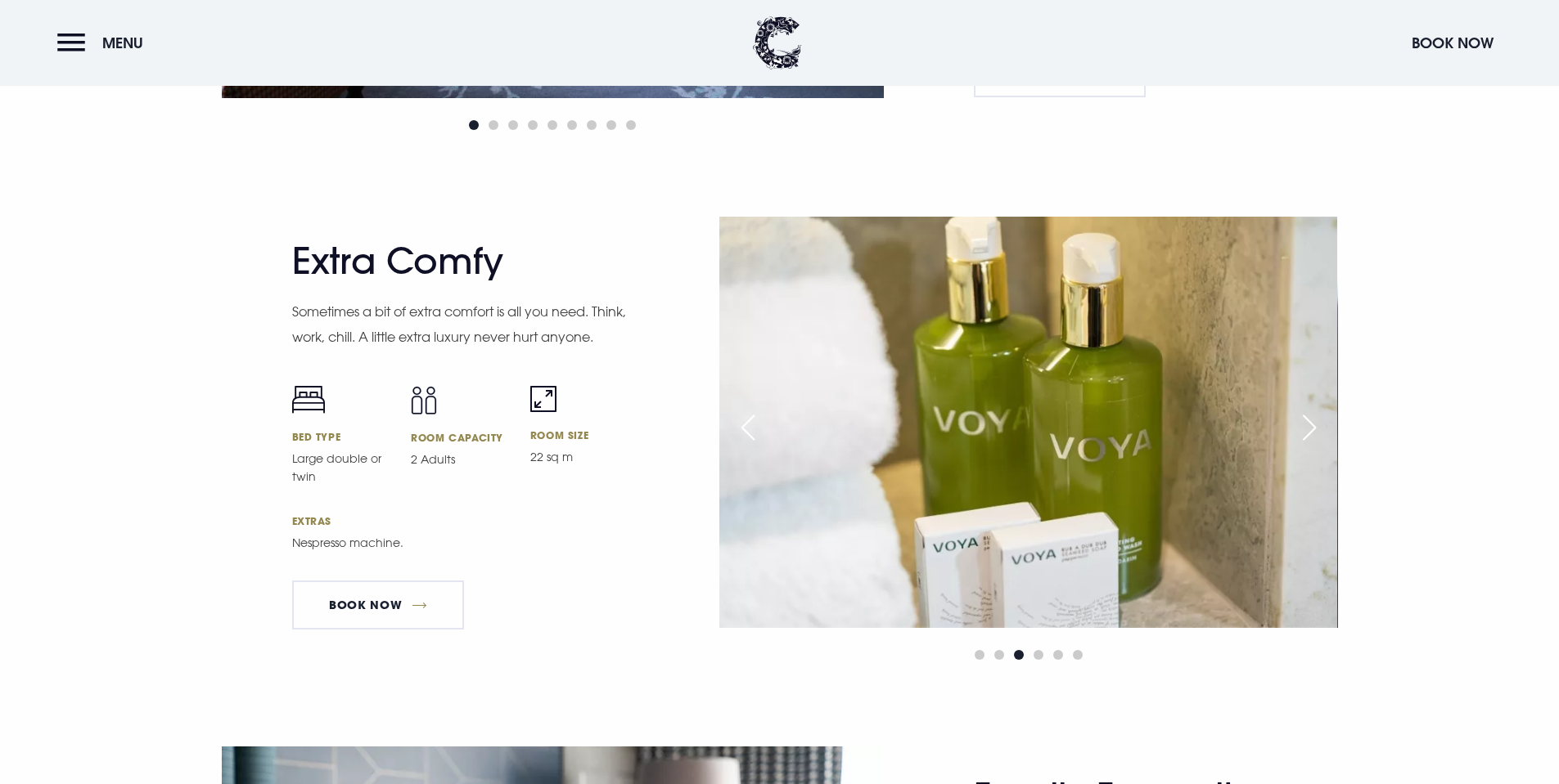
click at [1301, 427] on div "Next slide" at bounding box center [1309, 428] width 41 height 36
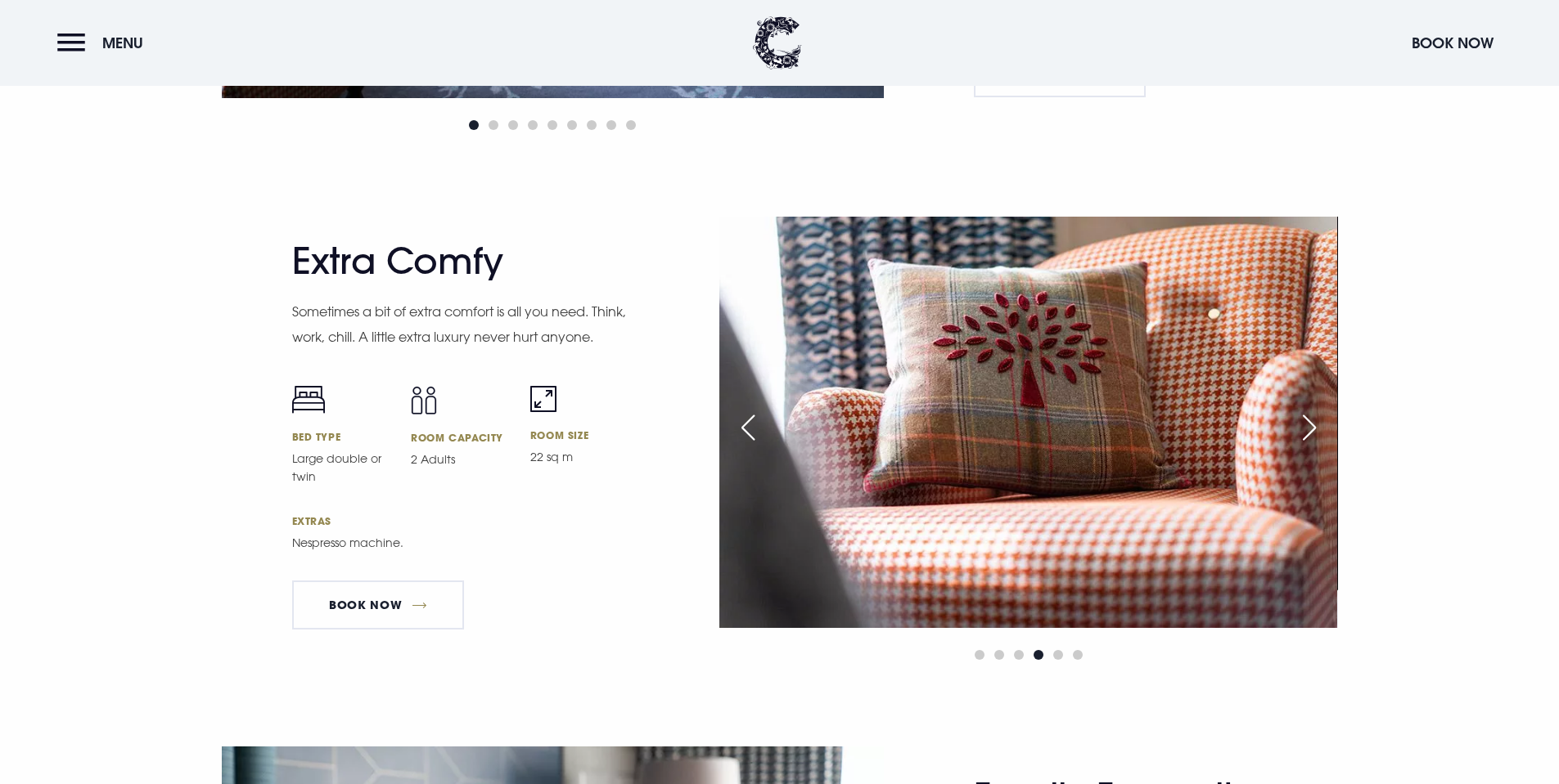
click at [1301, 427] on div "Next slide" at bounding box center [1309, 428] width 41 height 36
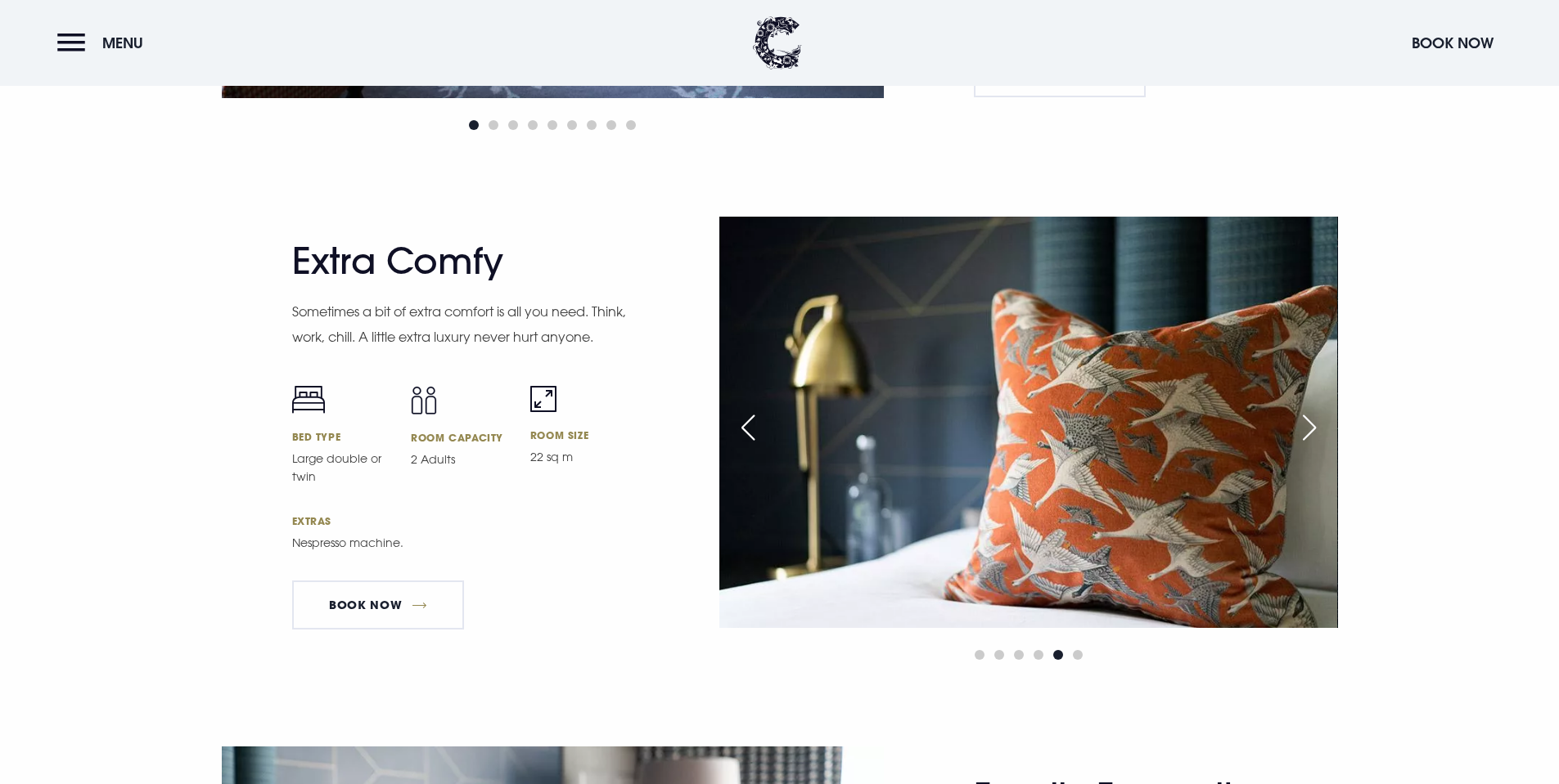
click at [1301, 427] on div "Next slide" at bounding box center [1309, 428] width 41 height 36
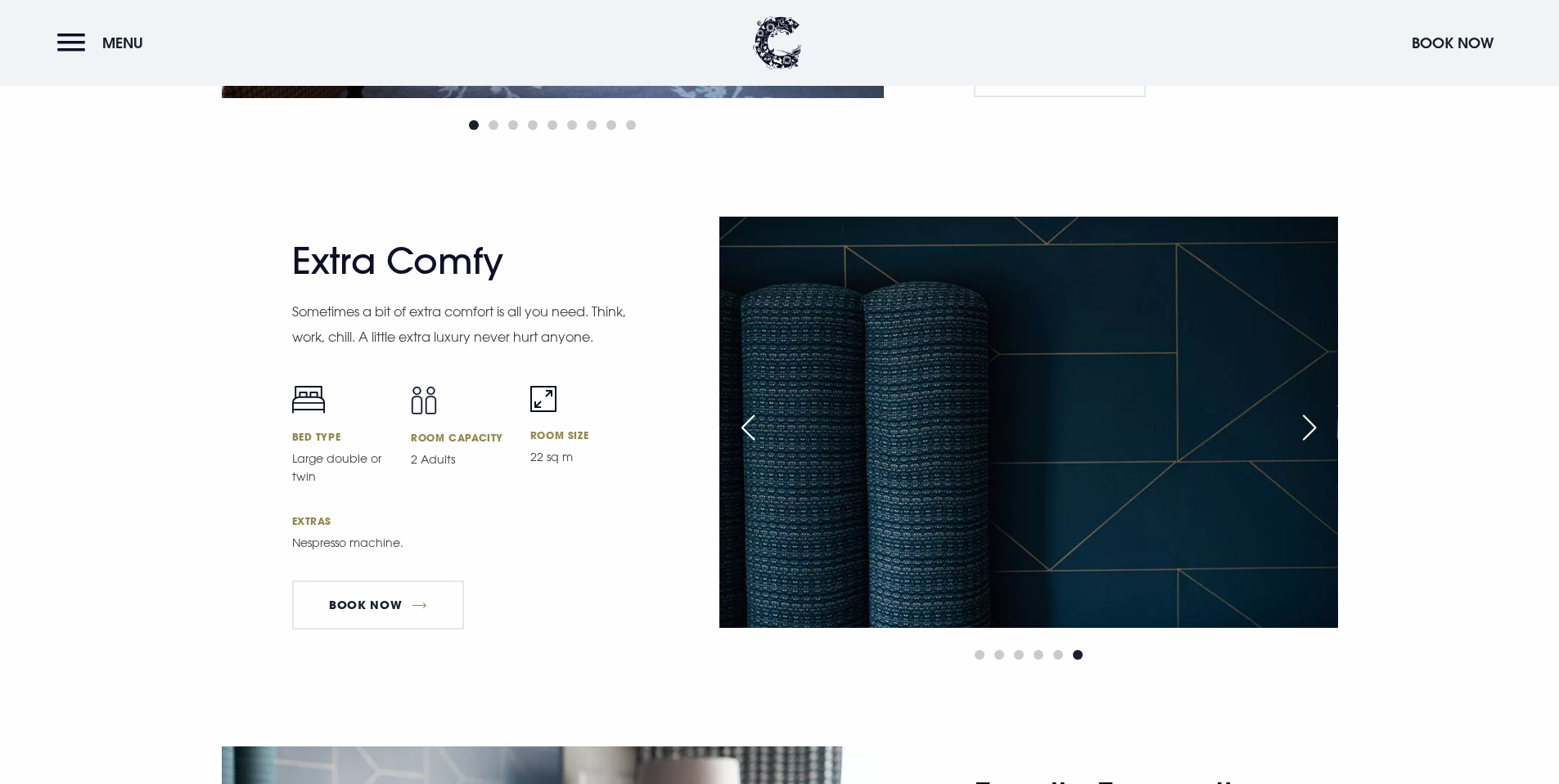
click at [1301, 427] on div "Next slide" at bounding box center [1309, 428] width 41 height 36
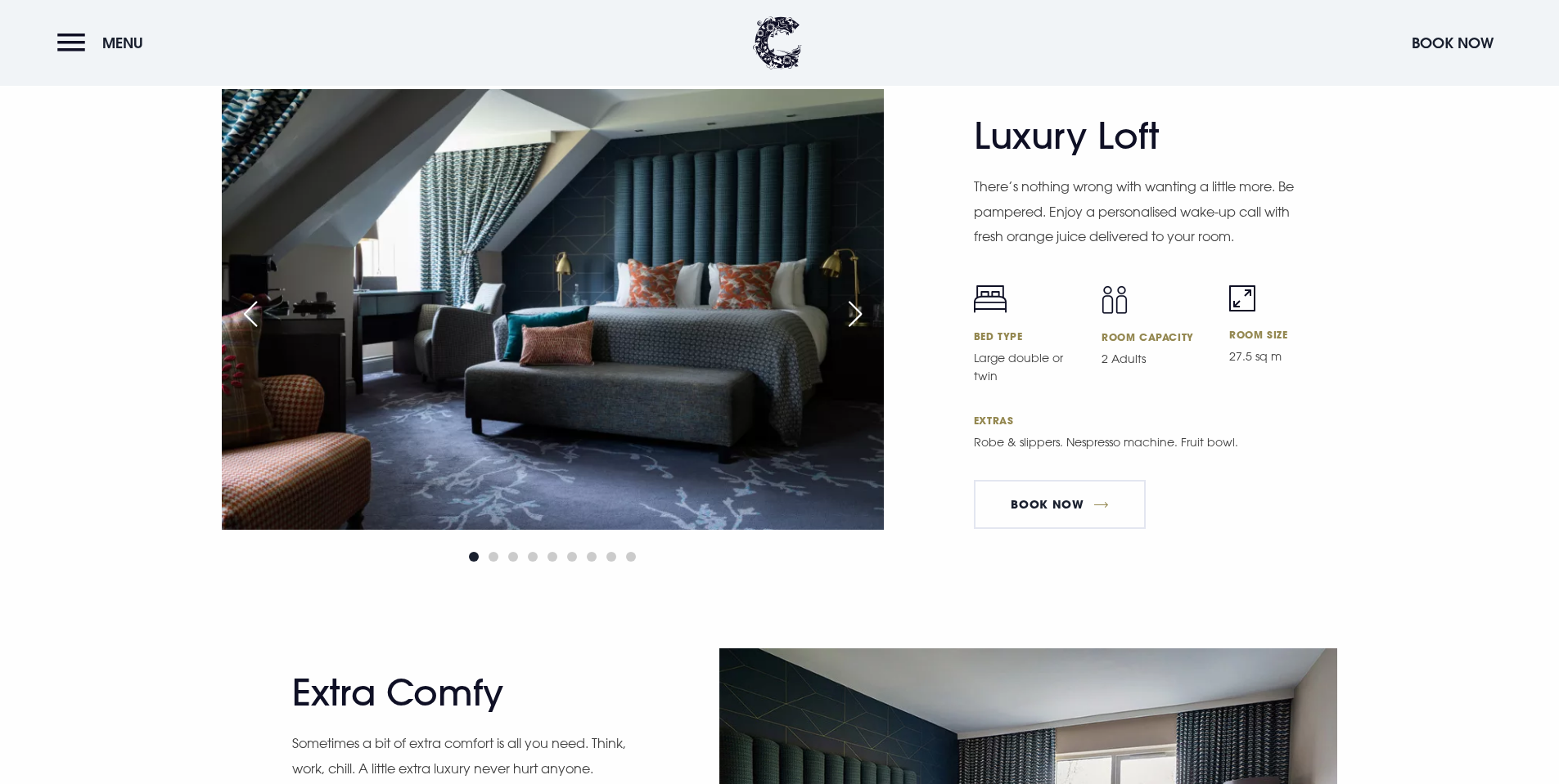
scroll to position [3844, 0]
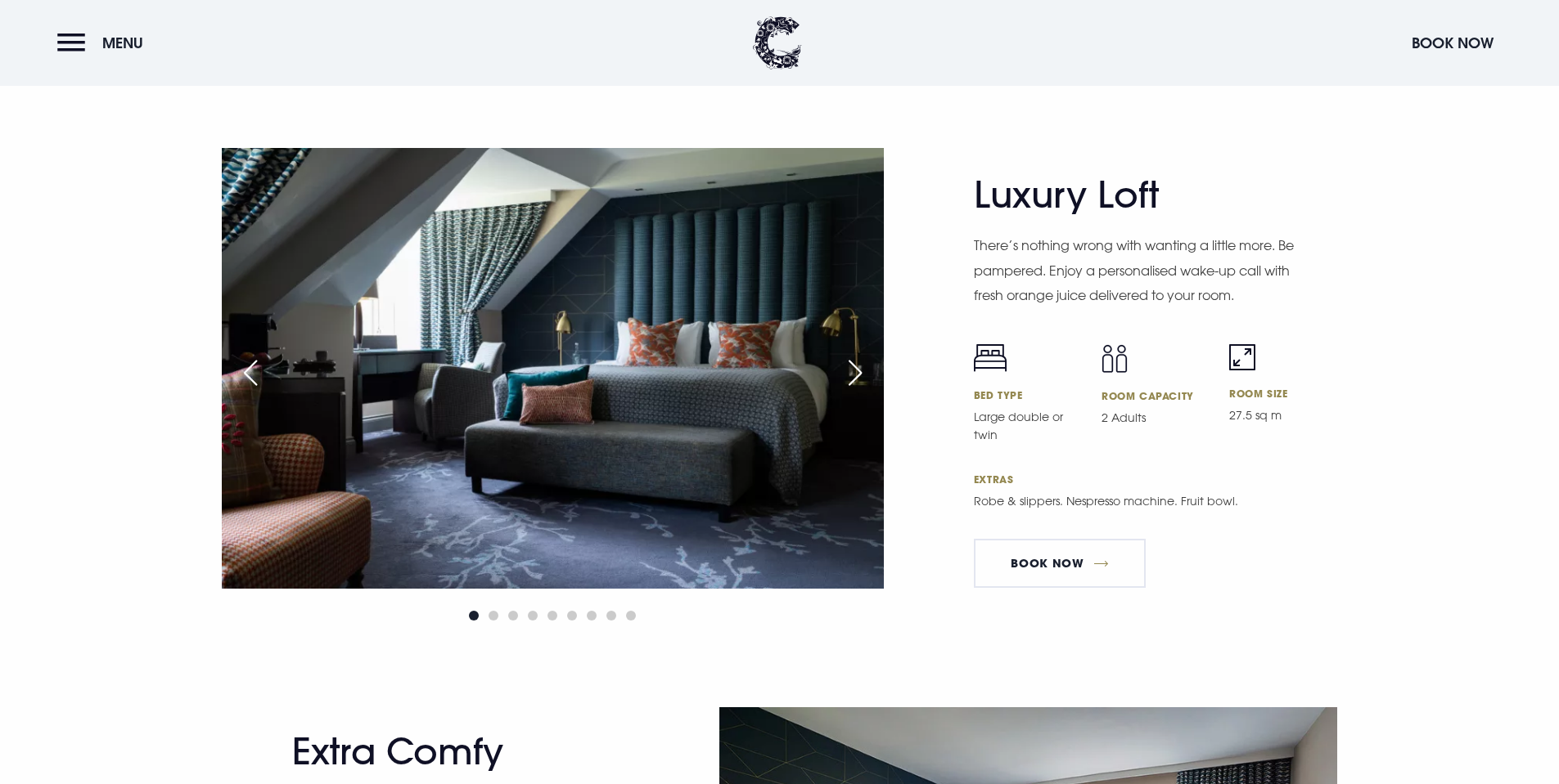
click at [857, 376] on div "Next slide" at bounding box center [855, 373] width 41 height 36
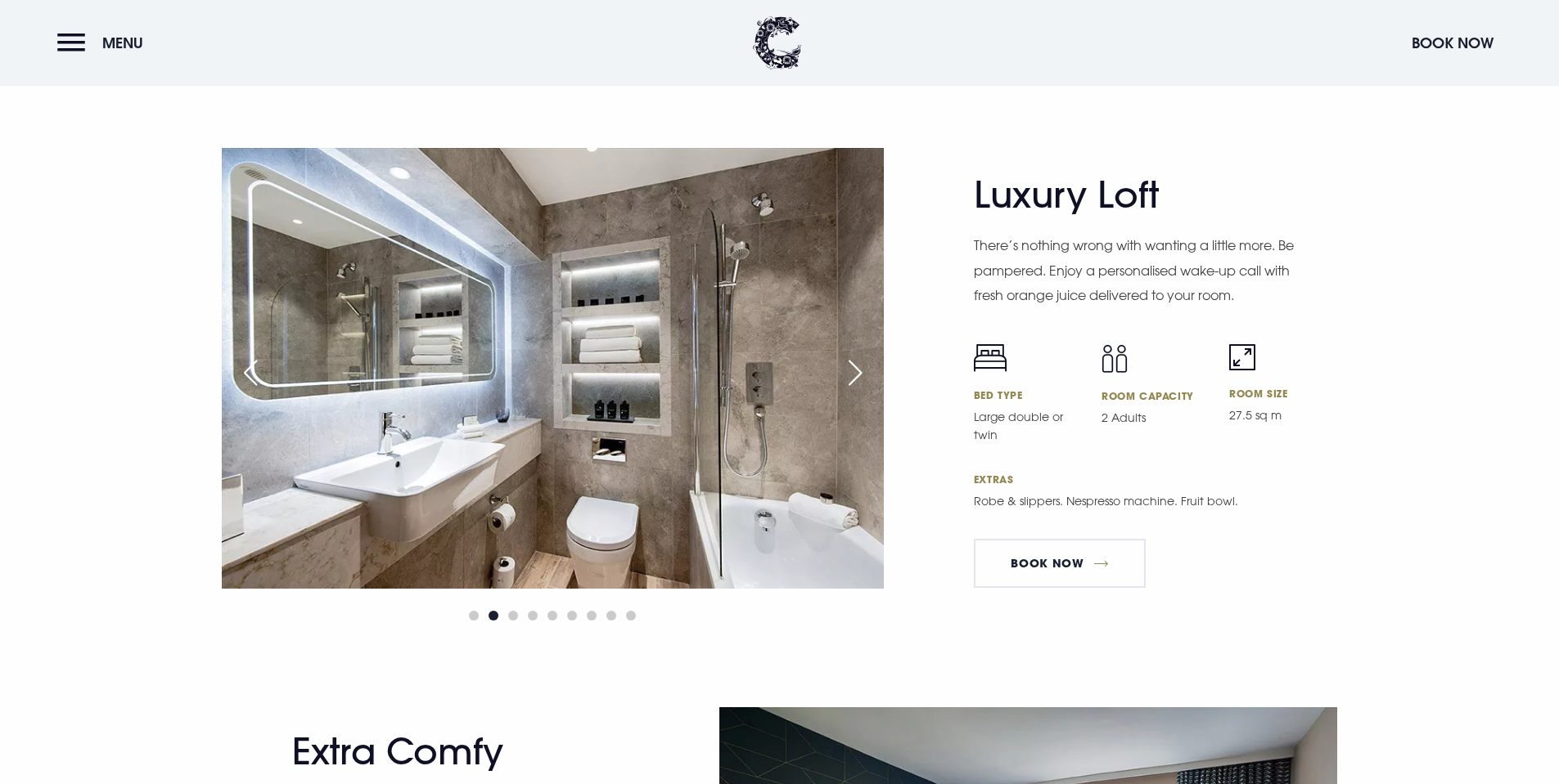
click at [857, 376] on div "Next slide" at bounding box center [855, 373] width 41 height 36
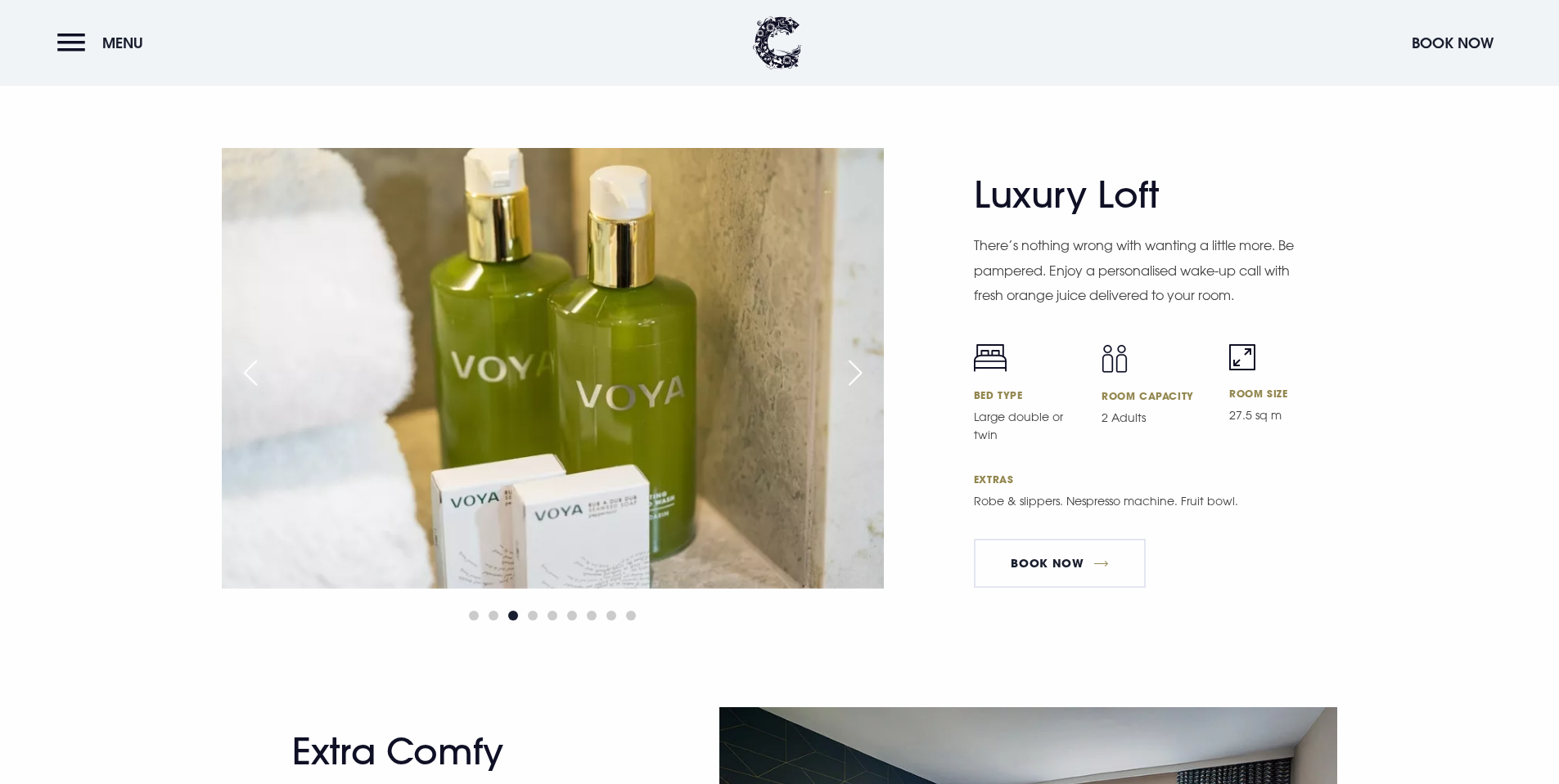
click at [857, 376] on div "Next slide" at bounding box center [855, 373] width 41 height 36
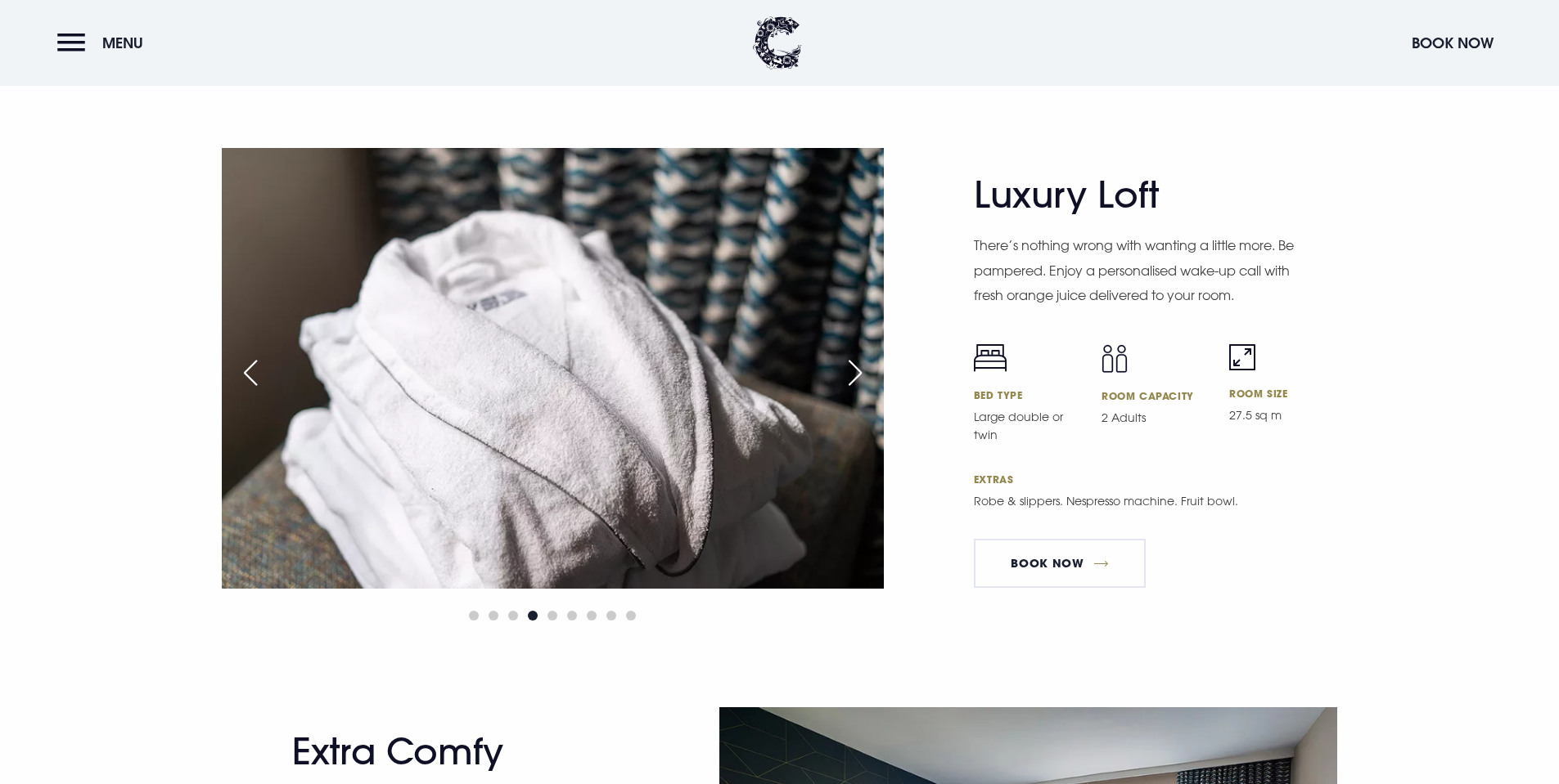
click at [857, 376] on div "Next slide" at bounding box center [855, 373] width 41 height 36
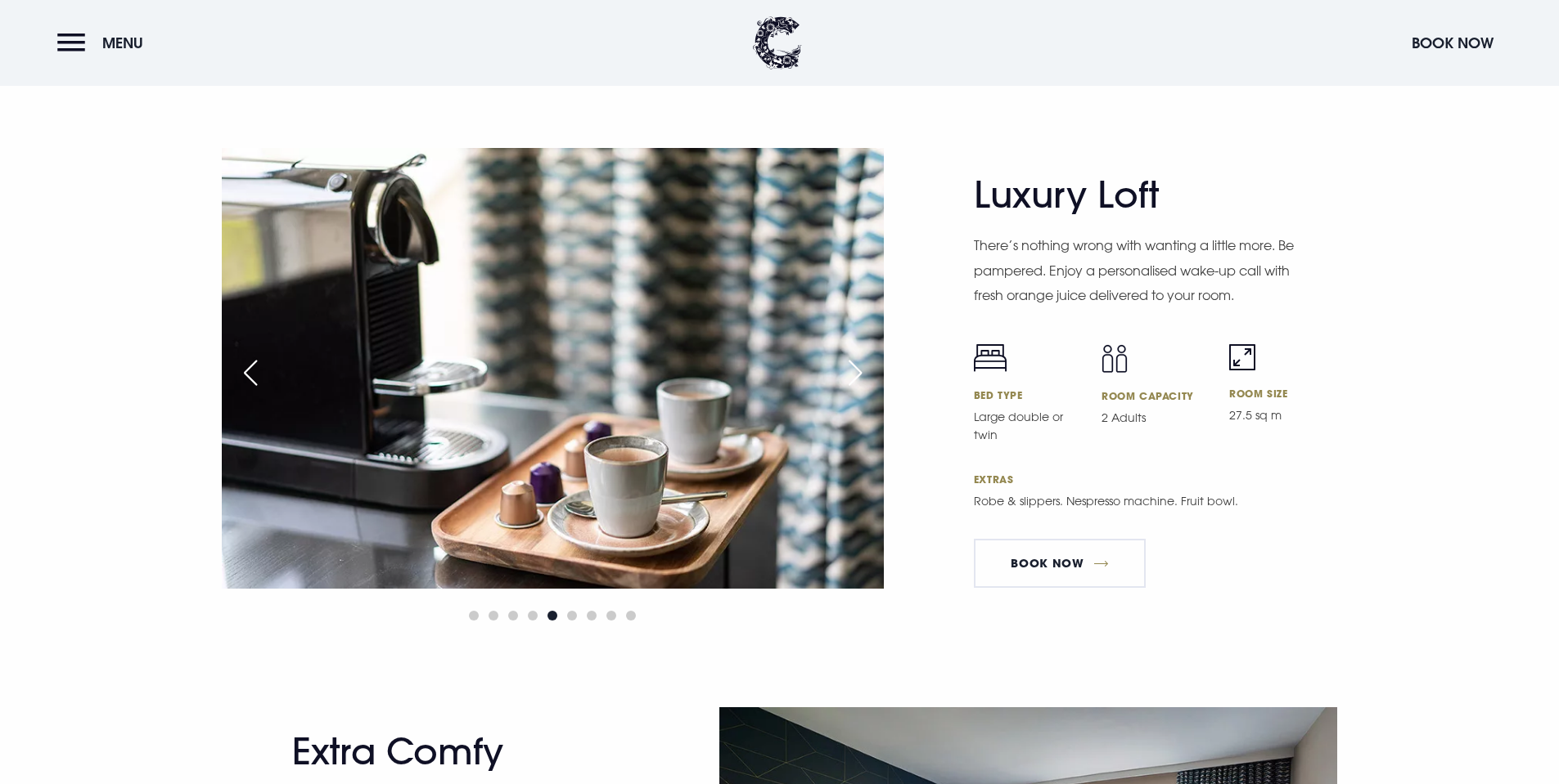
click at [857, 376] on div "Next slide" at bounding box center [855, 373] width 41 height 36
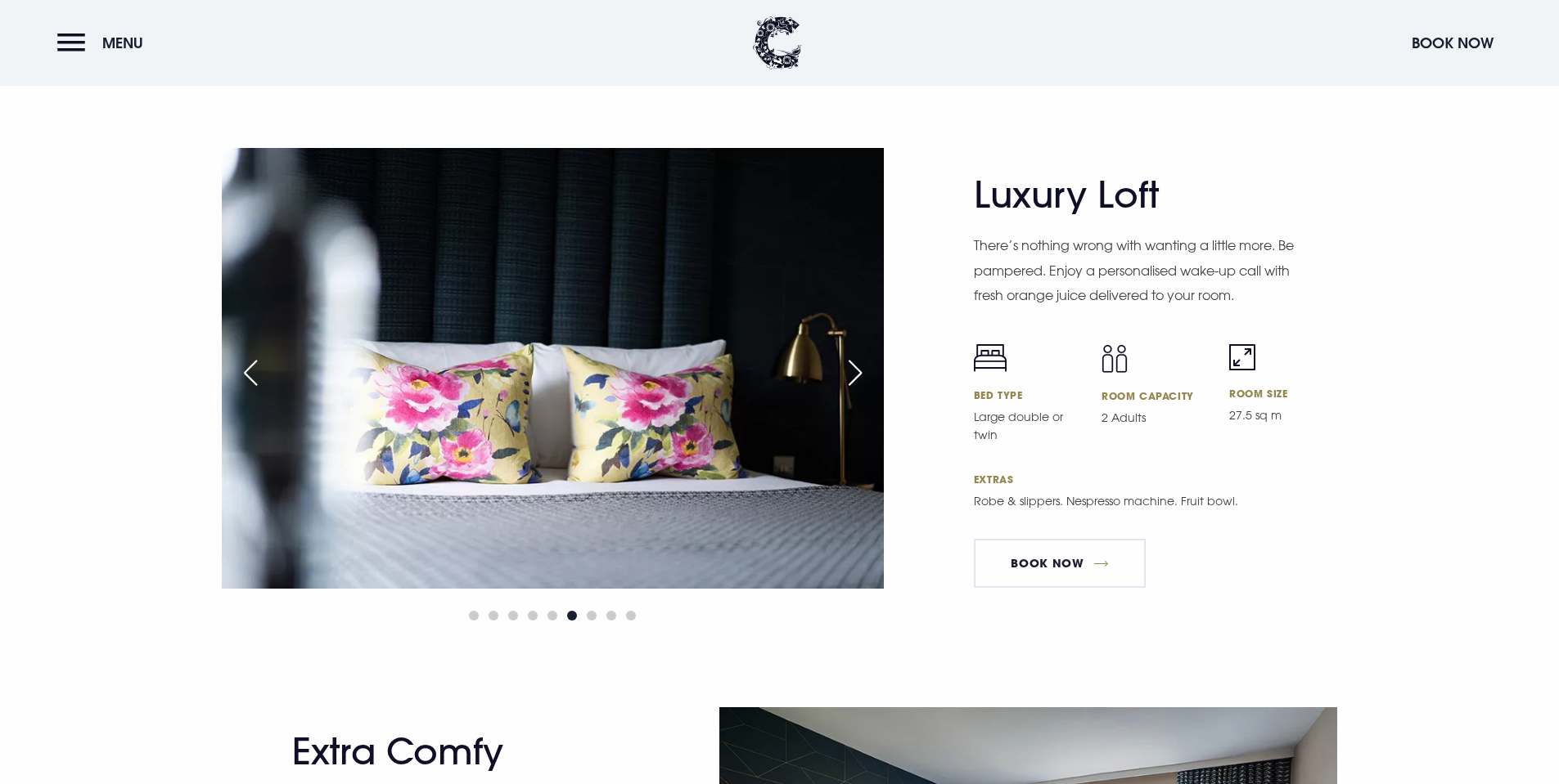
click at [856, 374] on div "Next slide" at bounding box center [855, 373] width 41 height 36
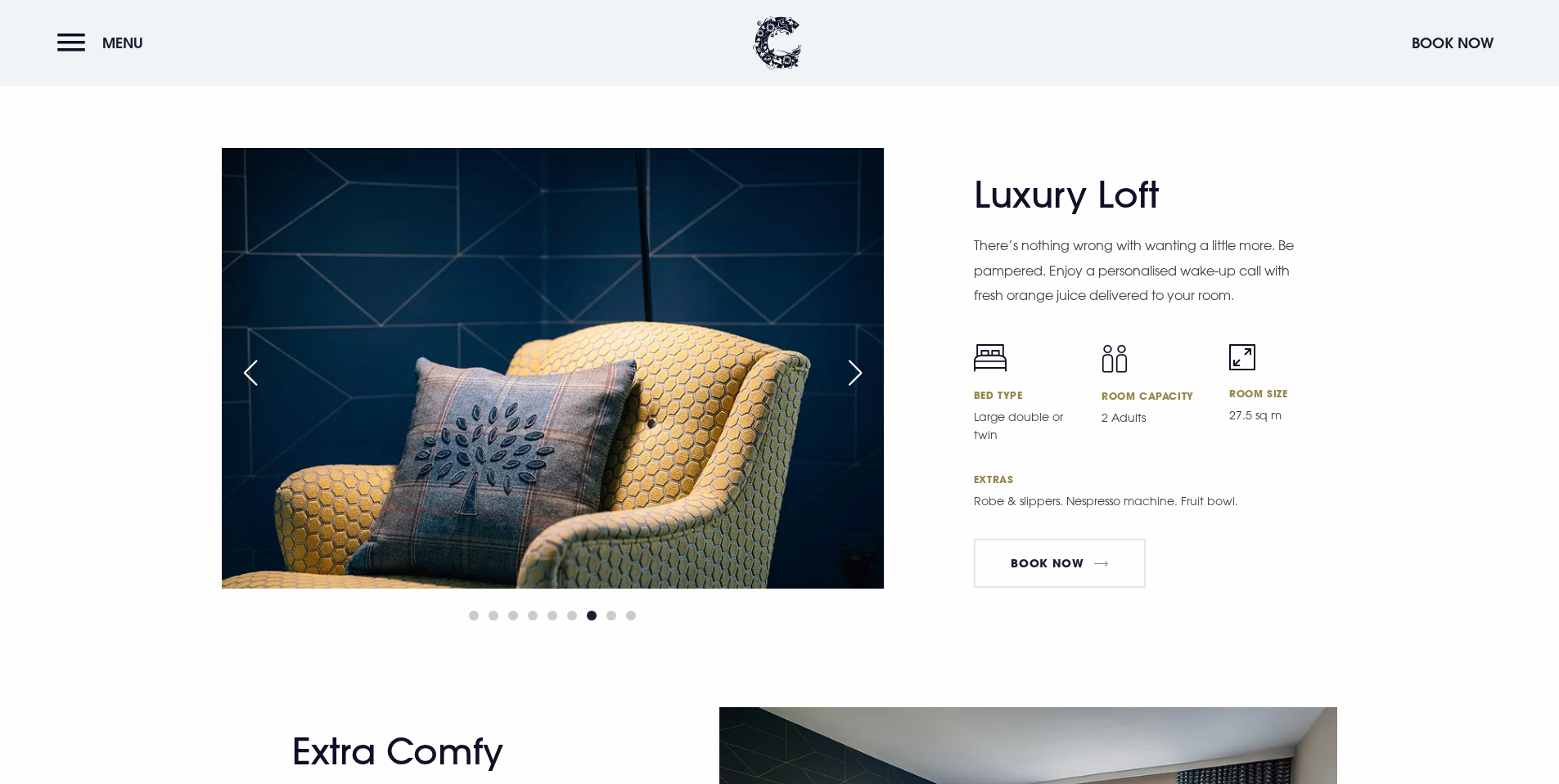
click at [856, 374] on div "Next slide" at bounding box center [855, 373] width 41 height 36
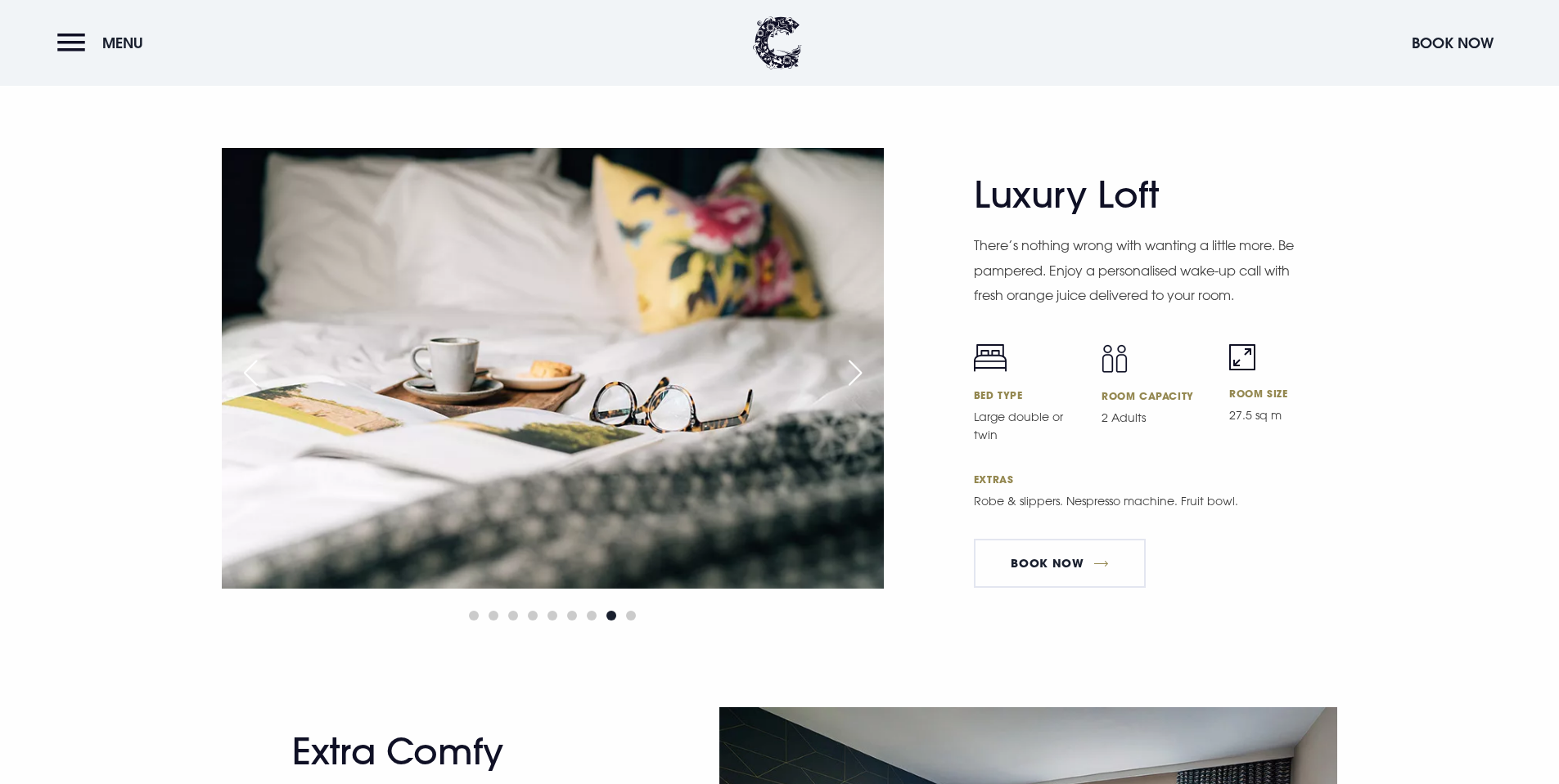
click at [856, 374] on div "Next slide" at bounding box center [855, 373] width 41 height 36
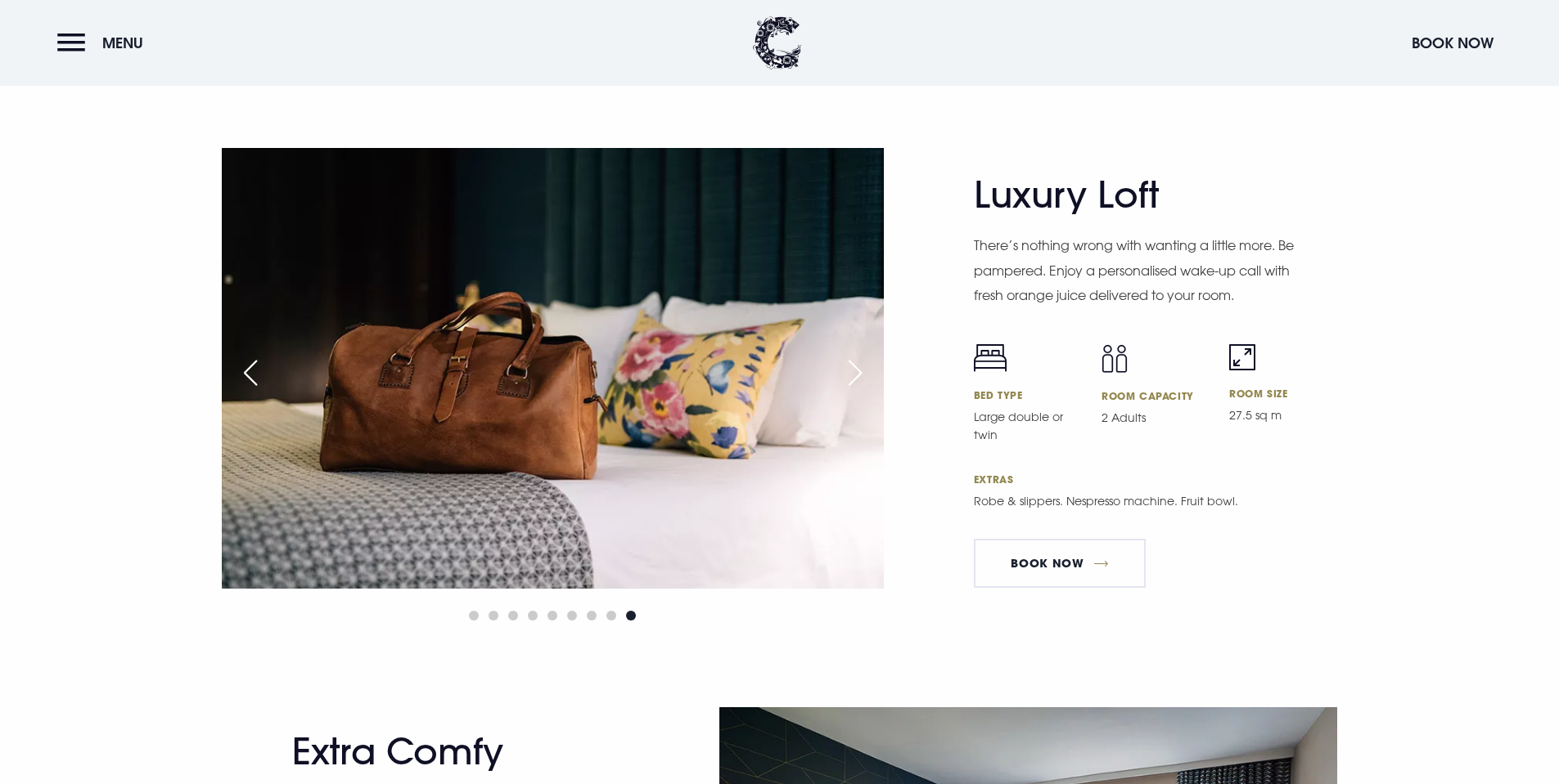
click at [856, 374] on div "Next slide" at bounding box center [855, 373] width 41 height 36
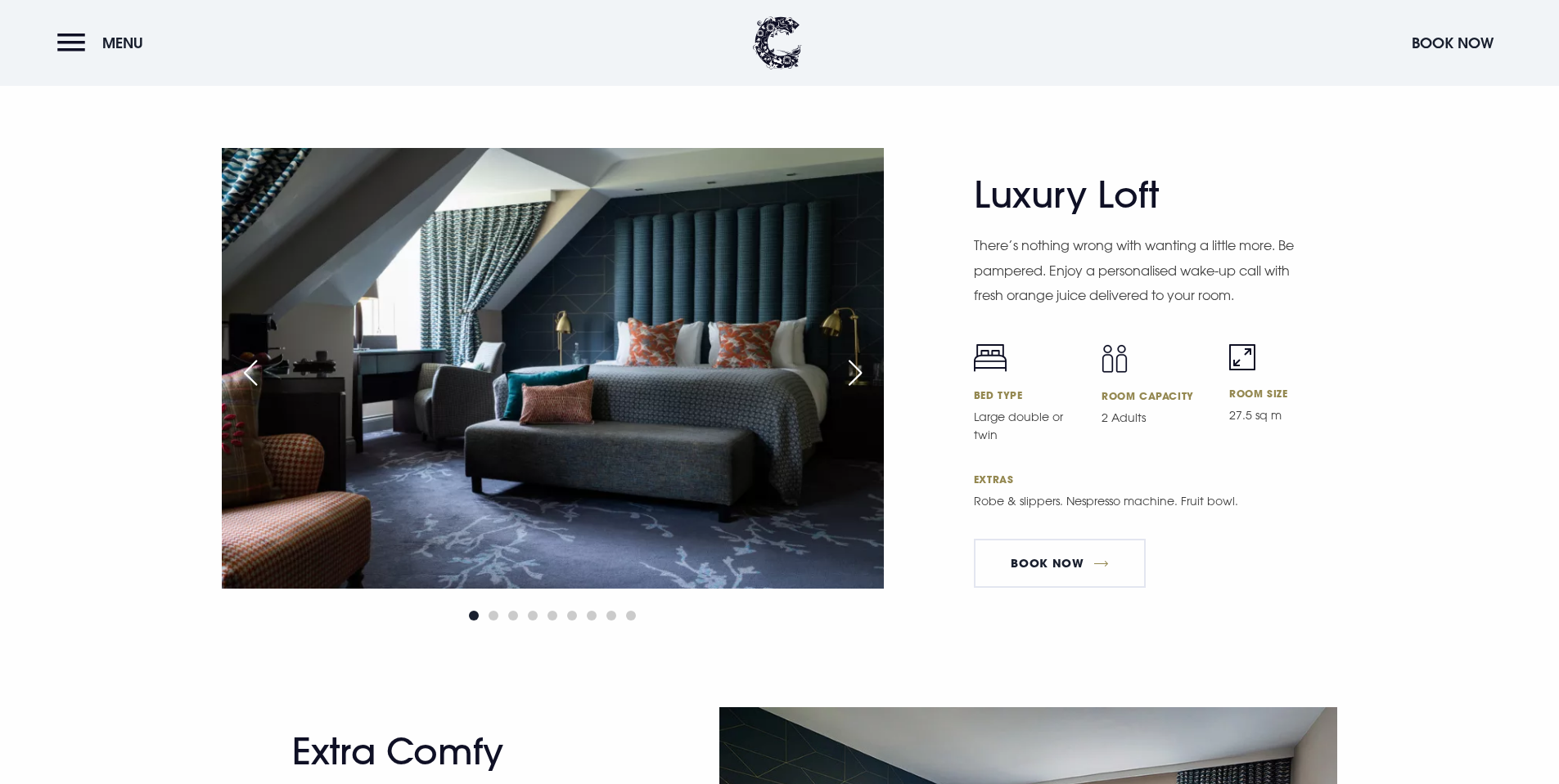
click at [856, 374] on div "Next slide" at bounding box center [855, 373] width 41 height 36
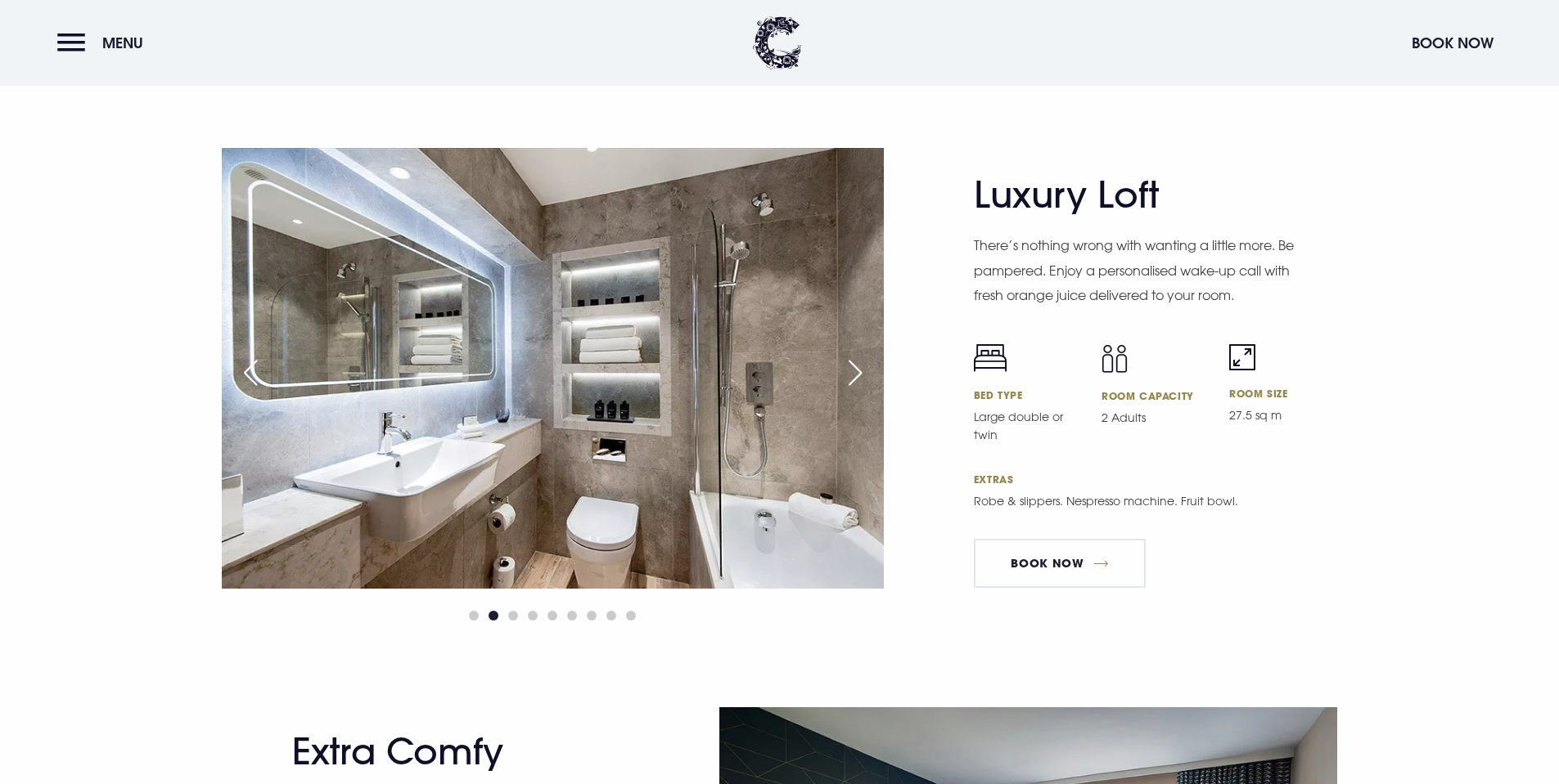
click at [856, 374] on div "Next slide" at bounding box center [855, 373] width 41 height 36
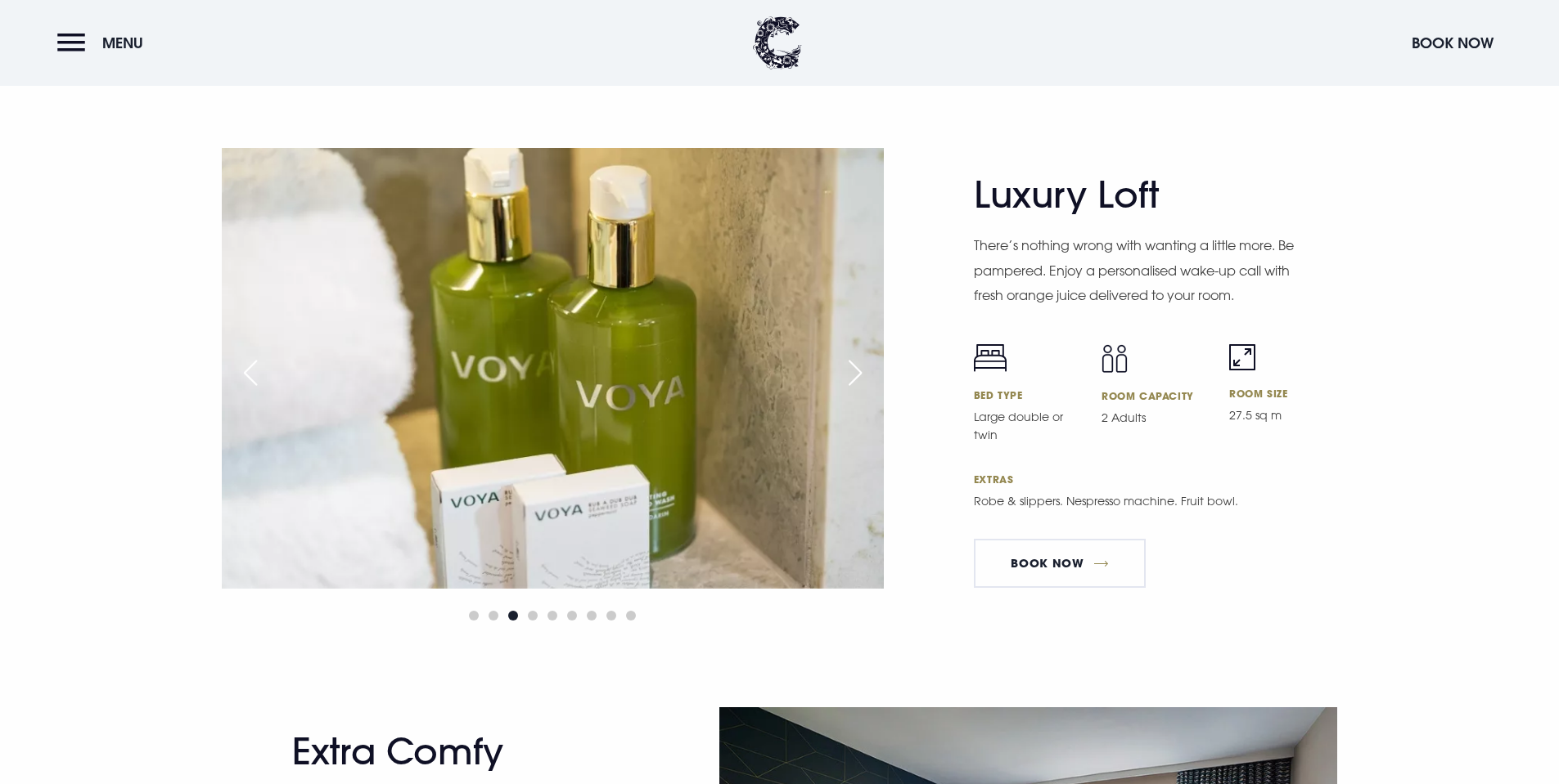
click at [856, 374] on div "Next slide" at bounding box center [855, 373] width 41 height 36
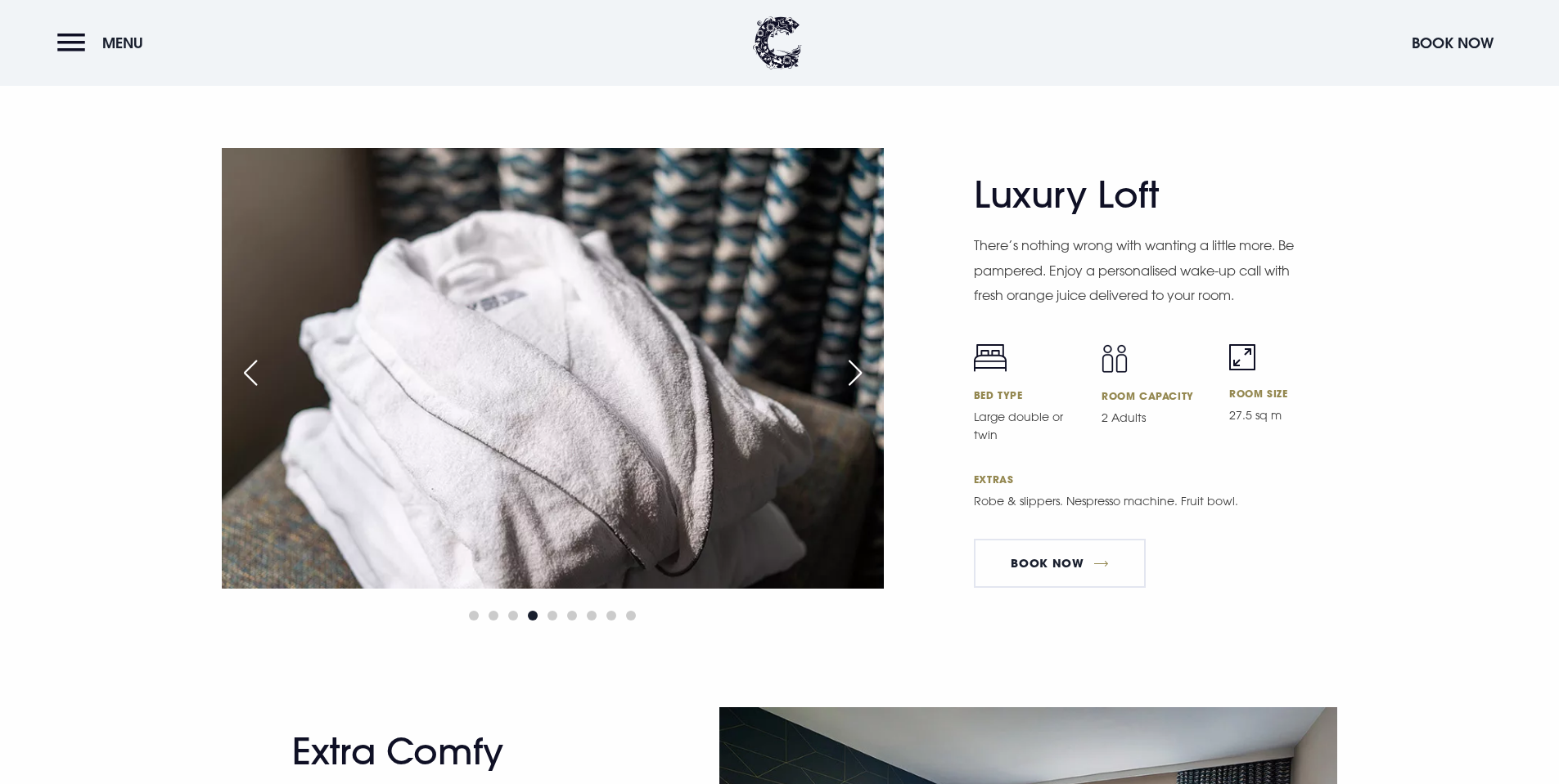
click at [856, 374] on div "Next slide" at bounding box center [855, 373] width 41 height 36
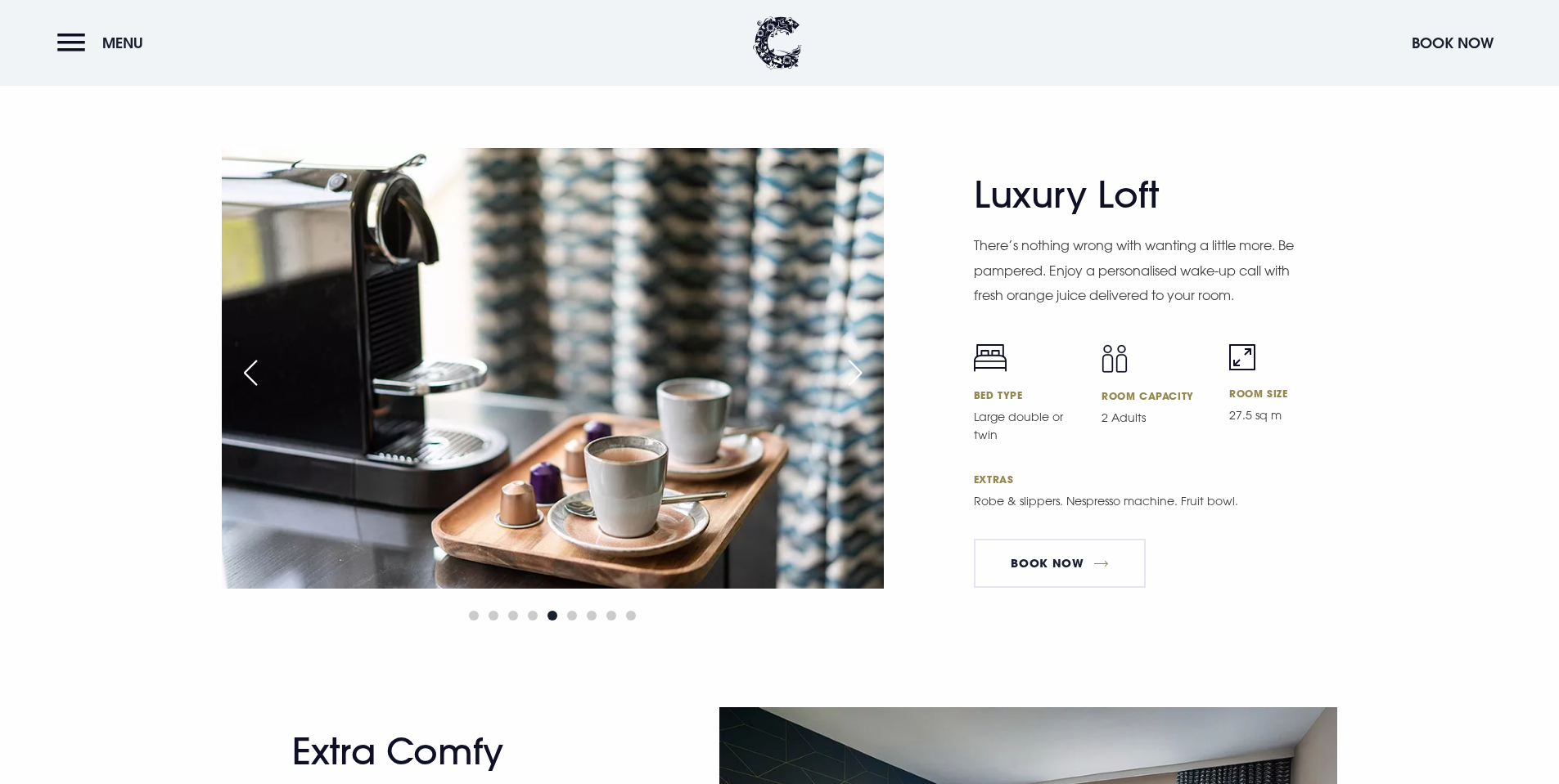
click at [856, 374] on div "Next slide" at bounding box center [855, 373] width 41 height 36
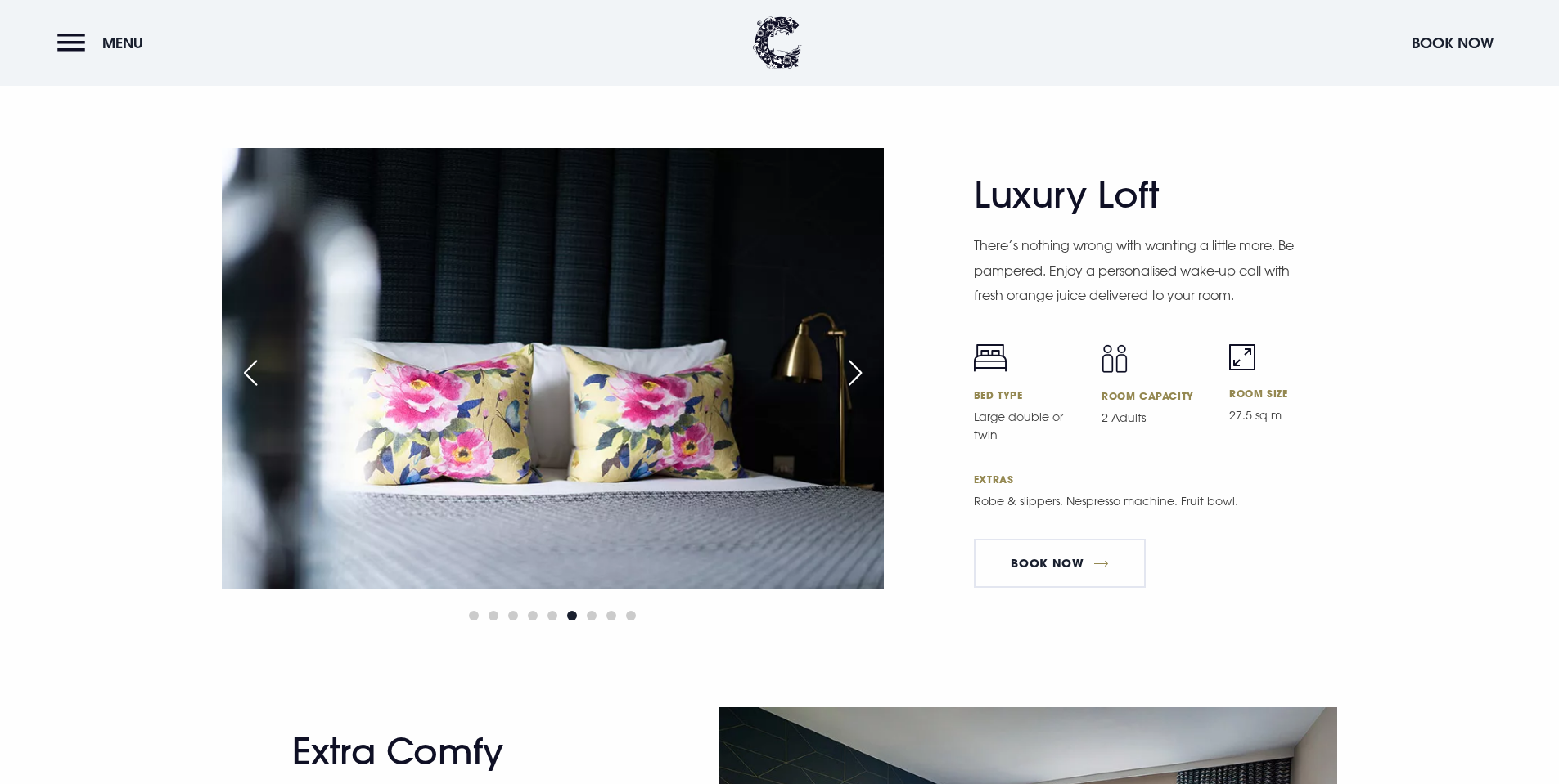
click at [856, 374] on div "Next slide" at bounding box center [855, 373] width 41 height 36
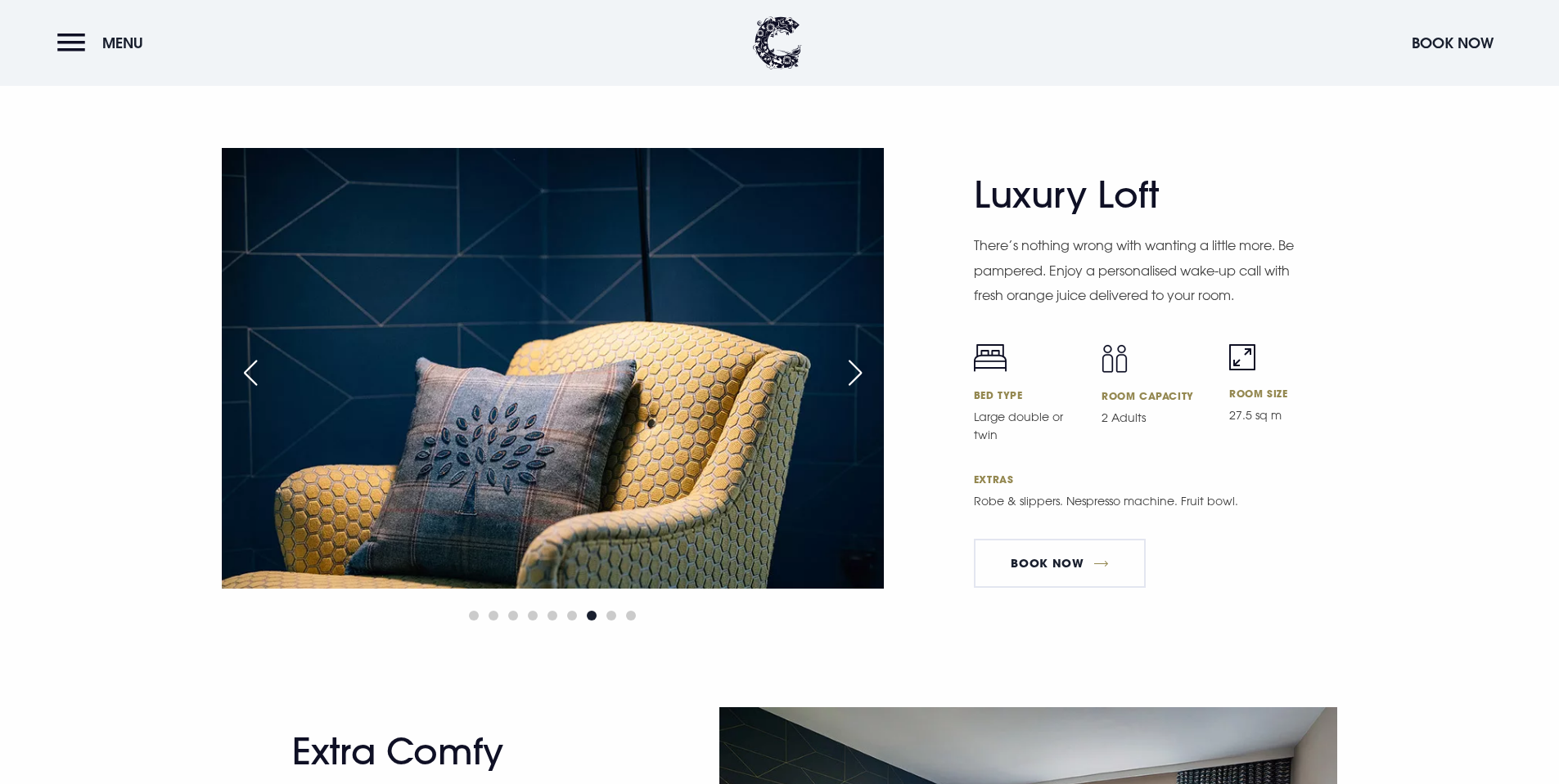
click at [856, 374] on div "Next slide" at bounding box center [855, 373] width 41 height 36
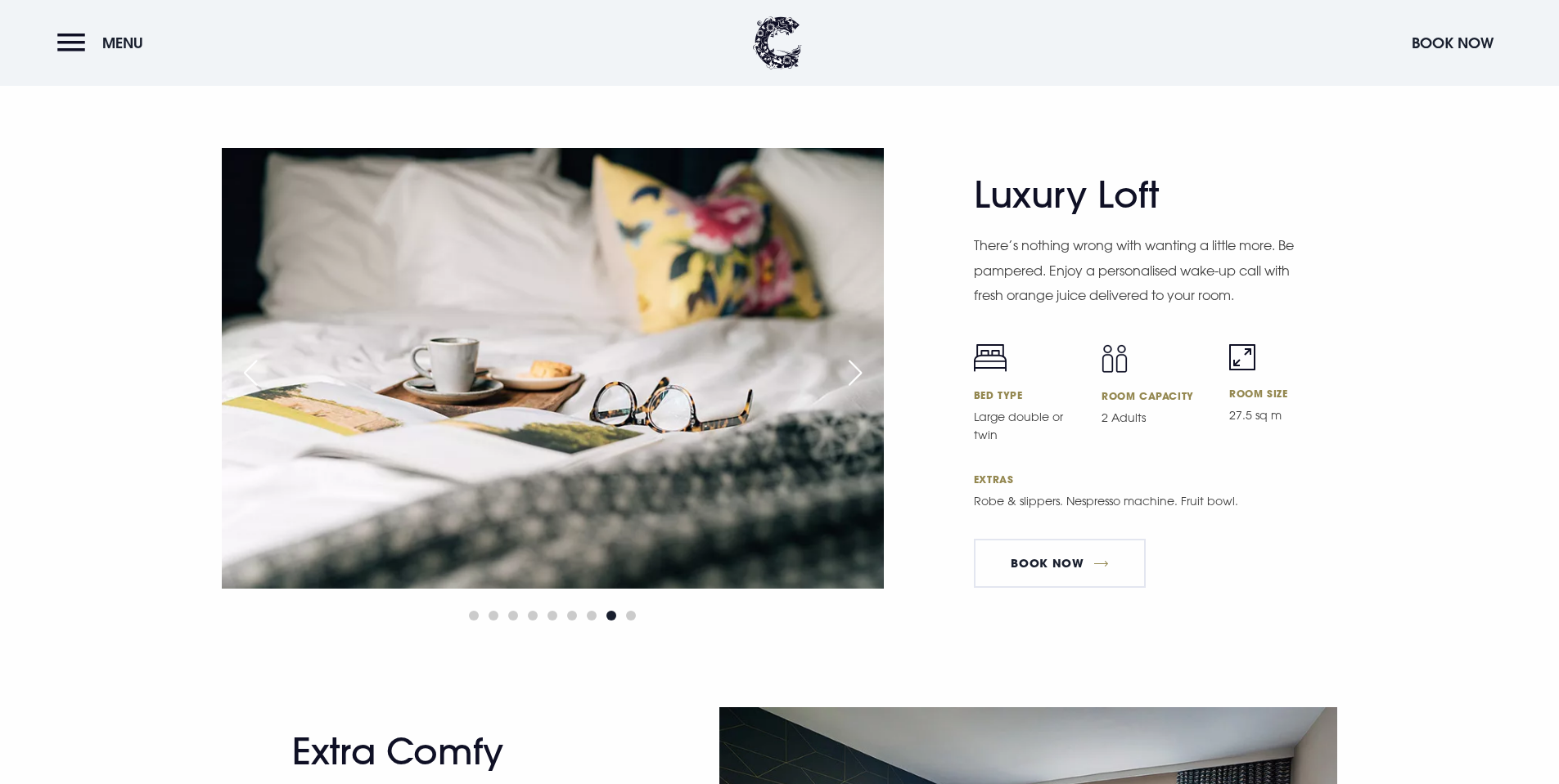
click at [856, 374] on div "Next slide" at bounding box center [855, 373] width 41 height 36
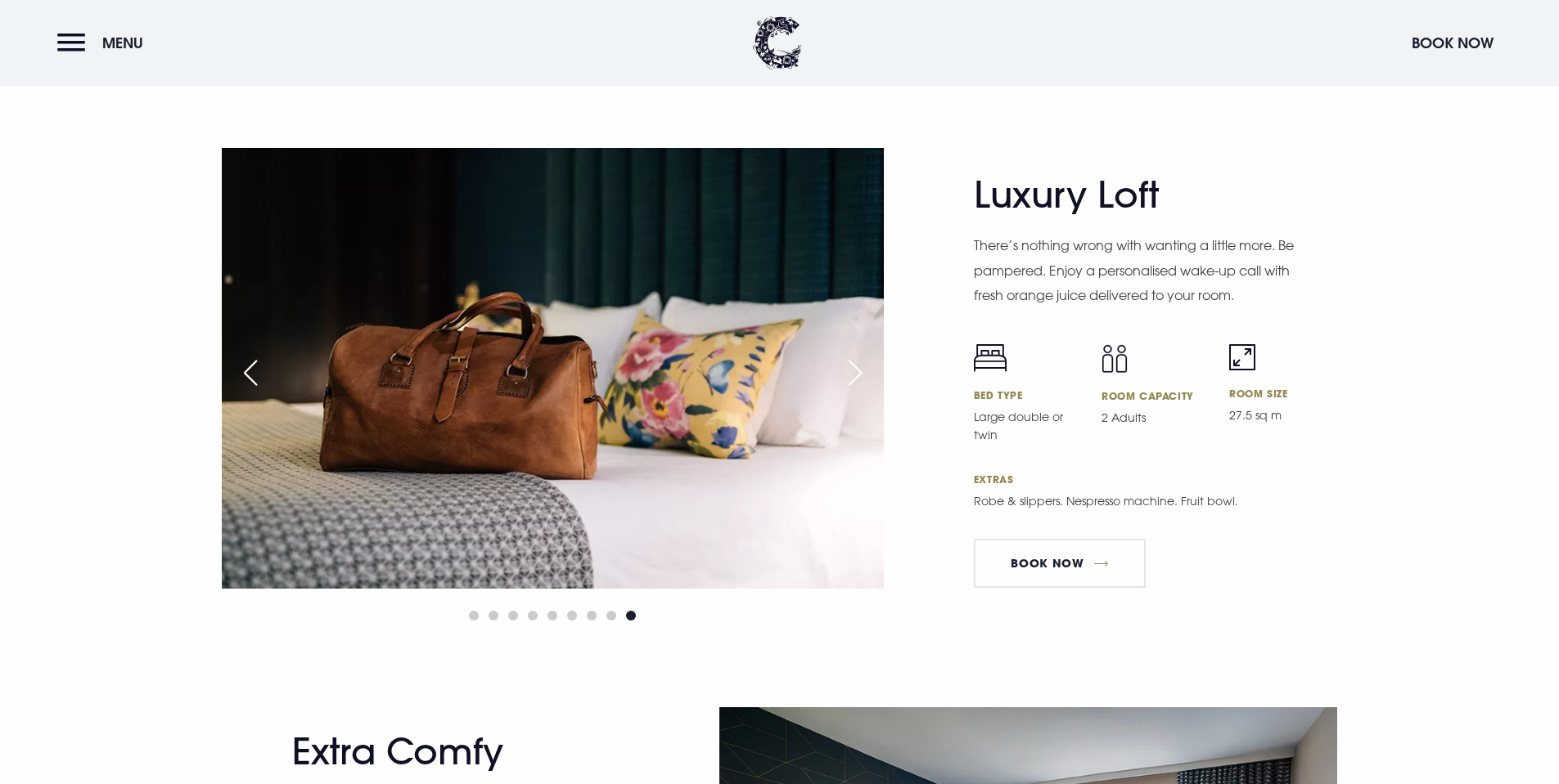
click at [856, 374] on div "Next slide" at bounding box center [855, 373] width 41 height 36
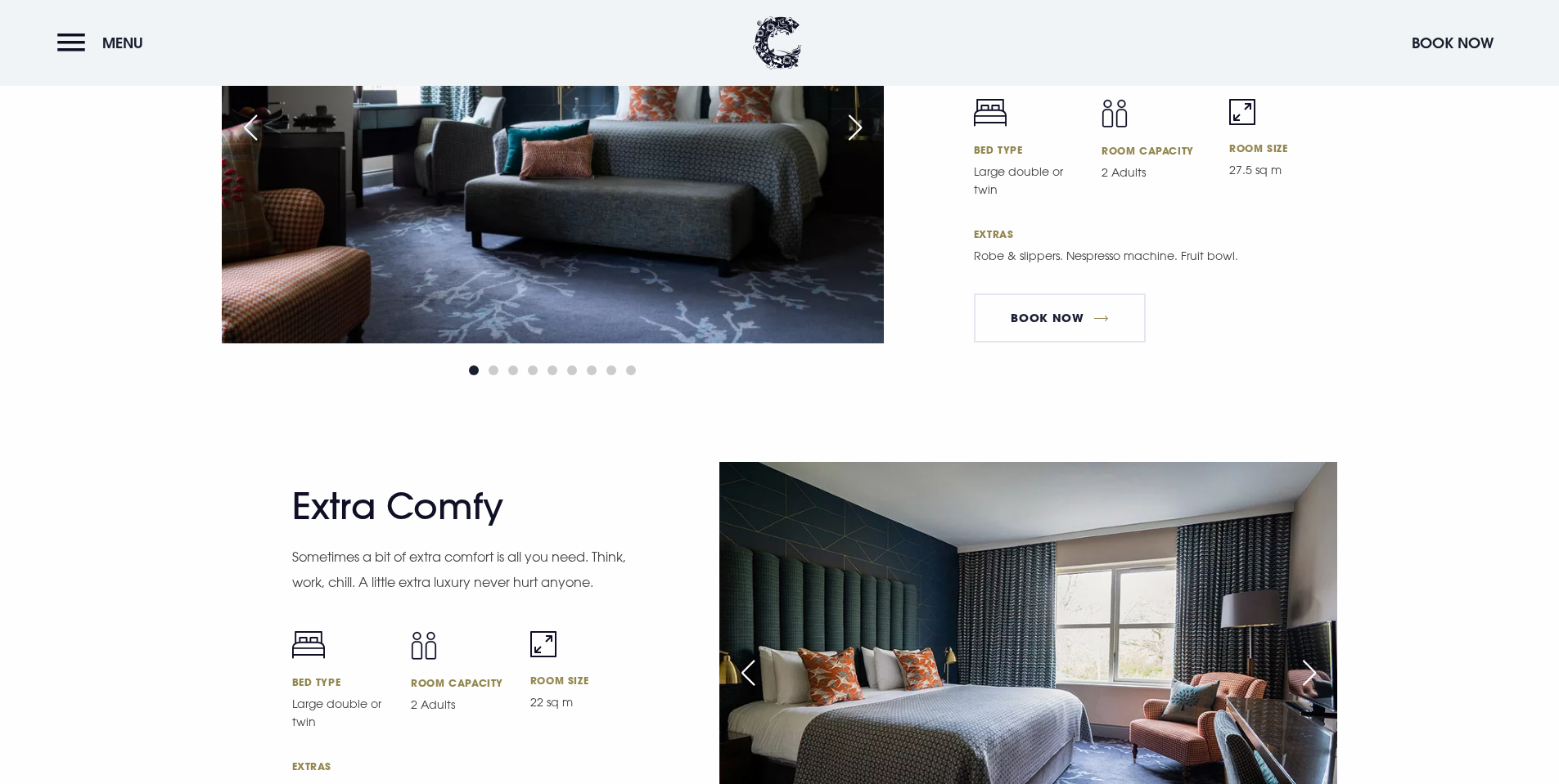
scroll to position [4417, 0]
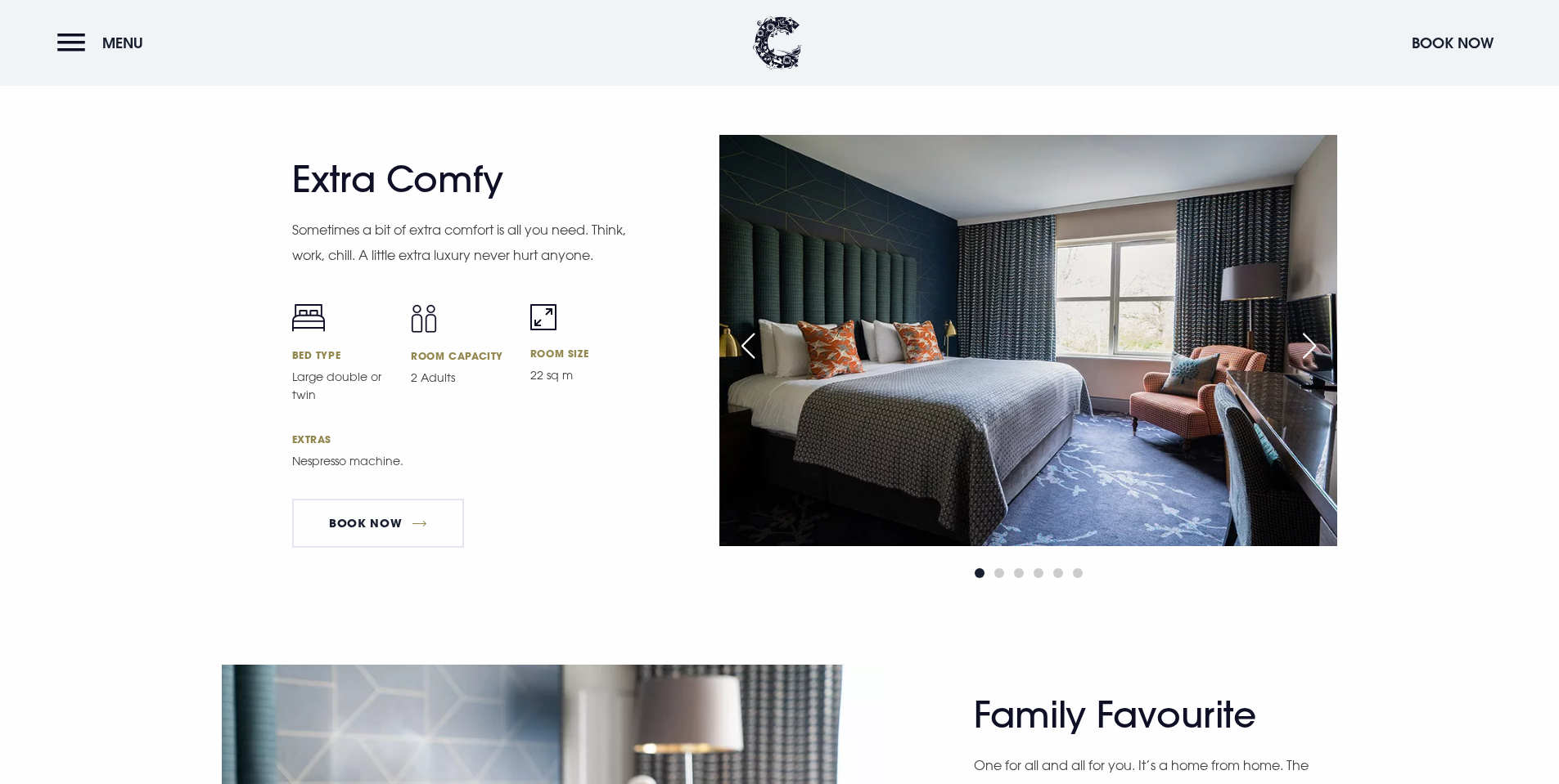
click at [1303, 355] on div "Next slide" at bounding box center [1309, 346] width 41 height 36
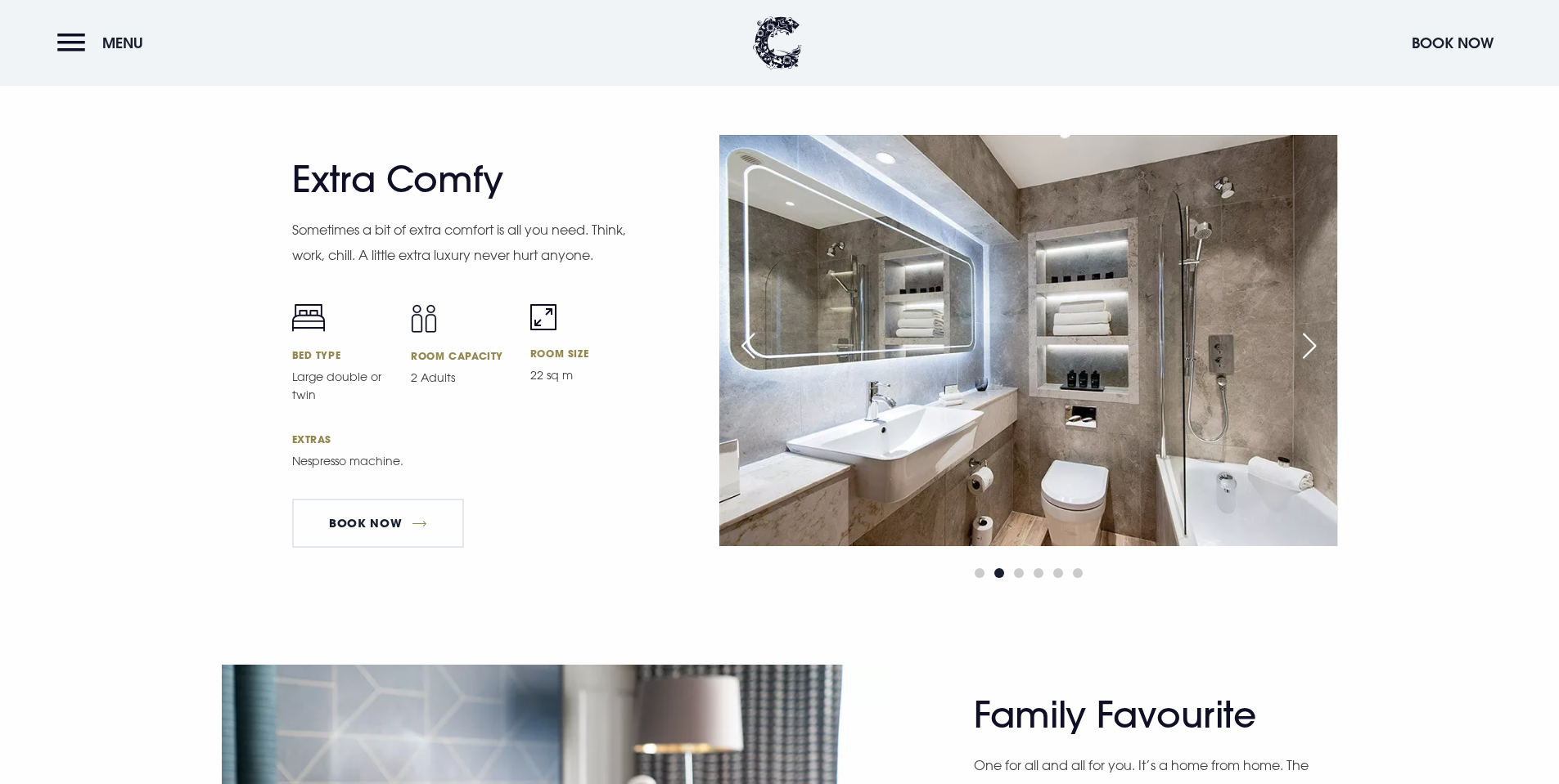
click at [1303, 355] on div "Next slide" at bounding box center [1309, 346] width 41 height 36
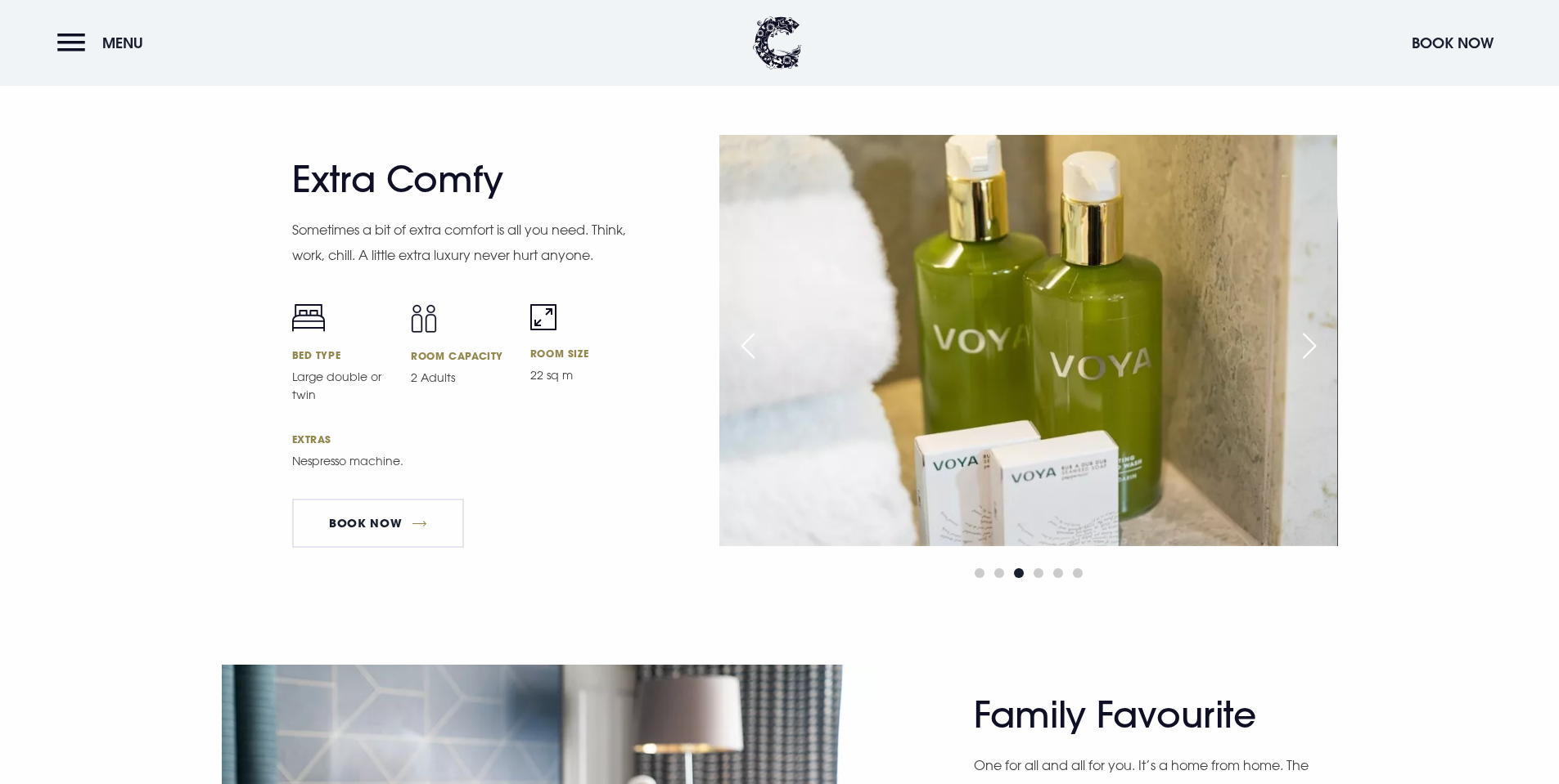
click at [1303, 355] on div "Next slide" at bounding box center [1309, 346] width 41 height 36
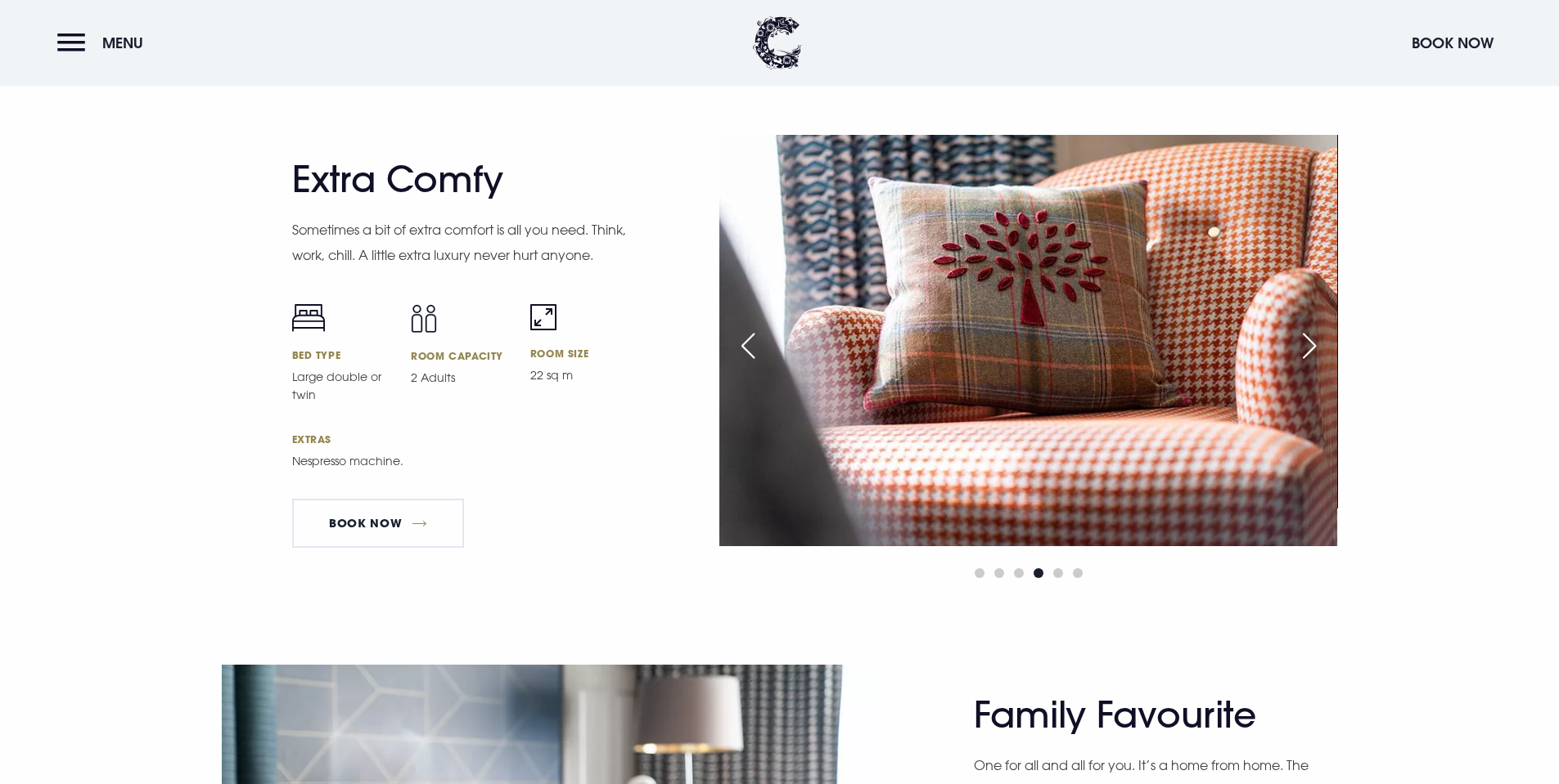
click at [1303, 355] on div "Next slide" at bounding box center [1309, 346] width 41 height 36
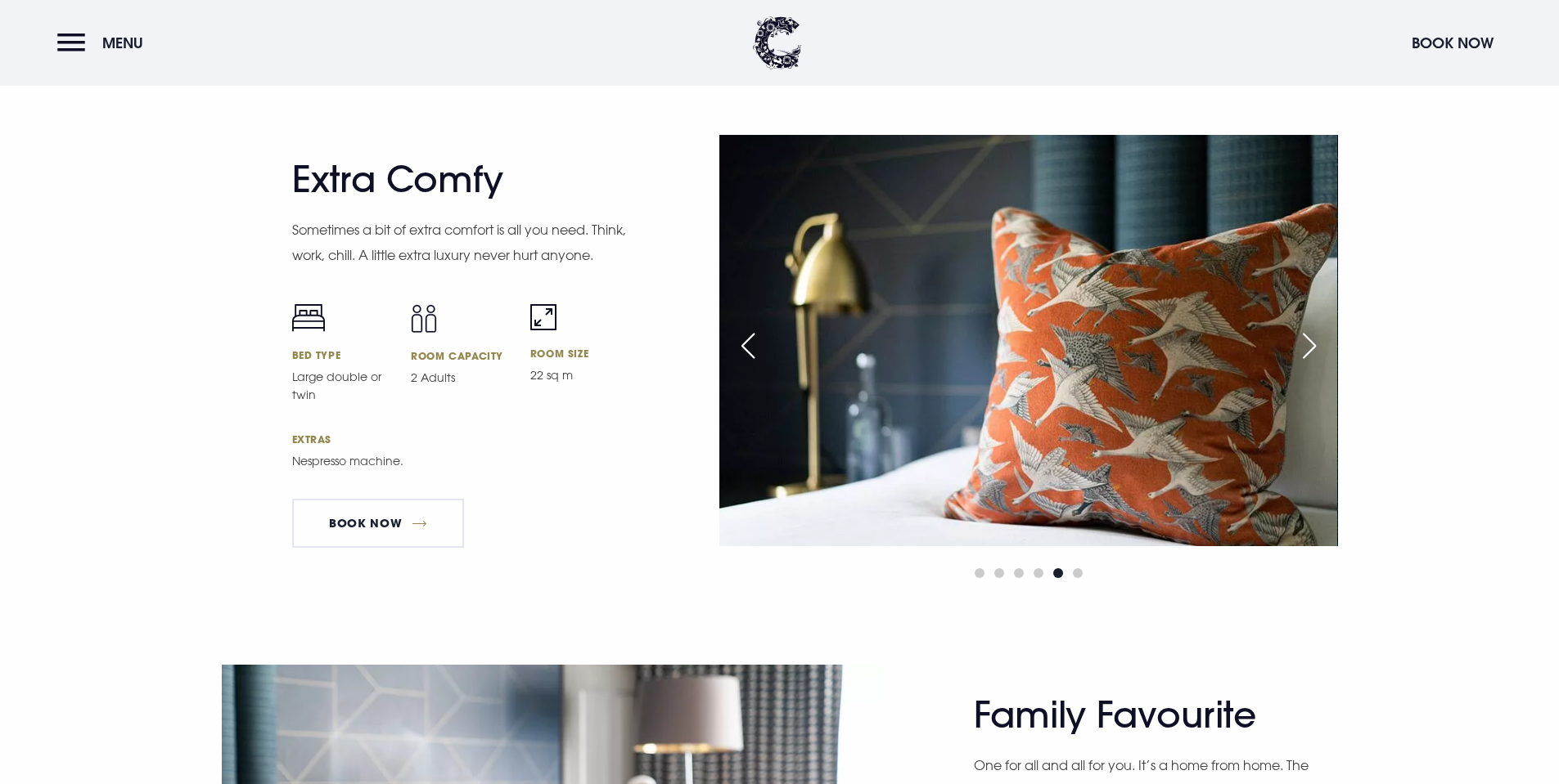
click at [1303, 355] on div "Next slide" at bounding box center [1309, 346] width 41 height 36
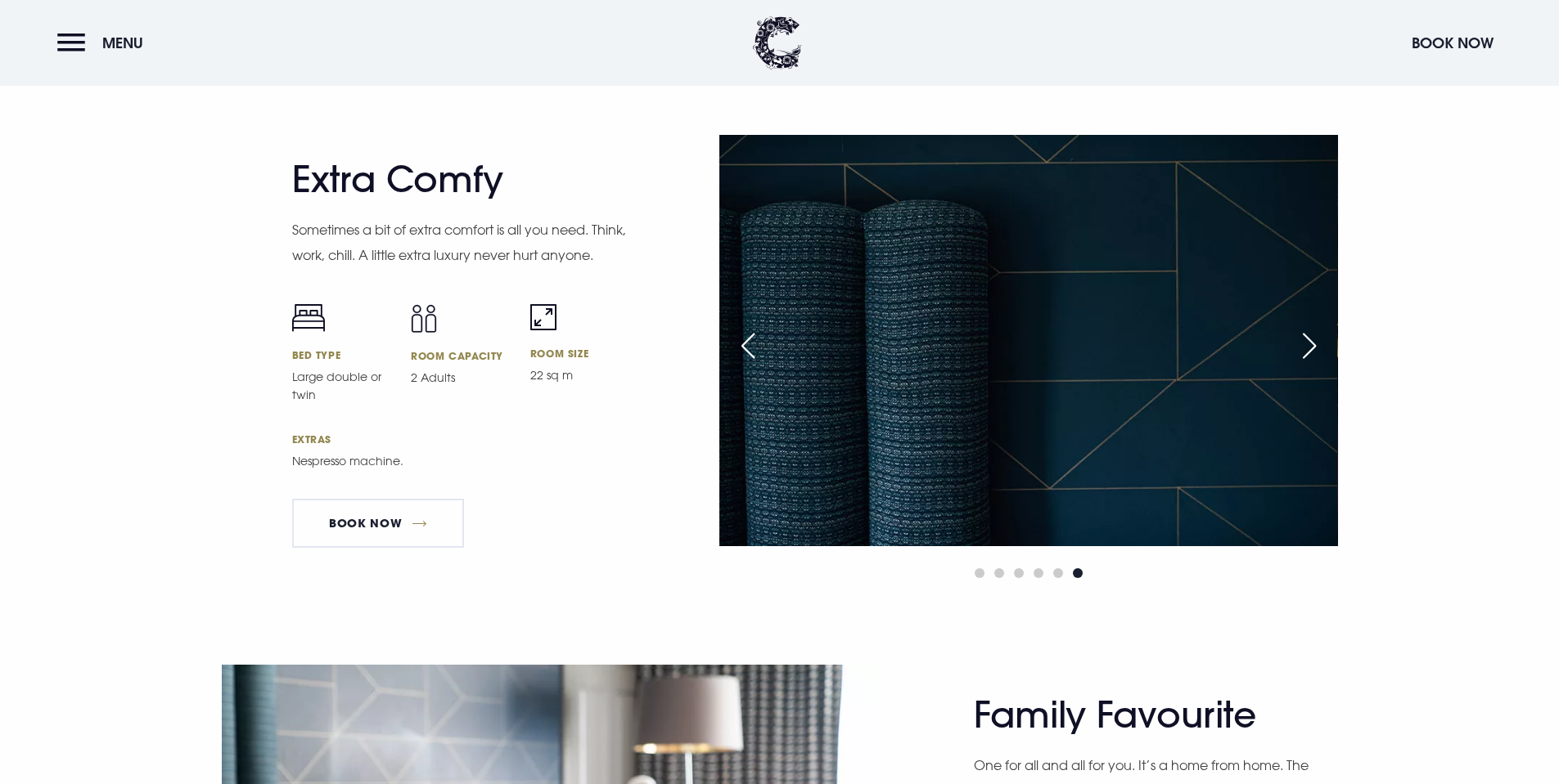
click at [1303, 355] on div "Next slide" at bounding box center [1309, 346] width 41 height 36
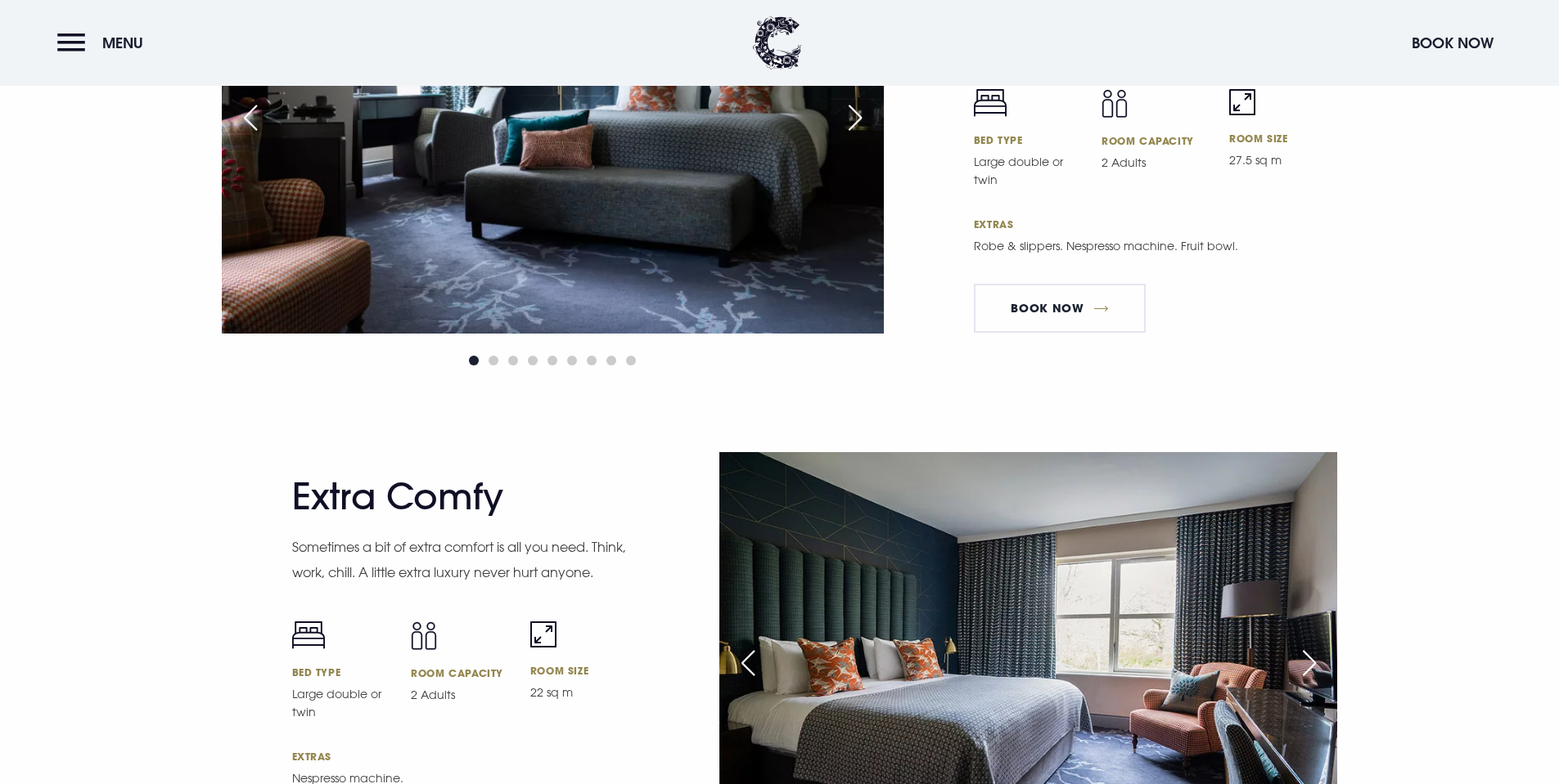
scroll to position [3927, 0]
